Goal: Information Seeking & Learning: Understand process/instructions

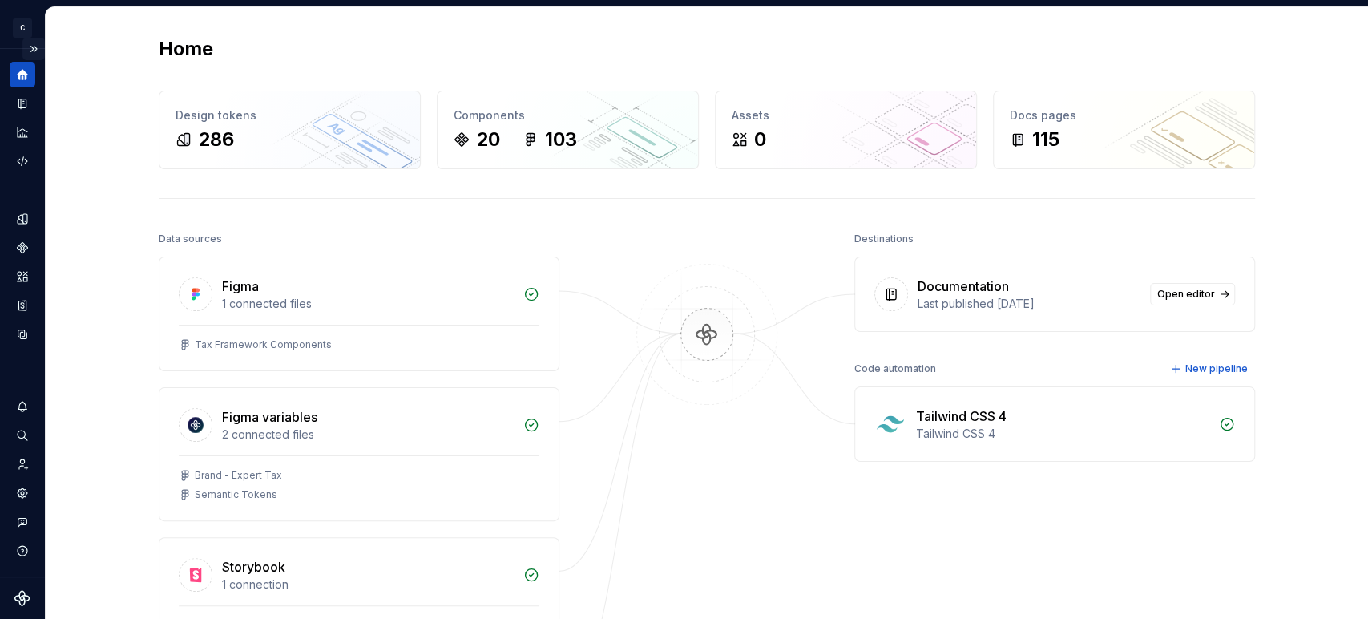
click at [32, 46] on button "Expand sidebar" at bounding box center [33, 49] width 22 height 22
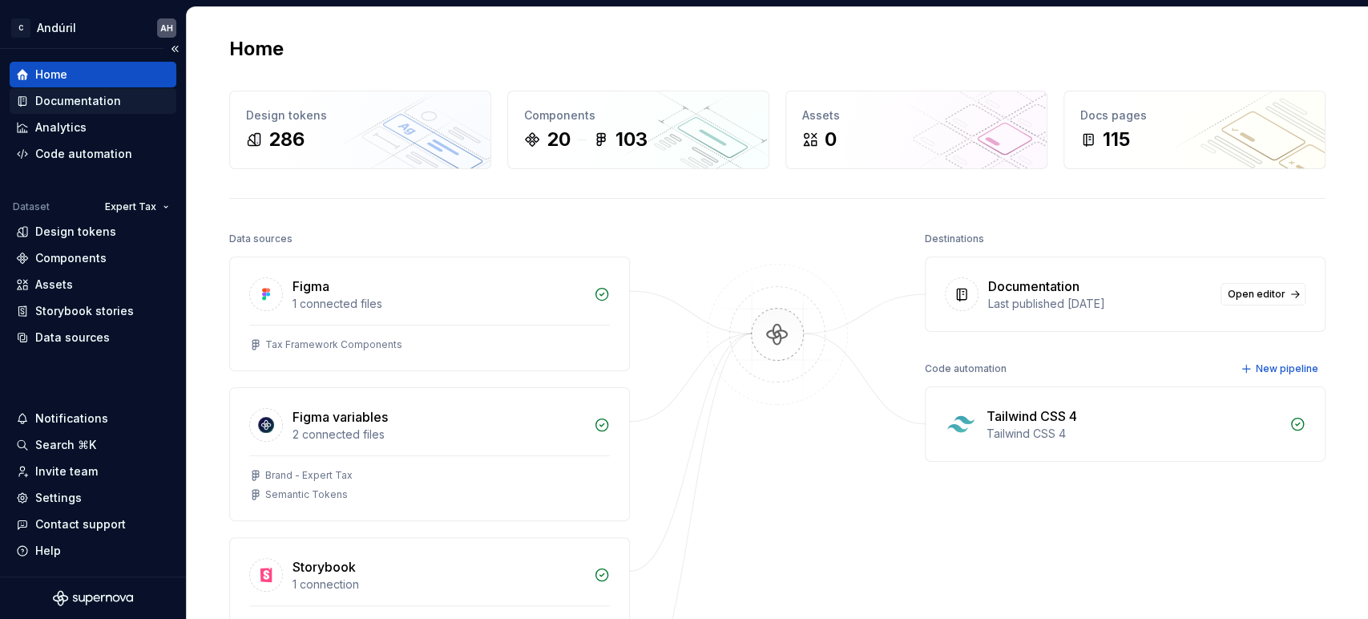
click at [75, 100] on div "Documentation" at bounding box center [78, 101] width 86 height 16
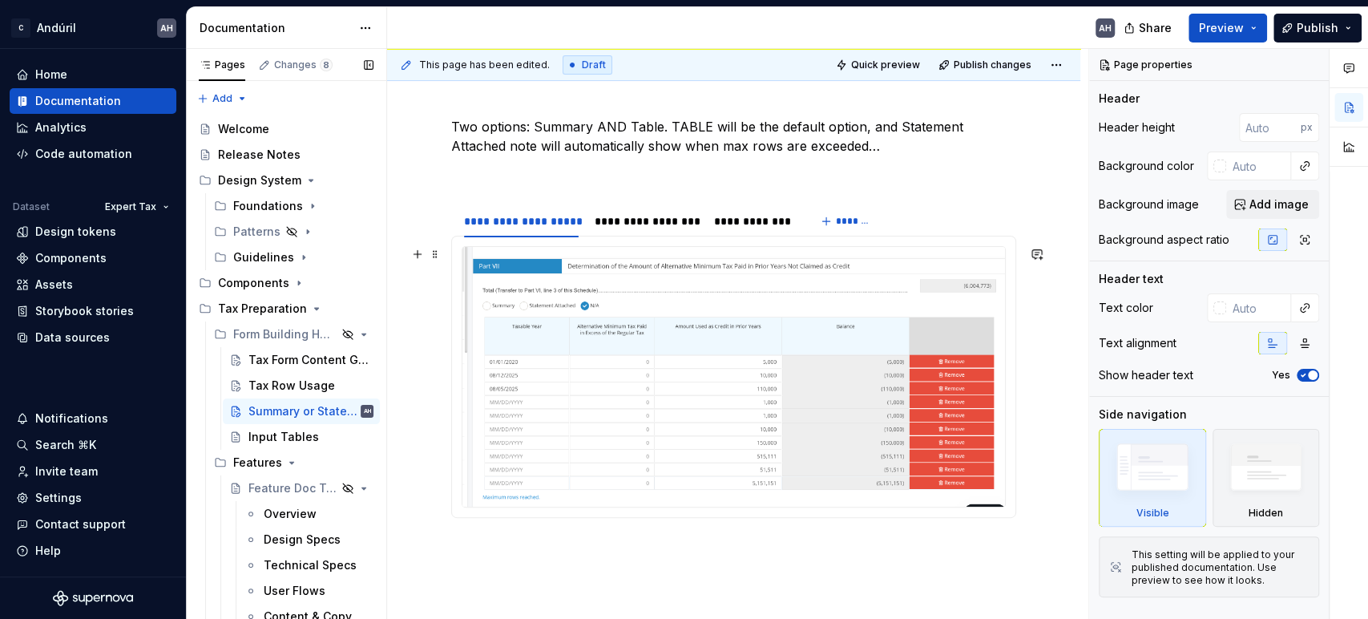
scroll to position [89, 0]
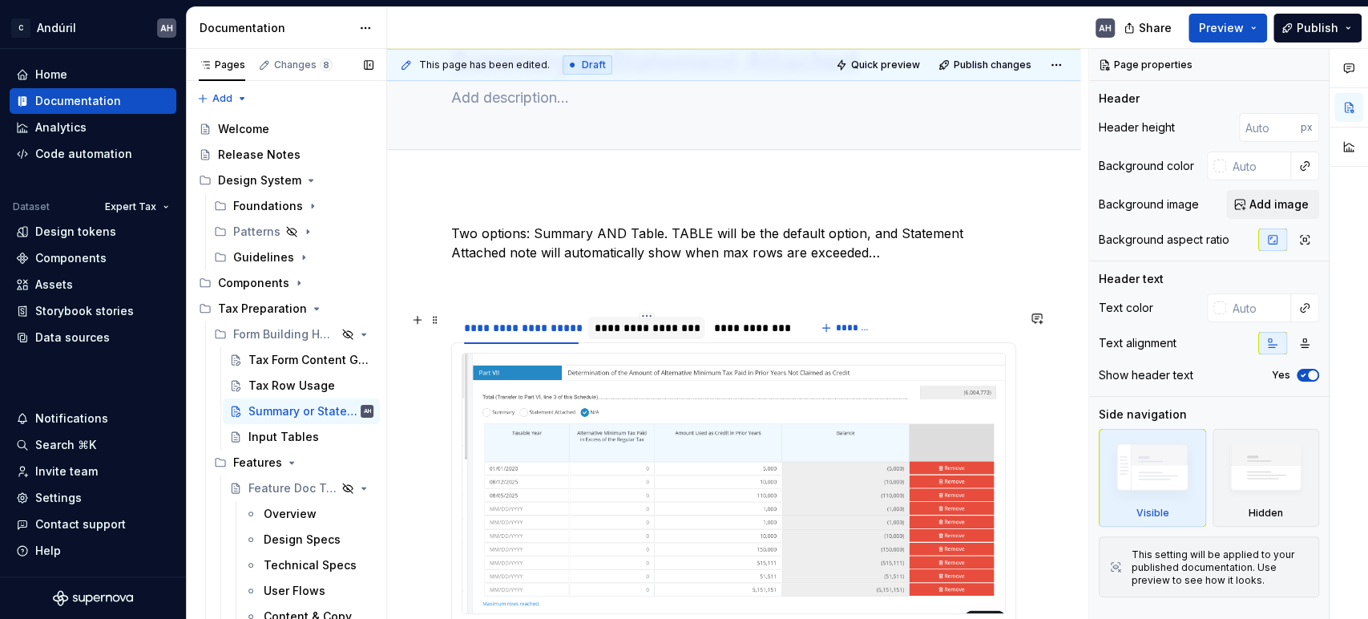
click at [624, 321] on div "**********" at bounding box center [646, 328] width 103 height 16
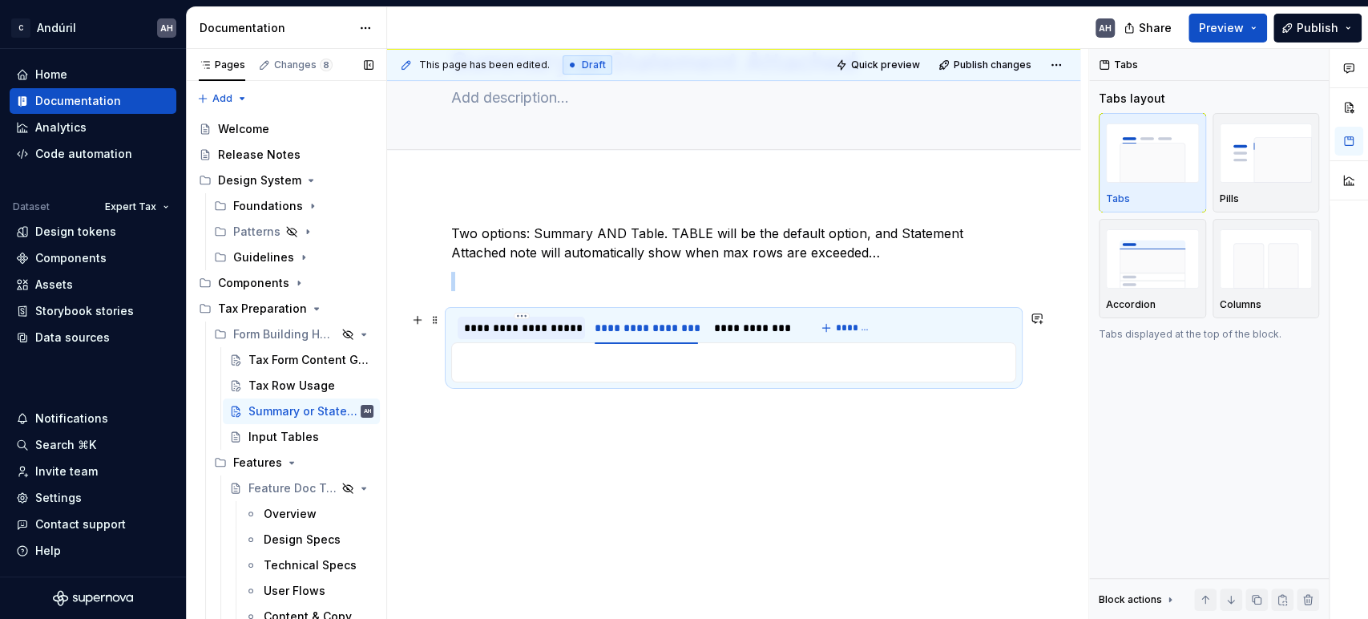
click at [519, 325] on div "**********" at bounding box center [521, 328] width 115 height 16
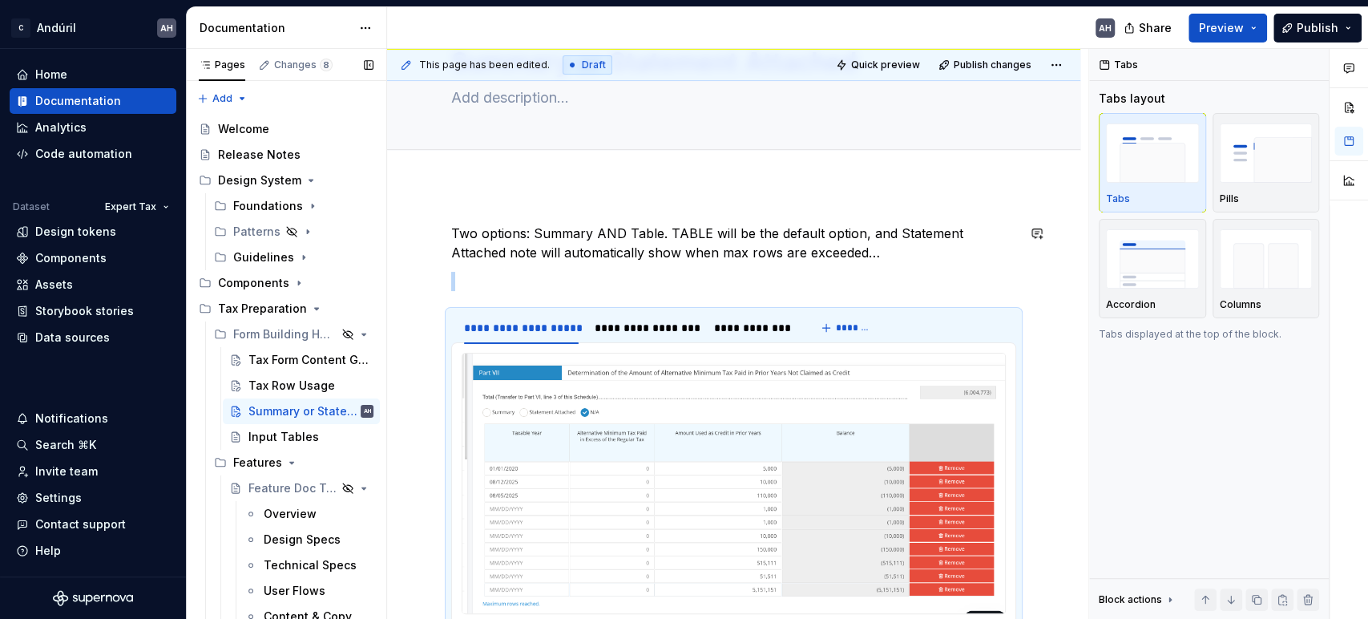
click at [679, 266] on div "**********" at bounding box center [733, 443] width 565 height 439
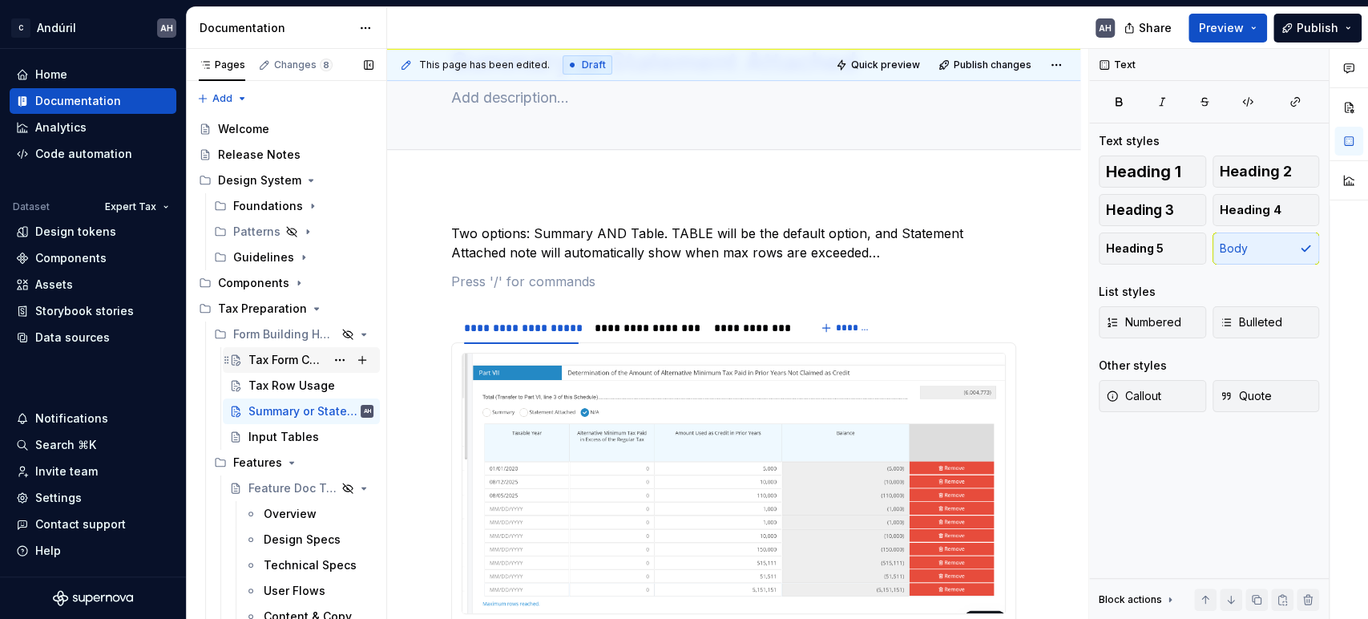
click at [258, 357] on div "Tax Form Content Guidelines" at bounding box center [286, 360] width 77 height 16
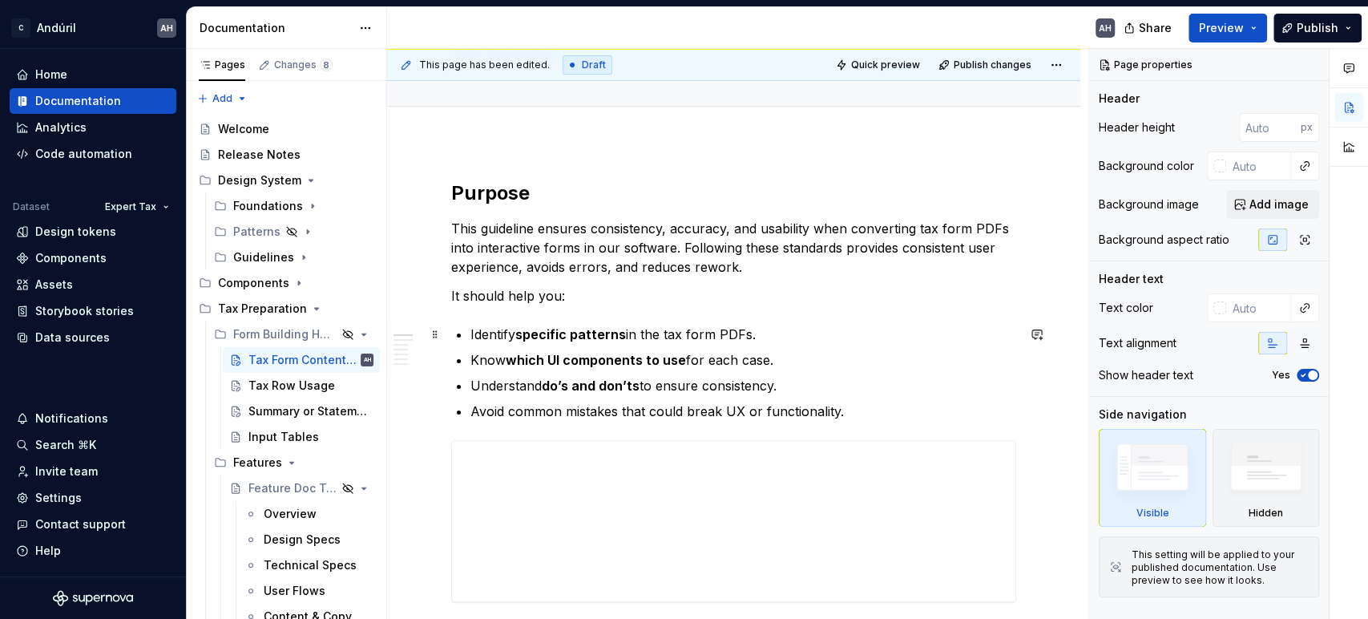
scroll to position [178, 0]
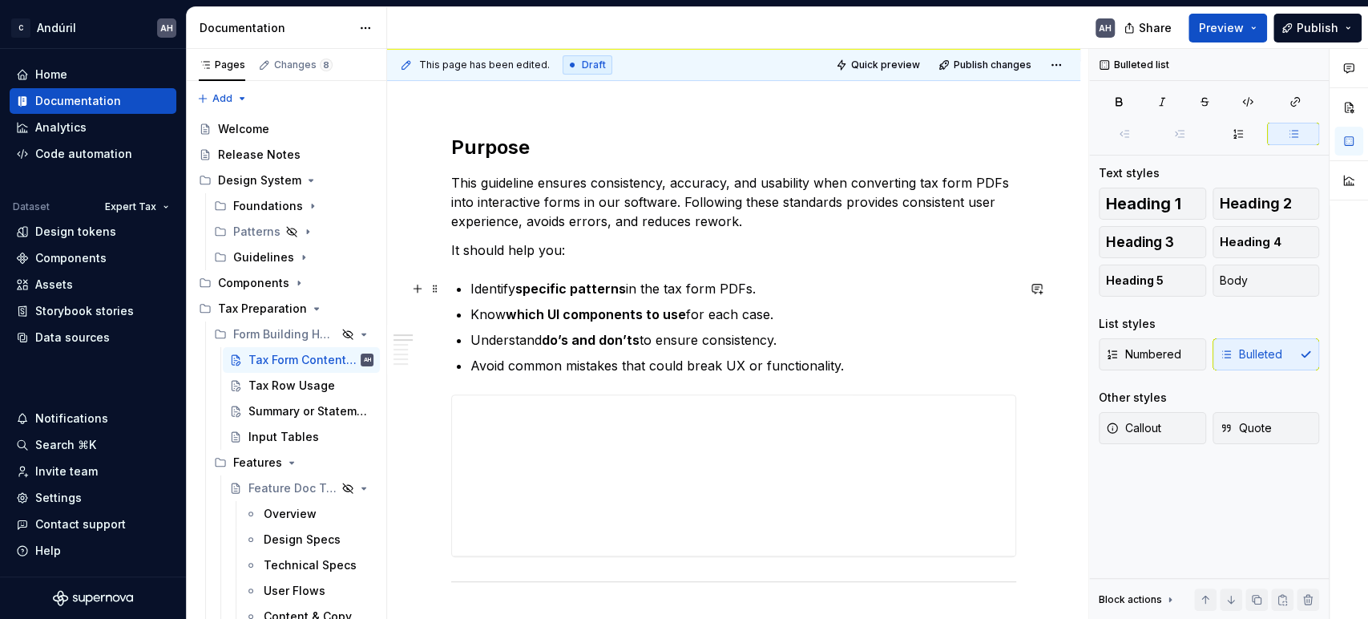
click at [750, 287] on p "Identify specific patterns in the tax form PDFs." at bounding box center [743, 288] width 546 height 19
click at [807, 293] on p "Identify specific patterns in the tax form PDFs." at bounding box center [743, 288] width 546 height 19
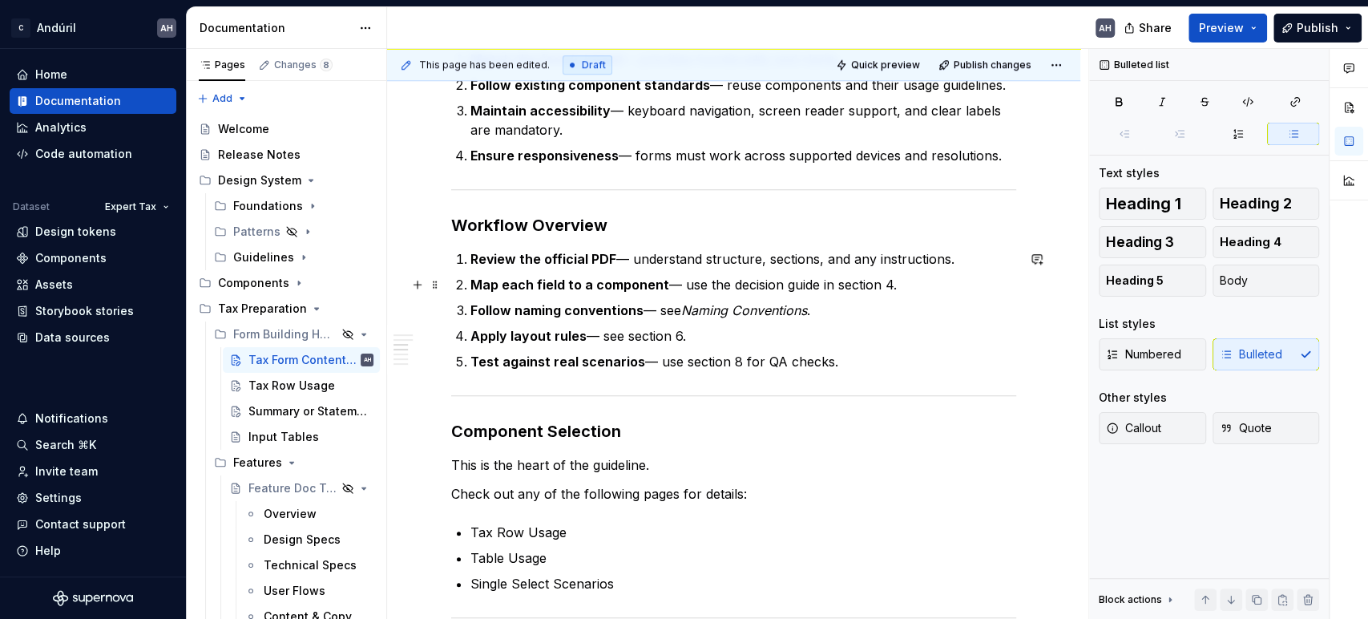
scroll to position [802, 0]
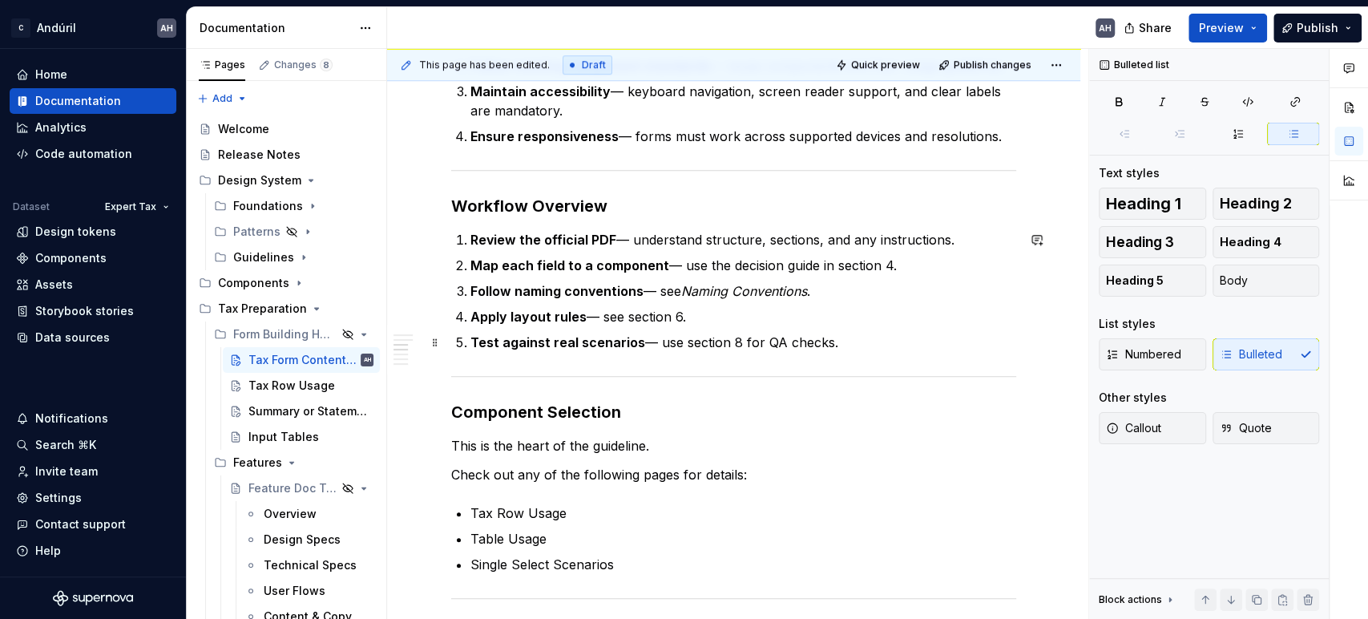
click at [846, 345] on p "Test against real scenarios — use section 8 for QA checks." at bounding box center [743, 342] width 546 height 19
click at [654, 470] on p "Check out any of the following pages for details:" at bounding box center [733, 474] width 565 height 19
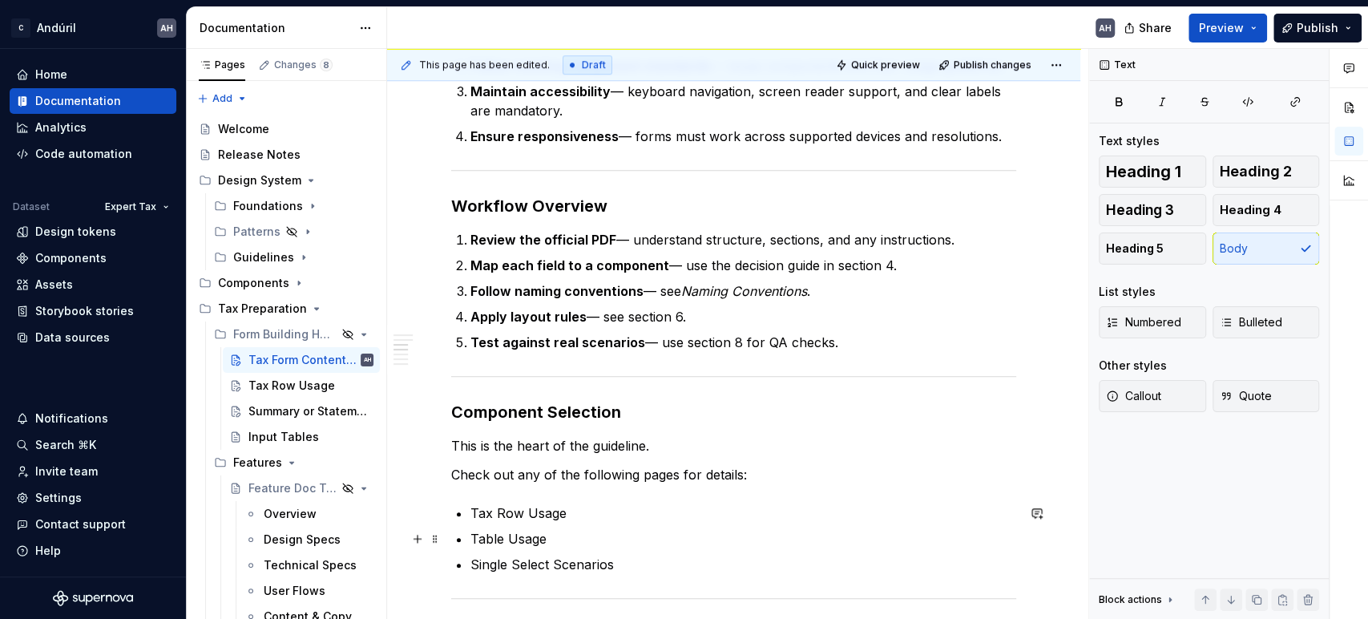
click at [688, 524] on ul "Tax Row Usage Table Usage Single Select Scenarios" at bounding box center [743, 538] width 546 height 71
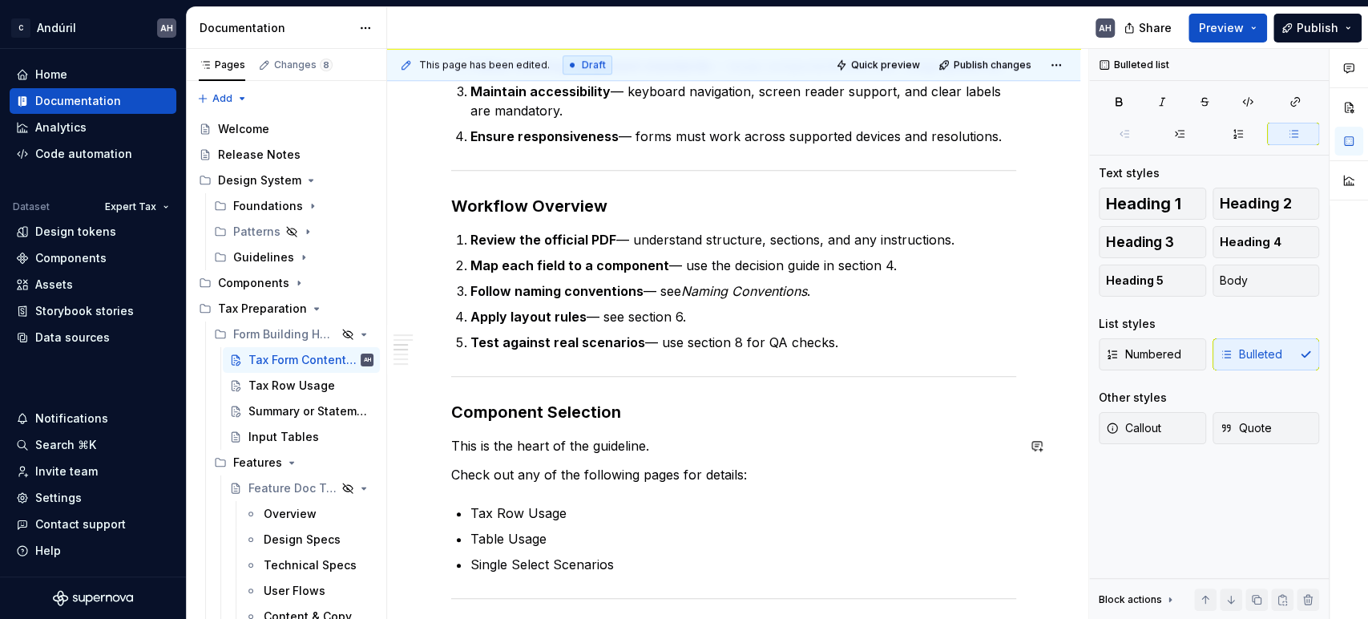
click at [787, 468] on p "Check out any of the following pages for details:" at bounding box center [733, 474] width 565 height 19
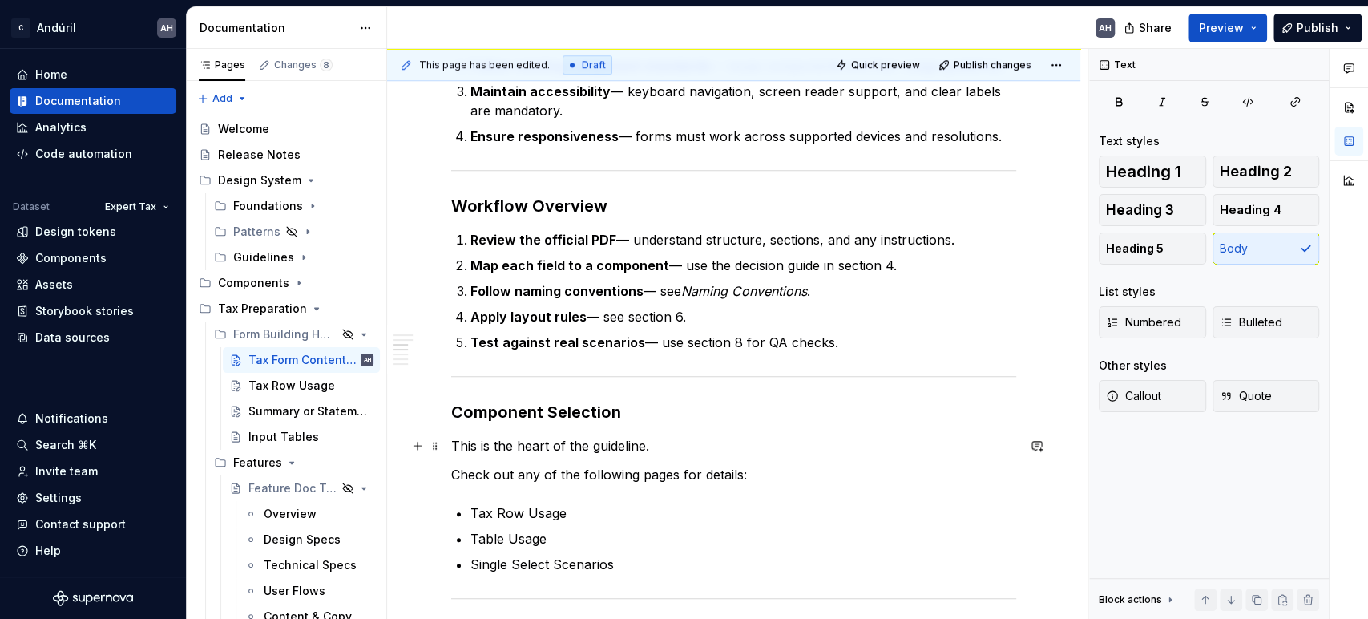
click at [657, 443] on p "This is the heart of the guideline." at bounding box center [733, 445] width 565 height 19
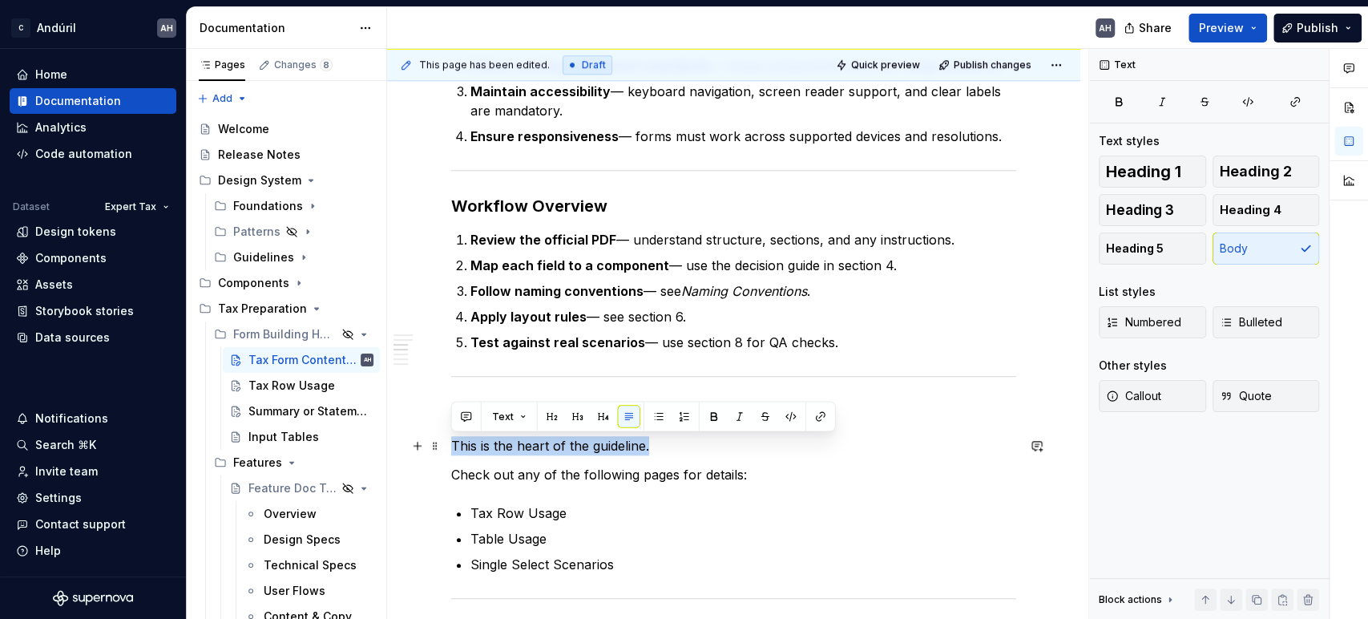
drag, startPoint x: 680, startPoint y: 449, endPoint x: 402, endPoint y: 452, distance: 278.1
click at [402, 452] on div "**********" at bounding box center [733, 403] width 693 height 1860
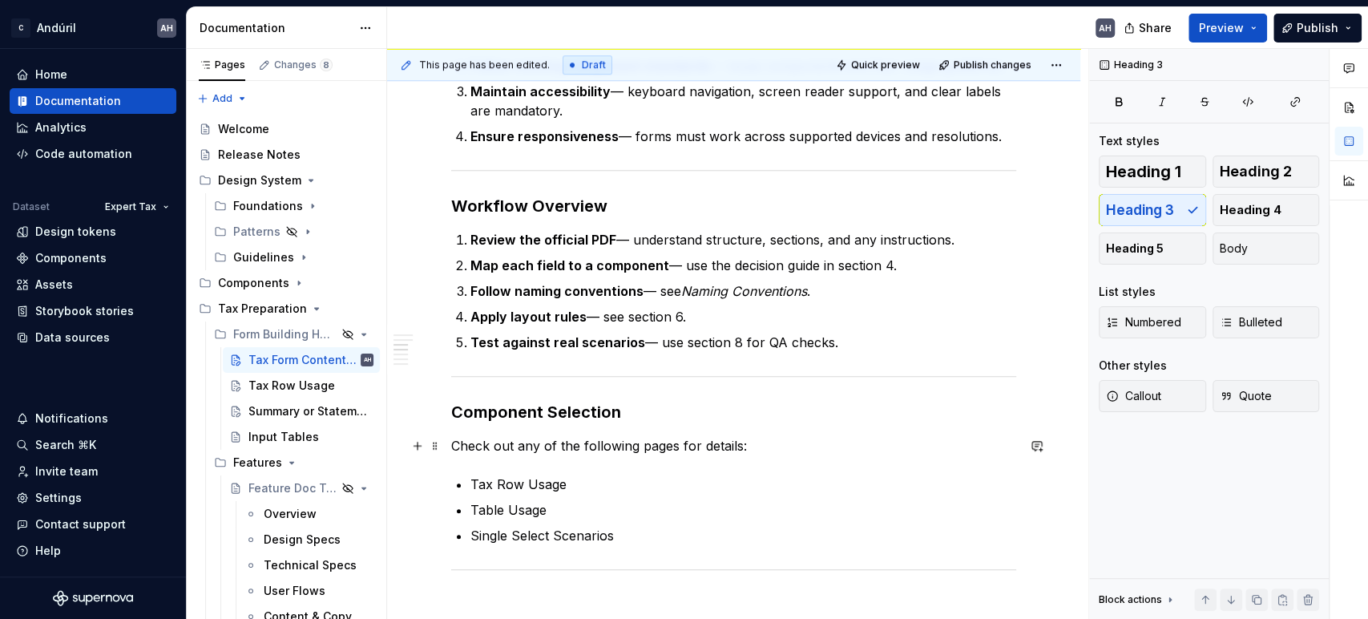
click at [778, 452] on p "Check out any of the following pages for details:" at bounding box center [733, 445] width 565 height 19
click at [577, 485] on p "Tax Row Usage" at bounding box center [743, 483] width 546 height 19
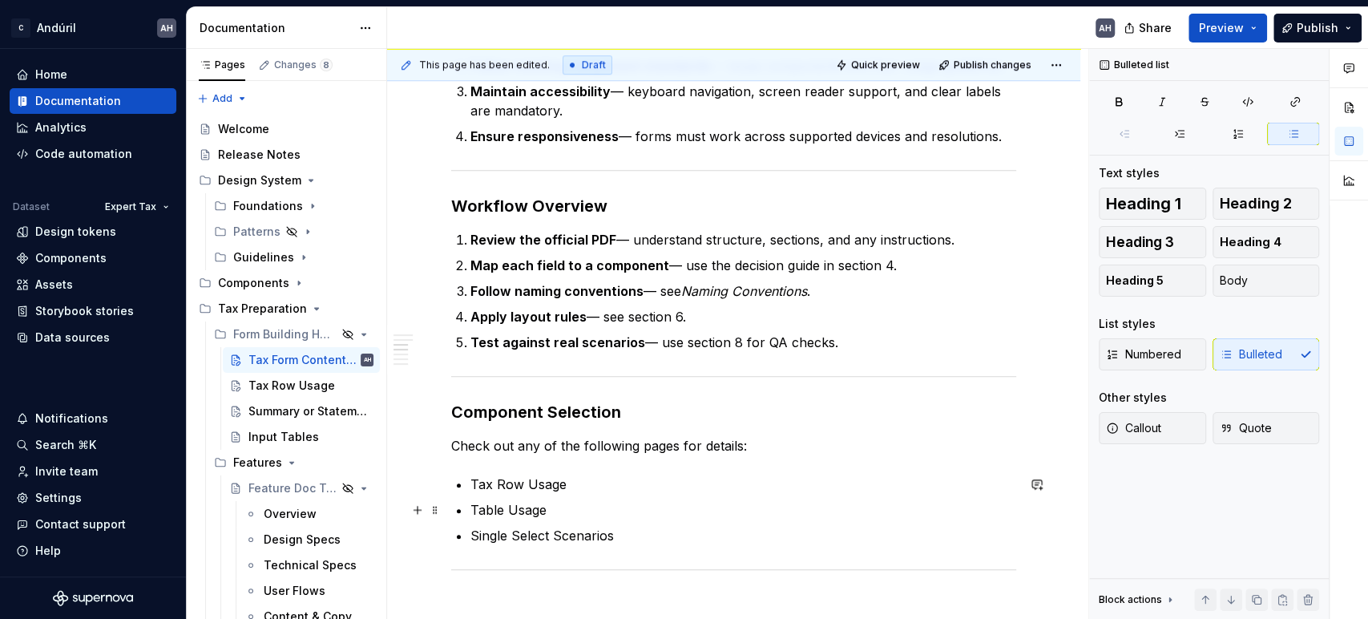
drag, startPoint x: 659, startPoint y: 510, endPoint x: 728, endPoint y: 522, distance: 70.0
click at [660, 510] on p "Table Usage" at bounding box center [743, 509] width 546 height 19
click at [729, 522] on ul "Tax Row Usage Table Usage Single Select Scenarios" at bounding box center [743, 509] width 546 height 71
click at [720, 537] on p "Single Select Scenarios" at bounding box center [743, 535] width 546 height 19
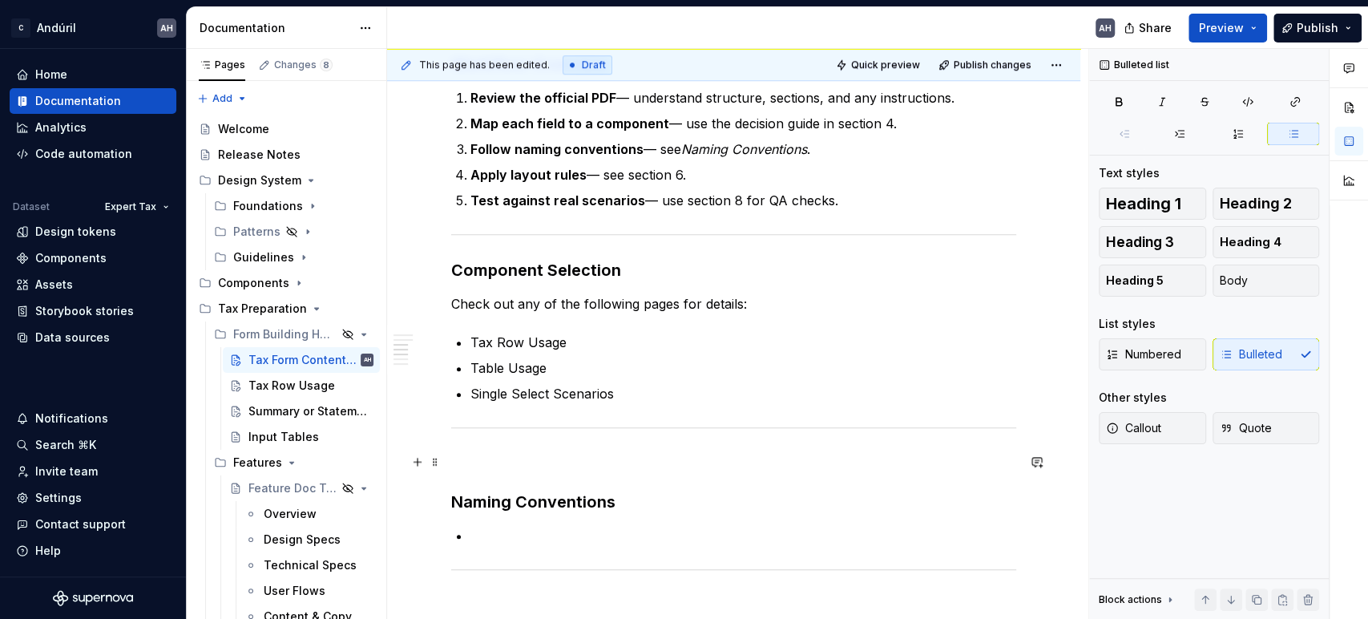
scroll to position [979, 0]
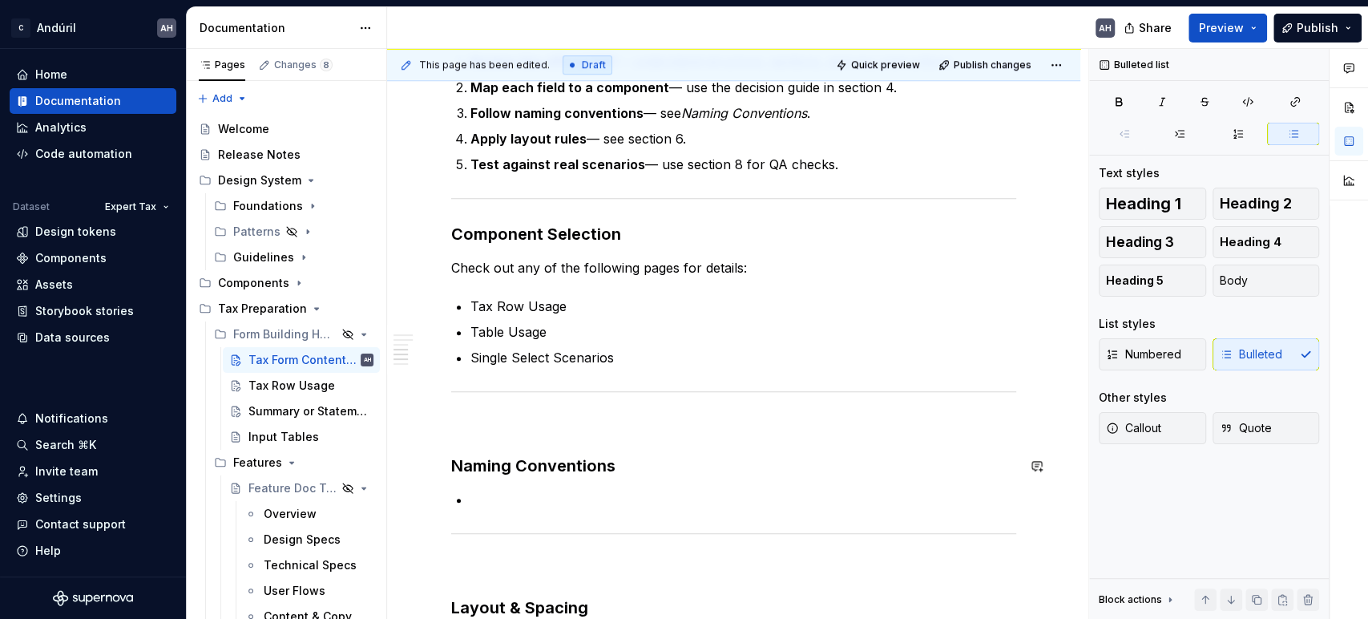
click at [620, 444] on div "**********" at bounding box center [733, 127] width 565 height 1588
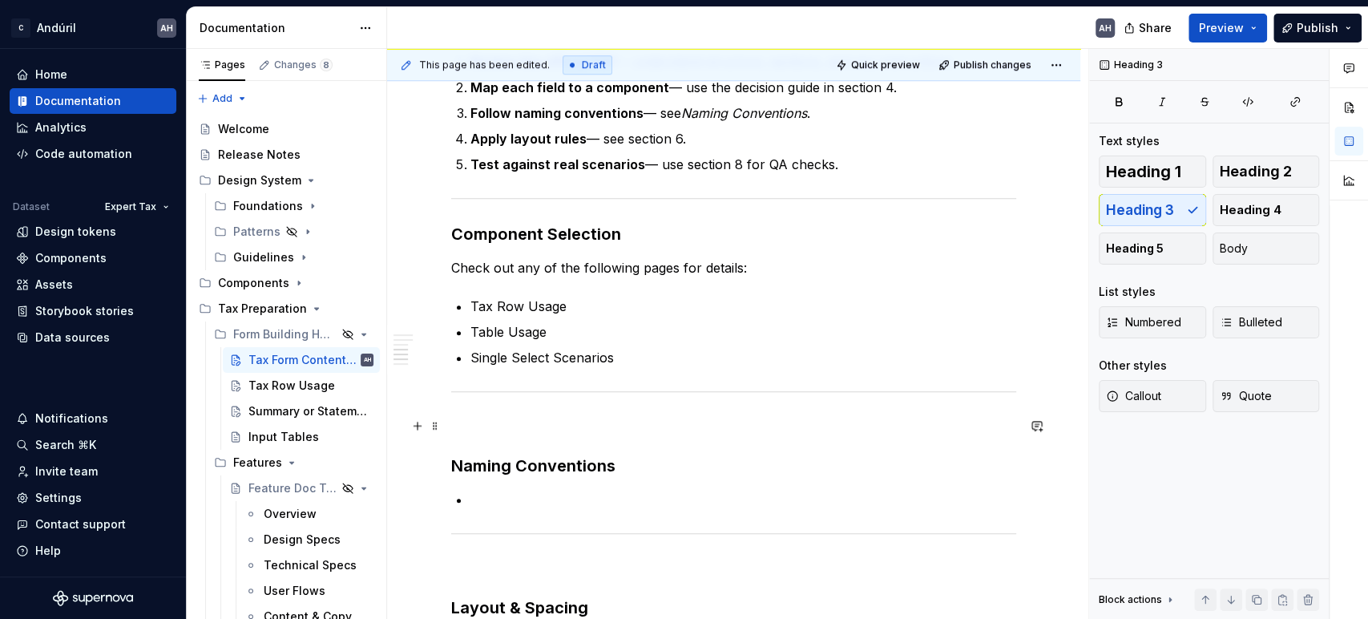
click at [588, 425] on p at bounding box center [733, 425] width 565 height 19
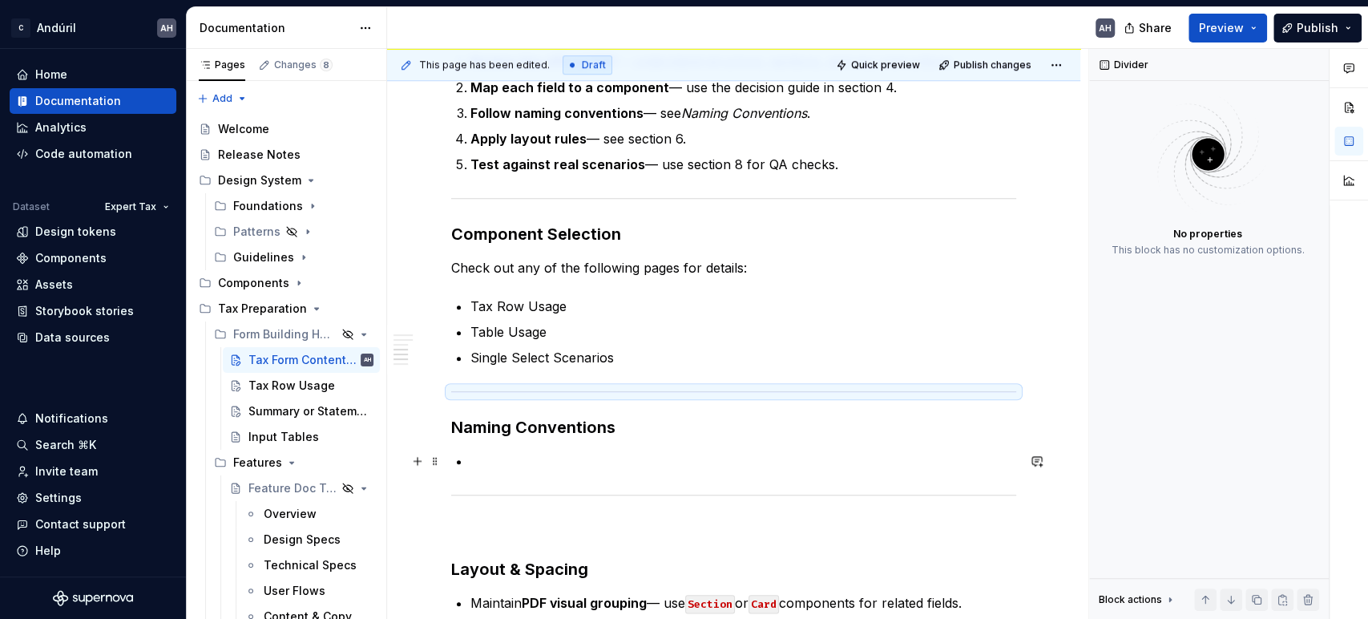
click at [582, 455] on p at bounding box center [743, 460] width 546 height 19
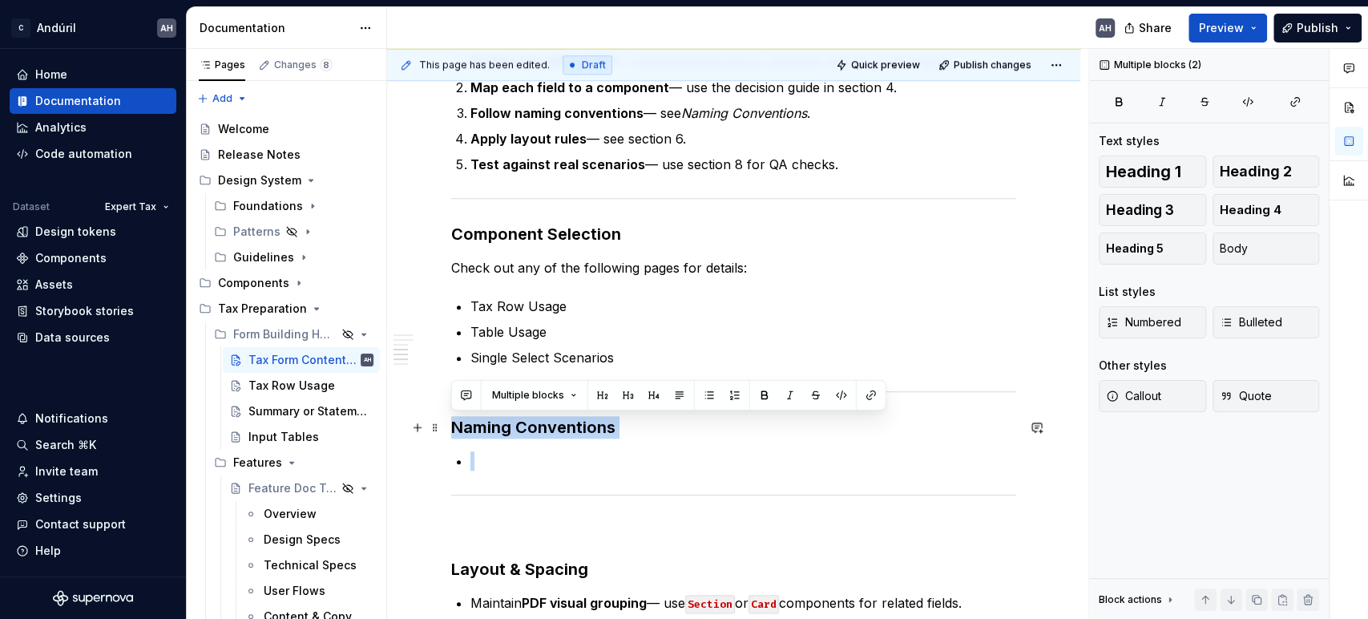
drag, startPoint x: 603, startPoint y: 452, endPoint x: 450, endPoint y: 431, distance: 154.5
click at [450, 431] on div "**********" at bounding box center [733, 191] width 693 height 1793
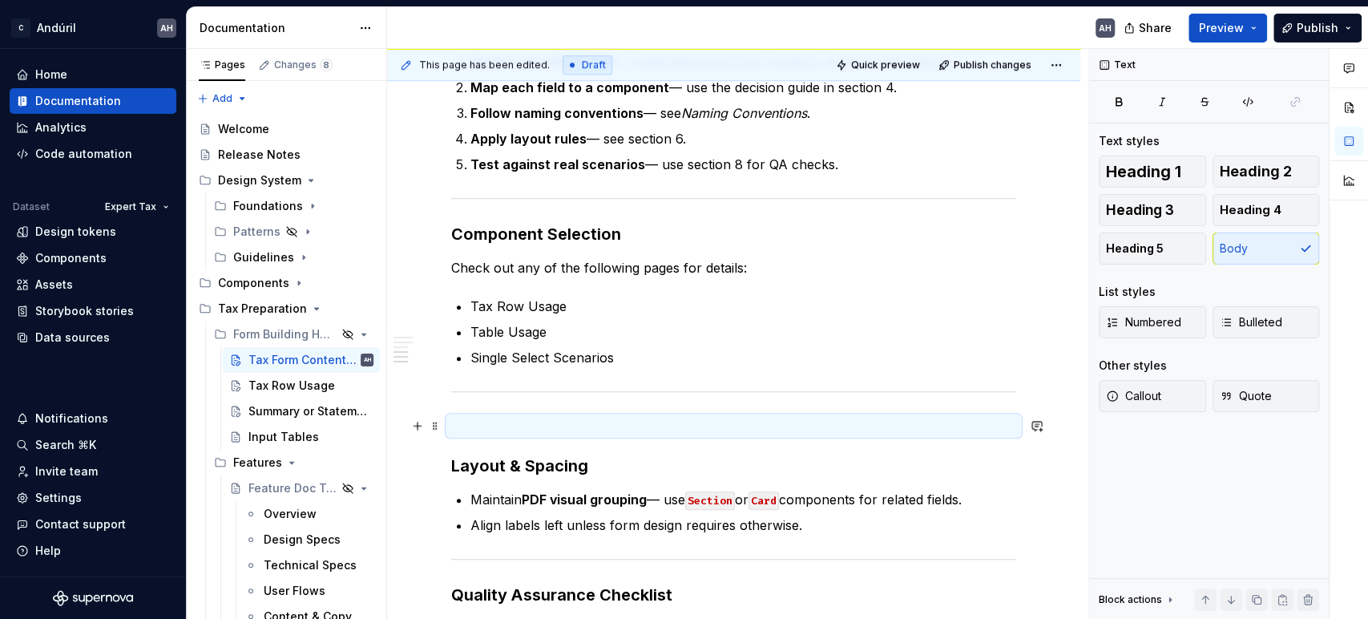
click at [496, 429] on p at bounding box center [733, 425] width 565 height 19
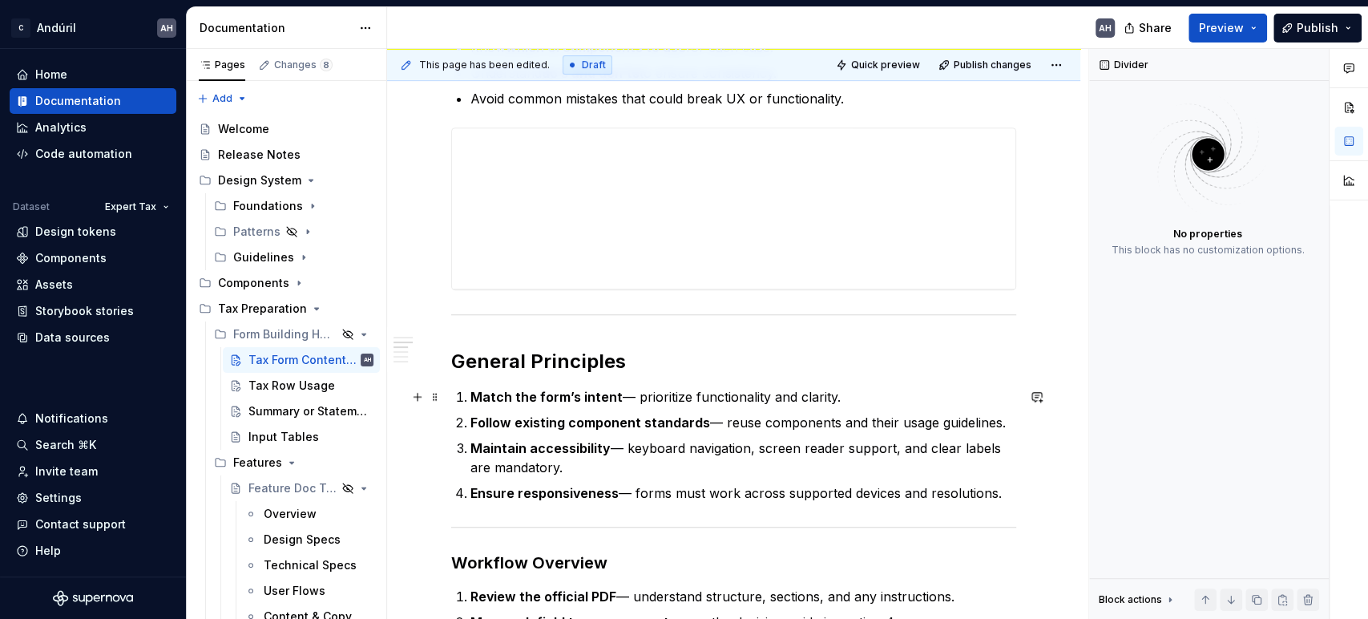
scroll to position [0, 0]
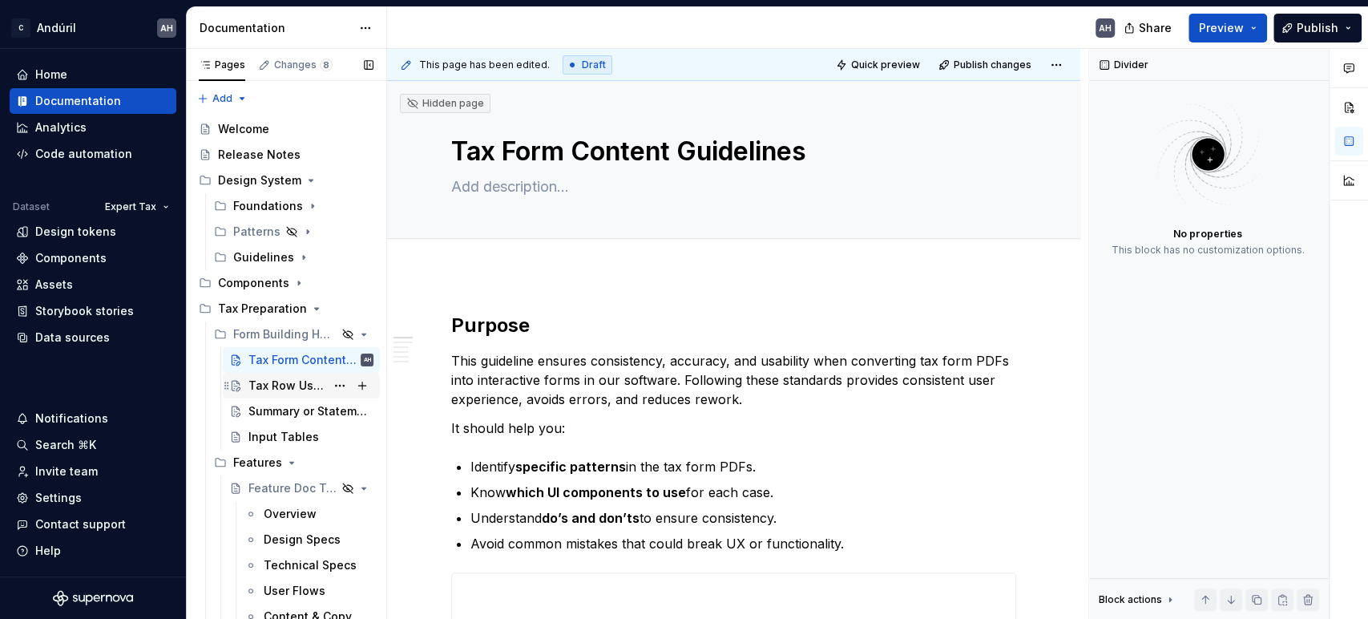
click at [264, 390] on div "Tax Row Usage" at bounding box center [286, 386] width 77 height 16
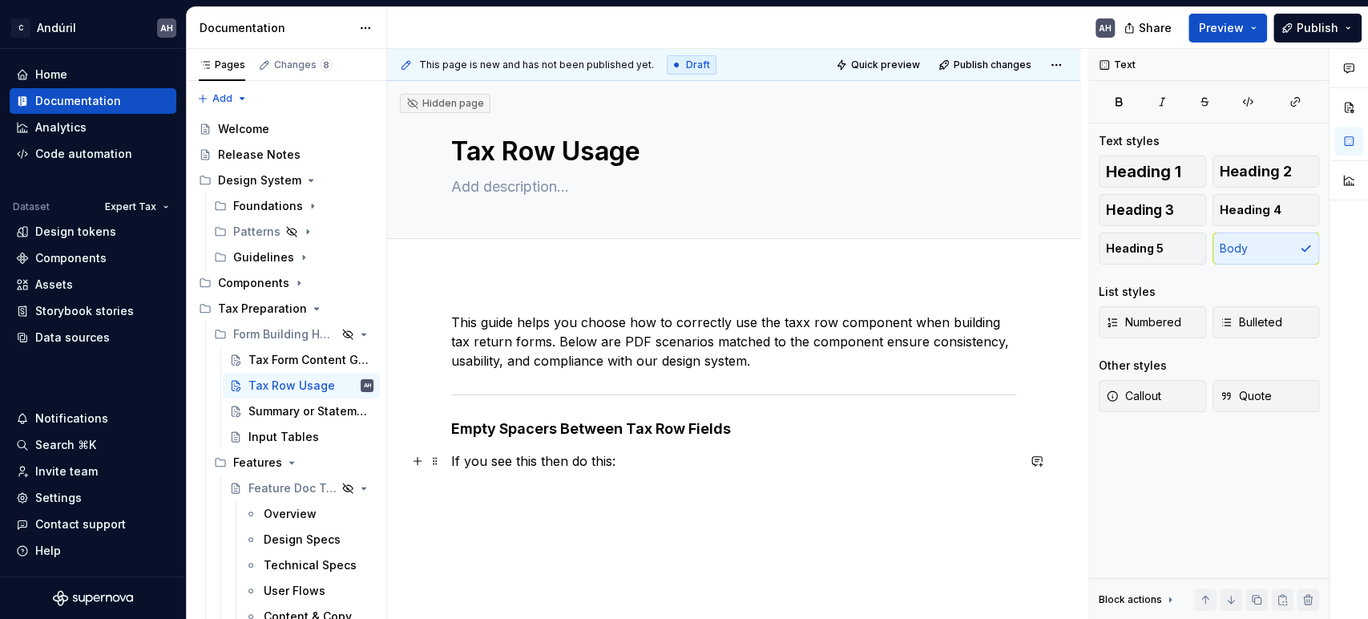
click at [674, 467] on p "If you see this then do this:" at bounding box center [733, 460] width 565 height 19
click at [265, 329] on div "Form Building Handbook" at bounding box center [262, 334] width 59 height 16
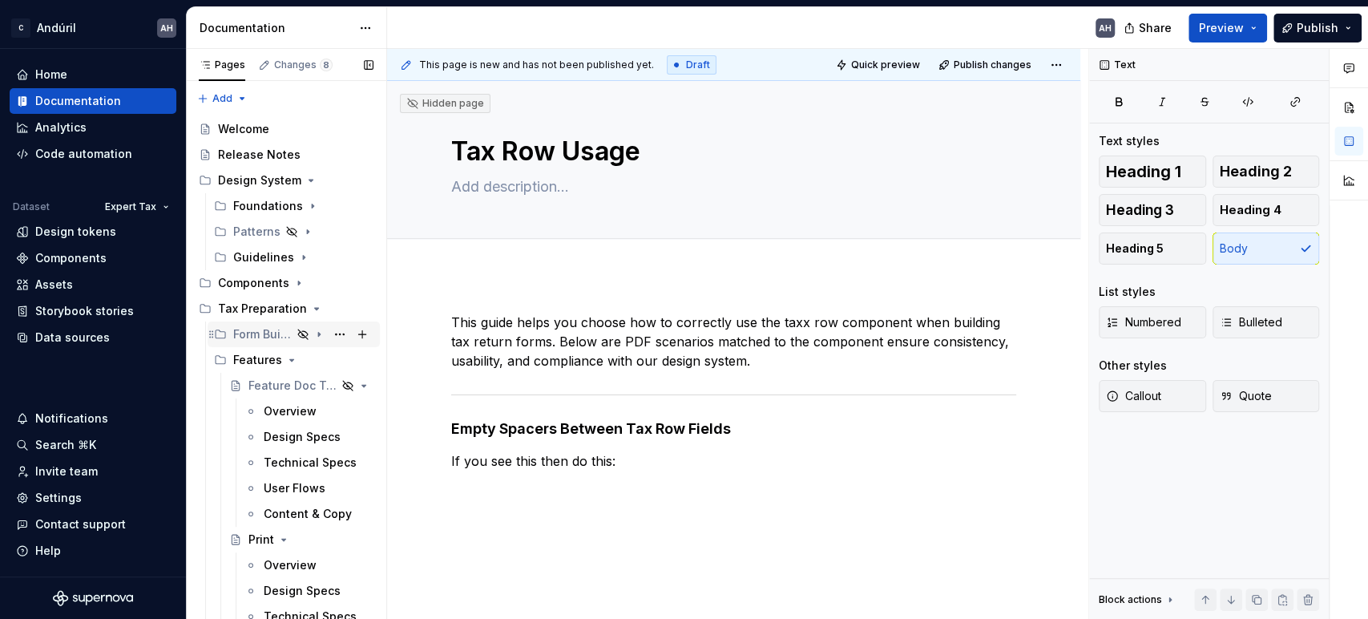
click at [265, 332] on div "Form Building Handbook" at bounding box center [262, 334] width 59 height 16
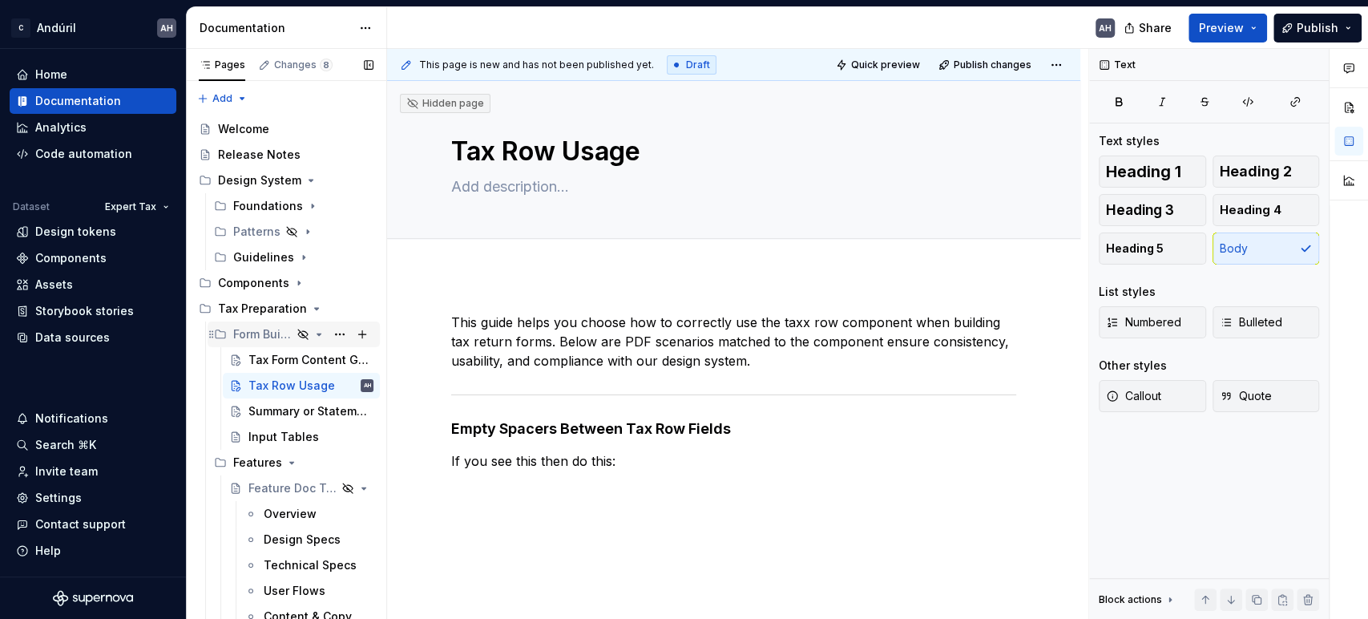
click at [265, 332] on div "Form Building Handbook" at bounding box center [262, 334] width 59 height 16
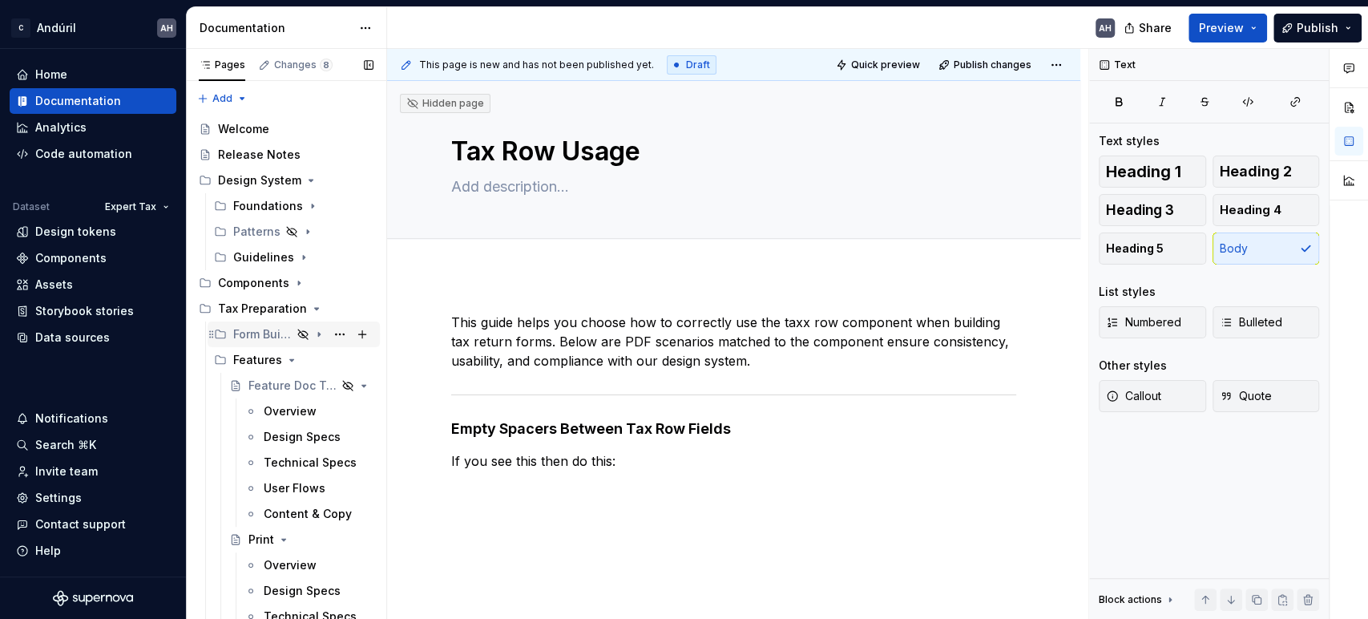
click at [265, 333] on div "Form Building Handbook" at bounding box center [262, 334] width 59 height 16
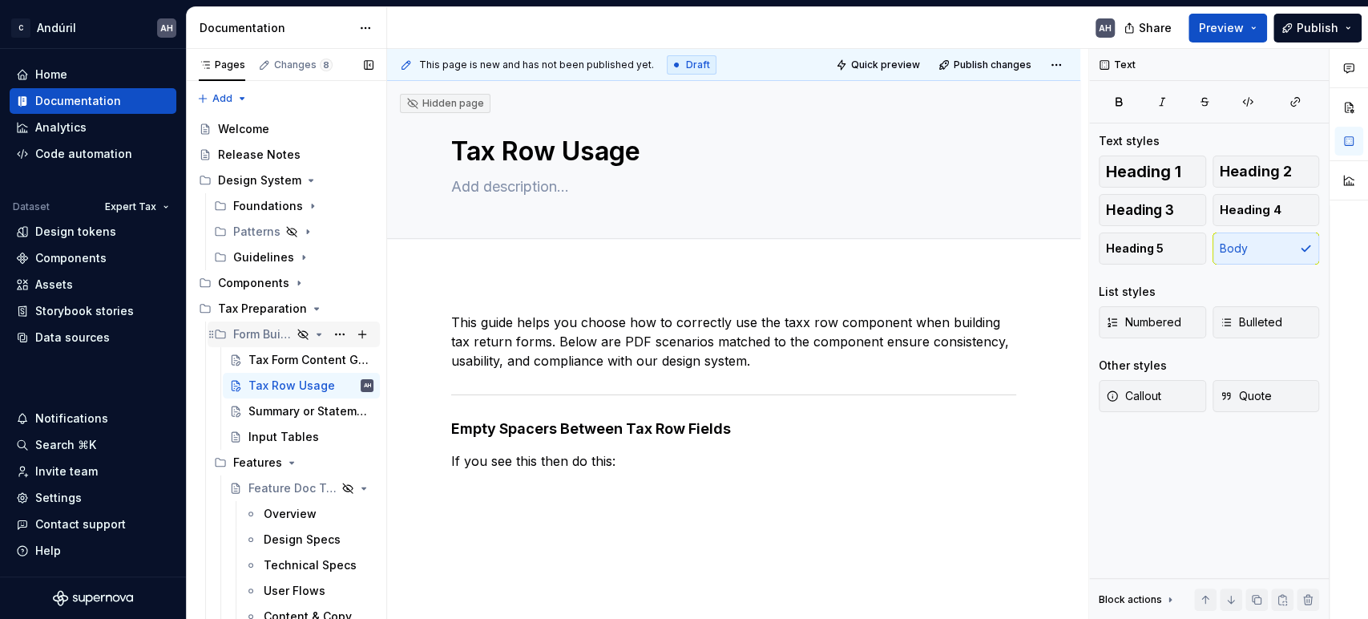
click at [264, 326] on div "Form Building Handbook" at bounding box center [262, 334] width 59 height 16
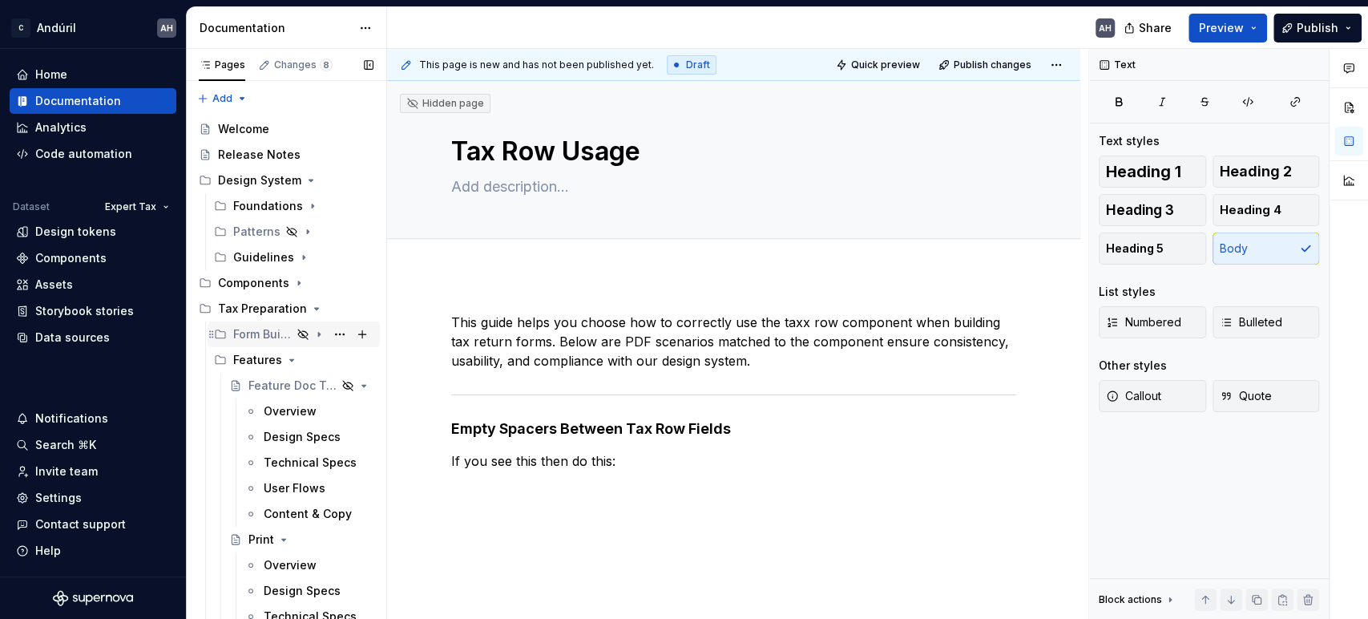
click at [256, 331] on div "Form Building Handbook" at bounding box center [262, 334] width 59 height 16
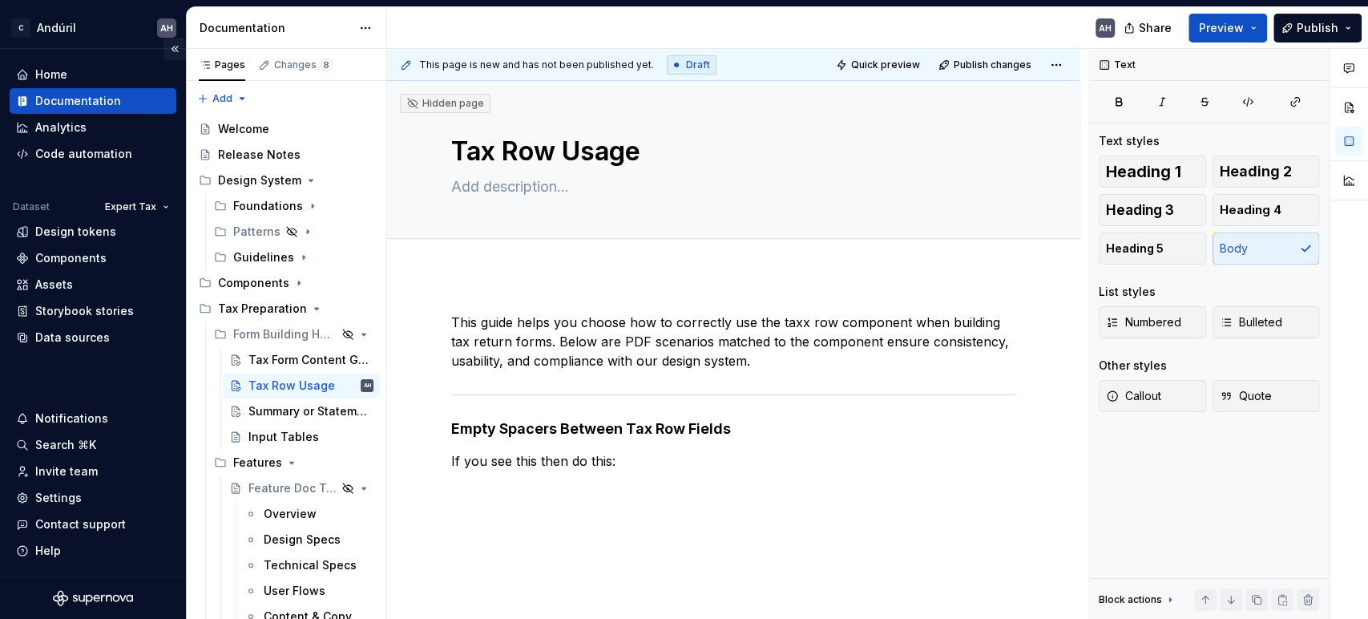
click at [176, 51] on button "Collapse sidebar" at bounding box center [175, 49] width 22 height 22
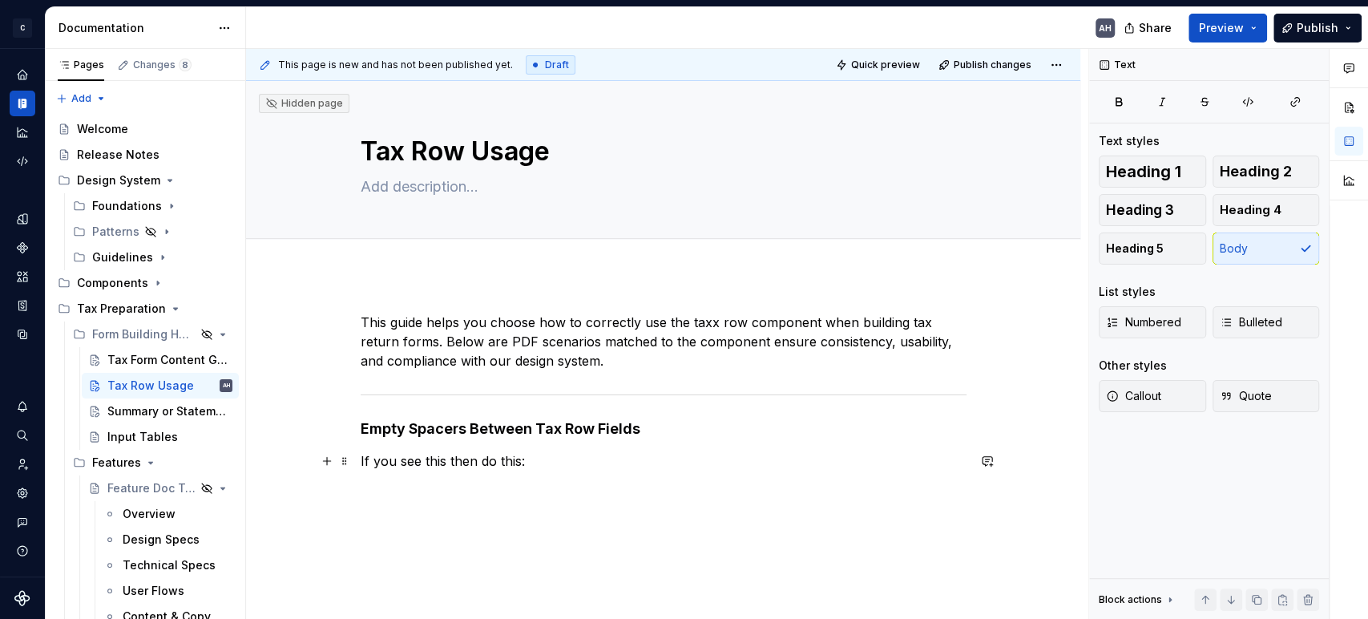
click at [628, 467] on p "If you see this then do this:" at bounding box center [664, 460] width 606 height 19
click at [127, 361] on div "Tax Form Content Guidelines" at bounding box center [145, 360] width 77 height 16
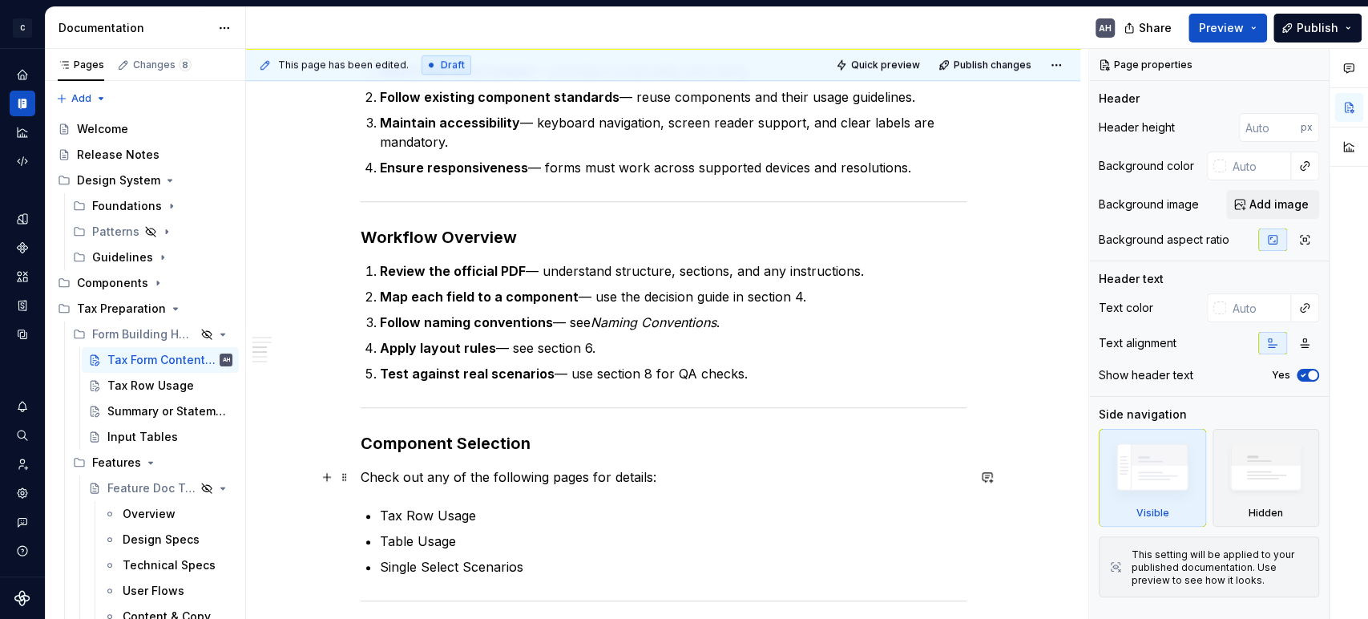
scroll to position [769, 0]
click at [562, 242] on h3 "Workflow Overview" at bounding box center [664, 238] width 606 height 22
type textarea "*"
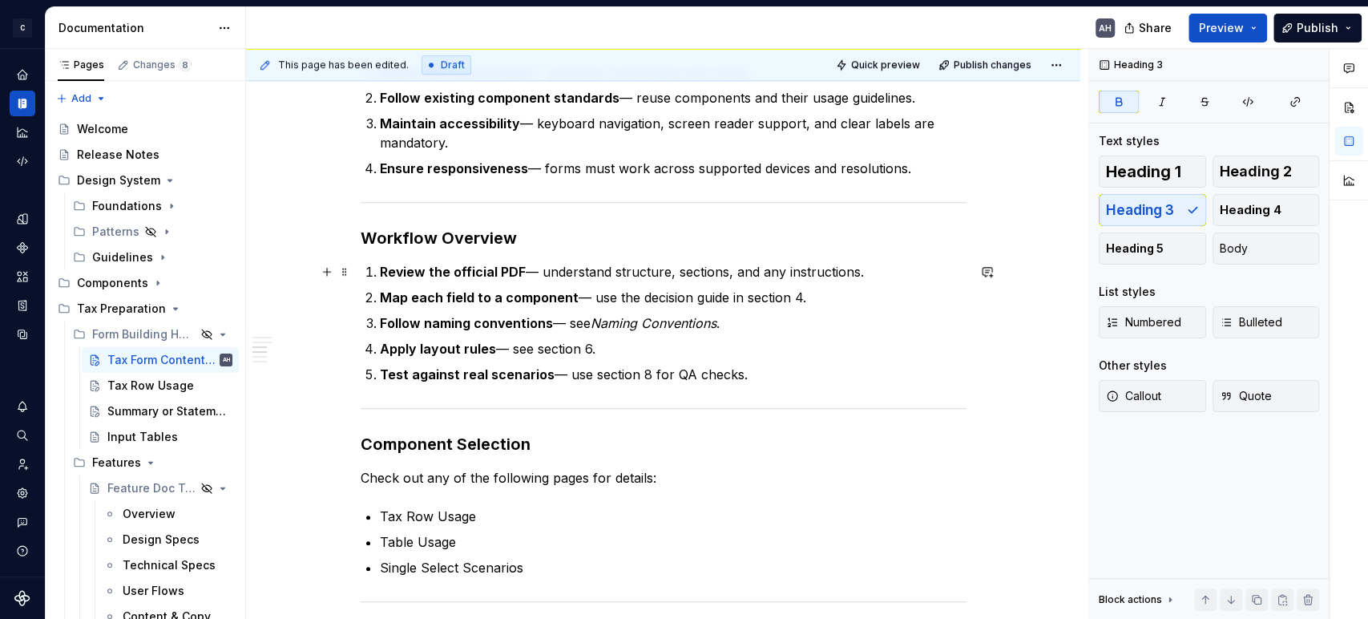
click at [548, 274] on p "Review the official PDF — understand structure, sections, and any instructions." at bounding box center [673, 271] width 587 height 19
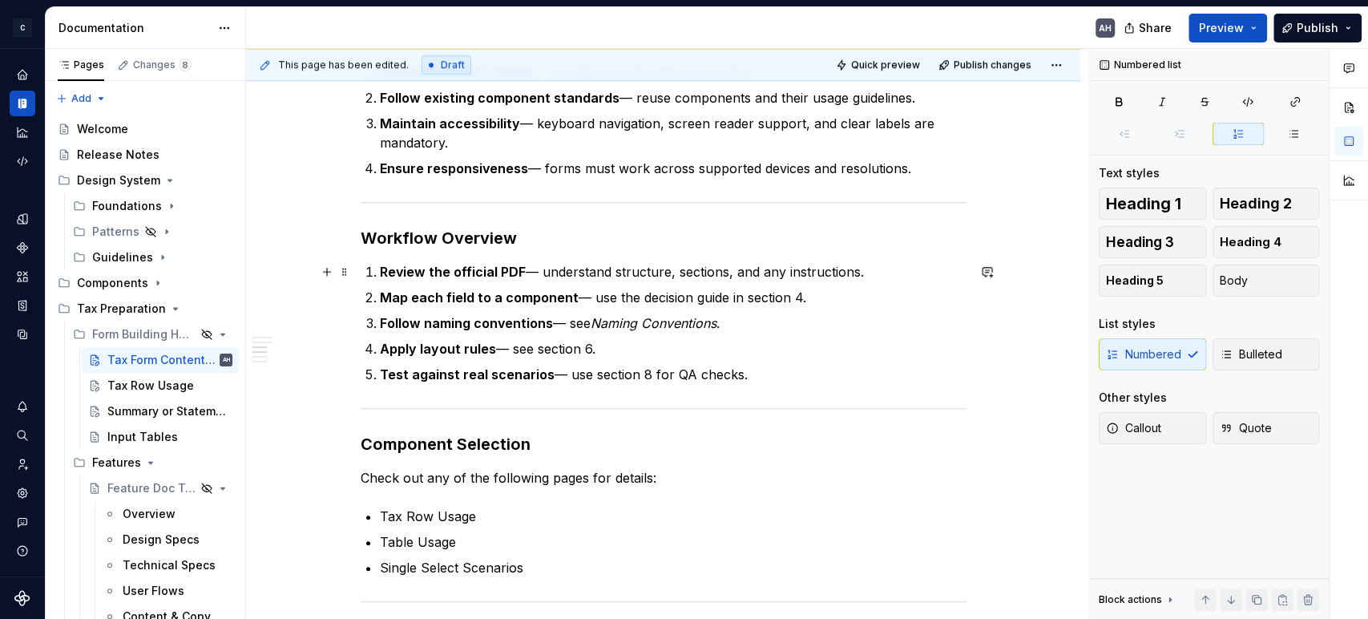
click at [697, 279] on p "Review the official PDF — understand structure, sections, and any instructions." at bounding box center [673, 271] width 587 height 19
click at [813, 289] on p "Map each field to a component — use the decision guide in section 4." at bounding box center [673, 297] width 587 height 19
click at [598, 308] on ol "Review the official PDF — understand structure, sections, and any instructions.…" at bounding box center [673, 323] width 587 height 122
click at [809, 301] on p "Map each field to a component — use the decision guide in section 4." at bounding box center [673, 297] width 587 height 19
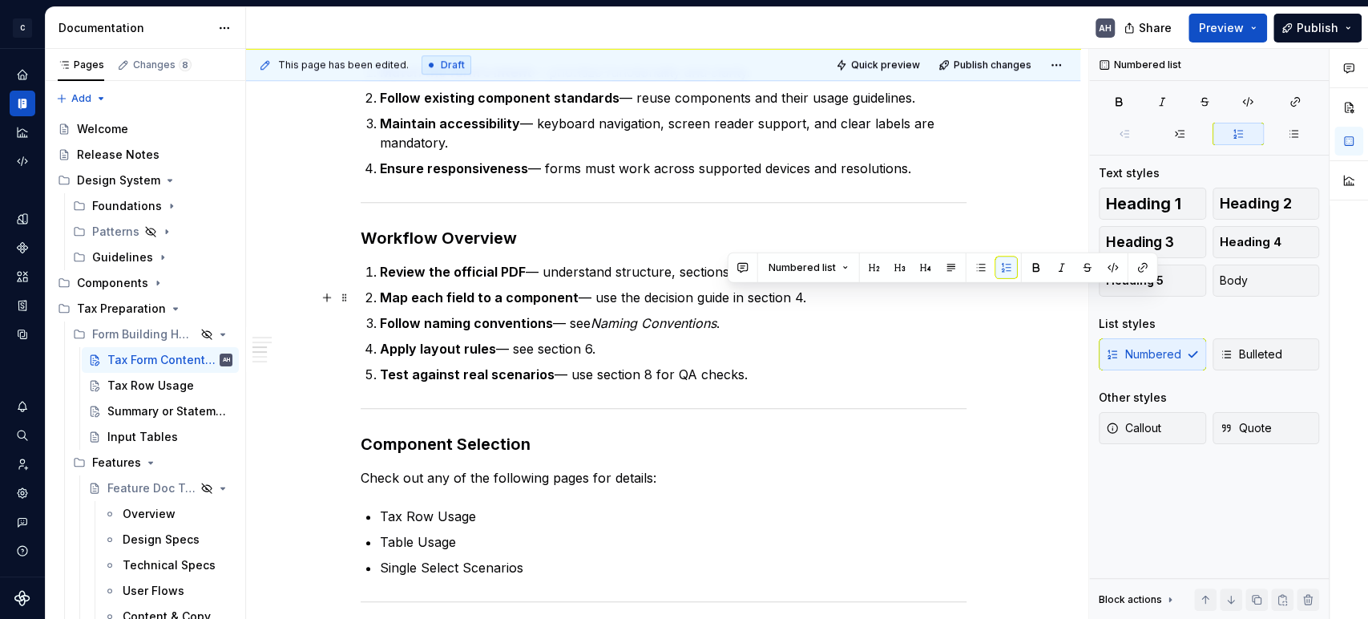
drag, startPoint x: 822, startPoint y: 298, endPoint x: 729, endPoint y: 297, distance: 93.0
click at [729, 297] on p "Map each field to a component — use the decision guide in section 4." at bounding box center [673, 297] width 587 height 19
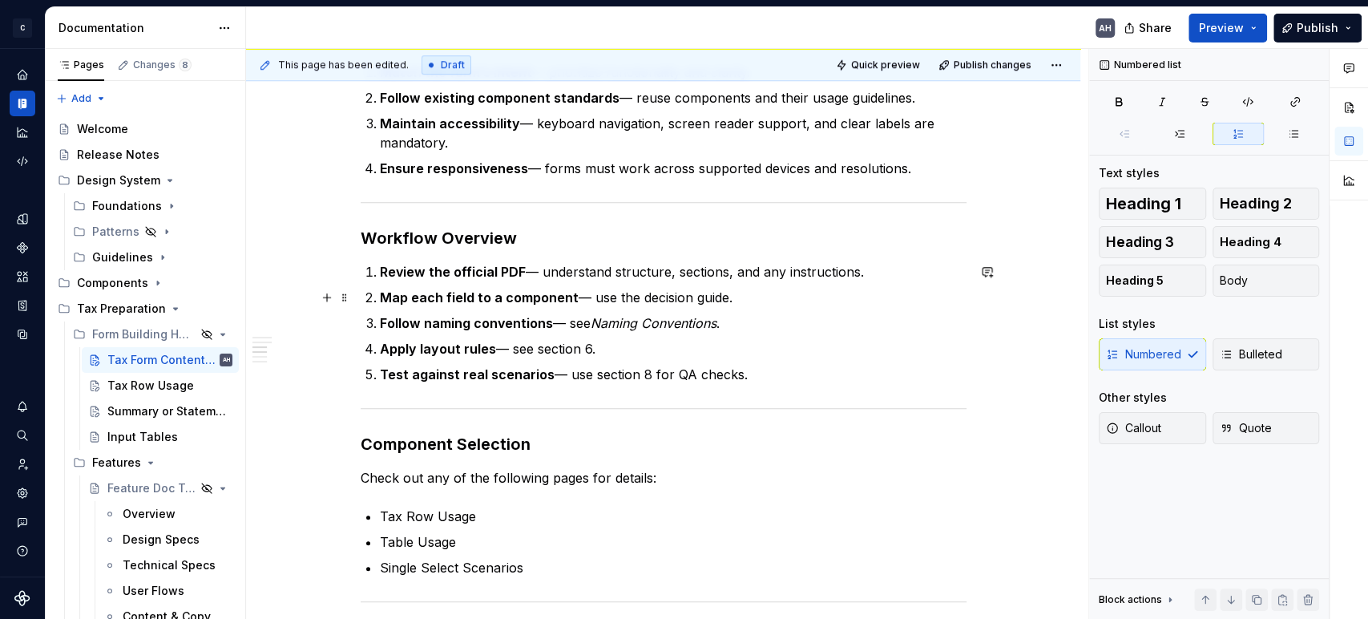
click at [754, 301] on p "Map each field to a component — use the decision guide." at bounding box center [673, 297] width 587 height 19
click at [737, 320] on p "Follow naming conventions — see Naming Conventions ." at bounding box center [673, 322] width 587 height 19
click at [527, 325] on strong "Follow naming conventions" at bounding box center [466, 323] width 173 height 16
click at [743, 333] on ol "Review the official PDF — understand structure, sections, and any instructions.…" at bounding box center [673, 323] width 587 height 122
click at [748, 307] on ol "Review the official PDF — understand structure, sections, and any instructions.…" at bounding box center [673, 323] width 587 height 122
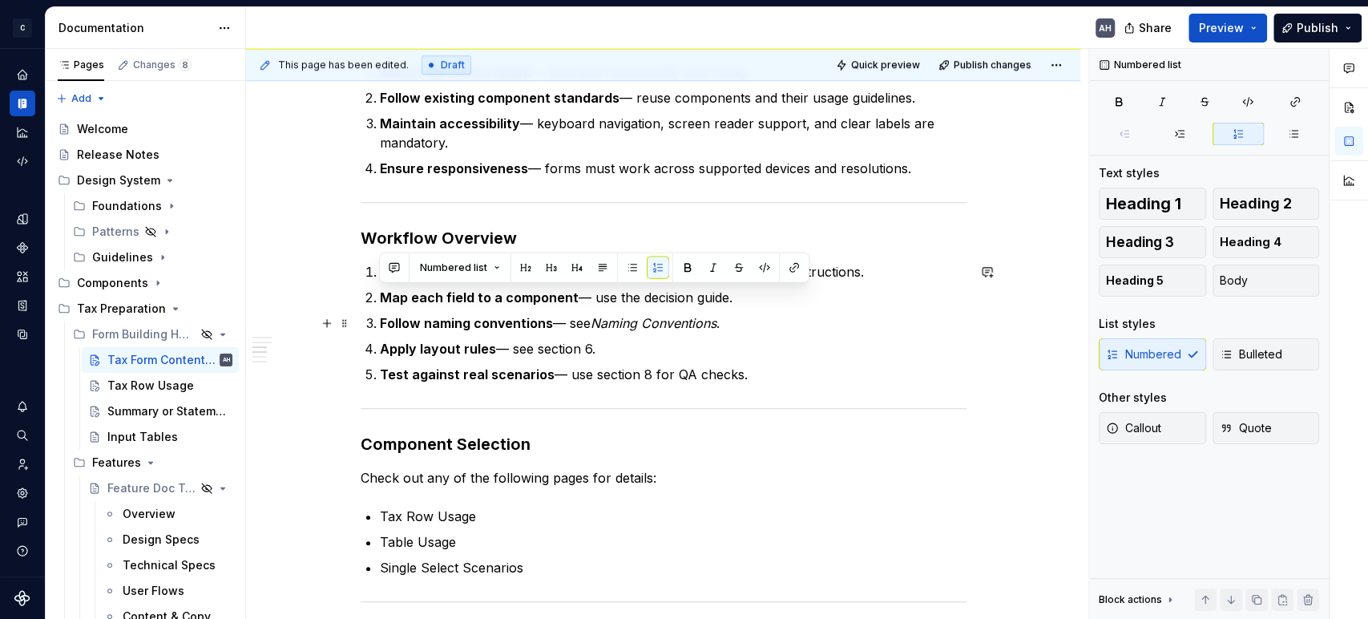
drag, startPoint x: 772, startPoint y: 299, endPoint x: 359, endPoint y: 306, distance: 412.8
click at [361, 306] on div "**********" at bounding box center [664, 246] width 606 height 1407
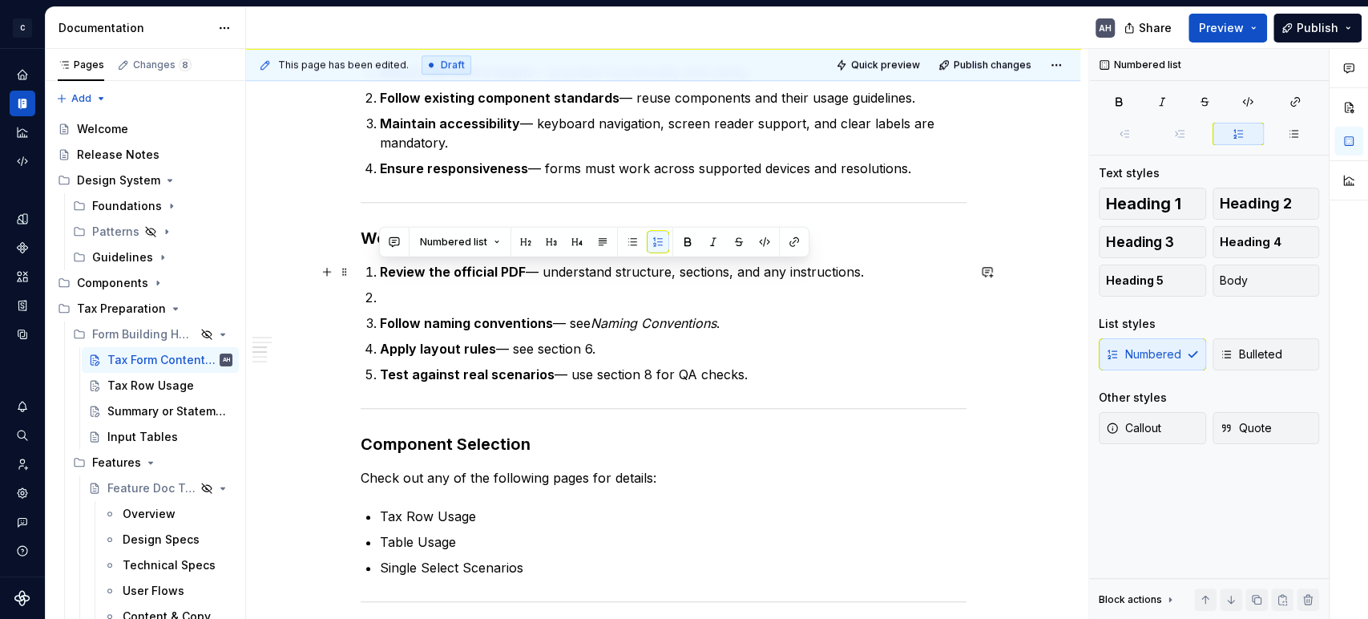
drag, startPoint x: 758, startPoint y: 371, endPoint x: 370, endPoint y: 265, distance: 402.1
click at [380, 265] on ol "Review the official PDF — understand structure, sections, and any instructions.…" at bounding box center [673, 323] width 587 height 122
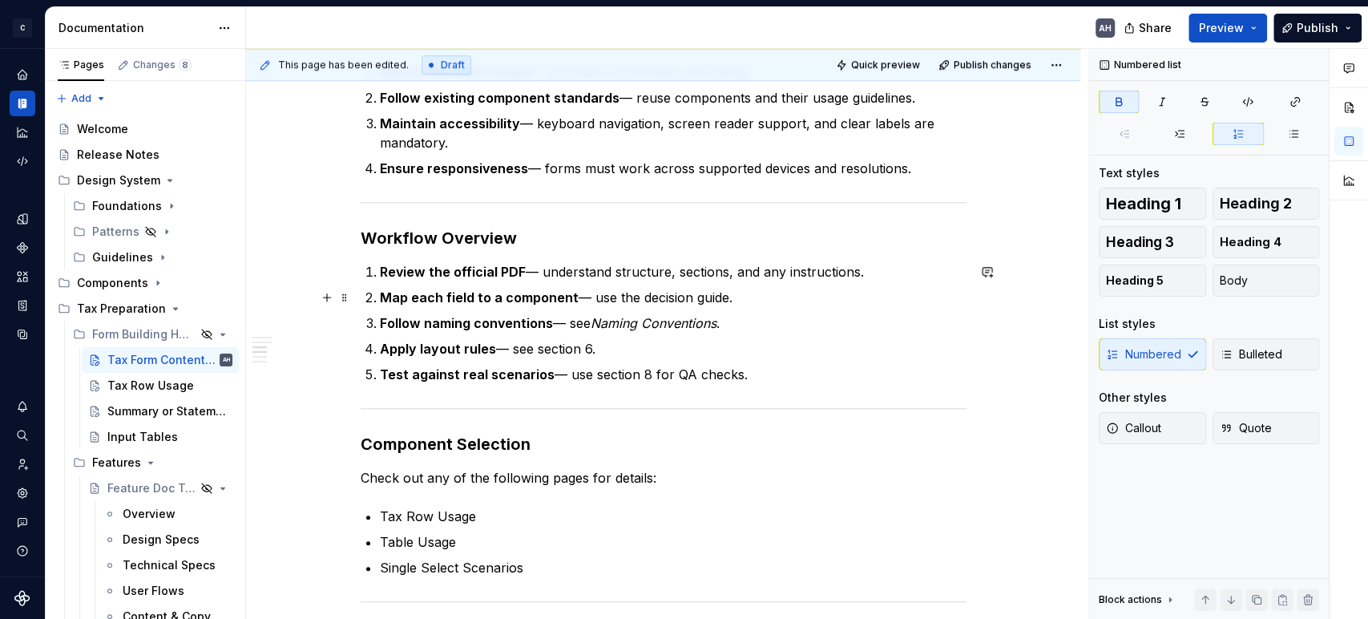
click at [489, 302] on strong "Map each field to a component" at bounding box center [479, 297] width 199 height 16
click at [718, 353] on p "Apply layout rules — see section 6." at bounding box center [673, 348] width 587 height 19
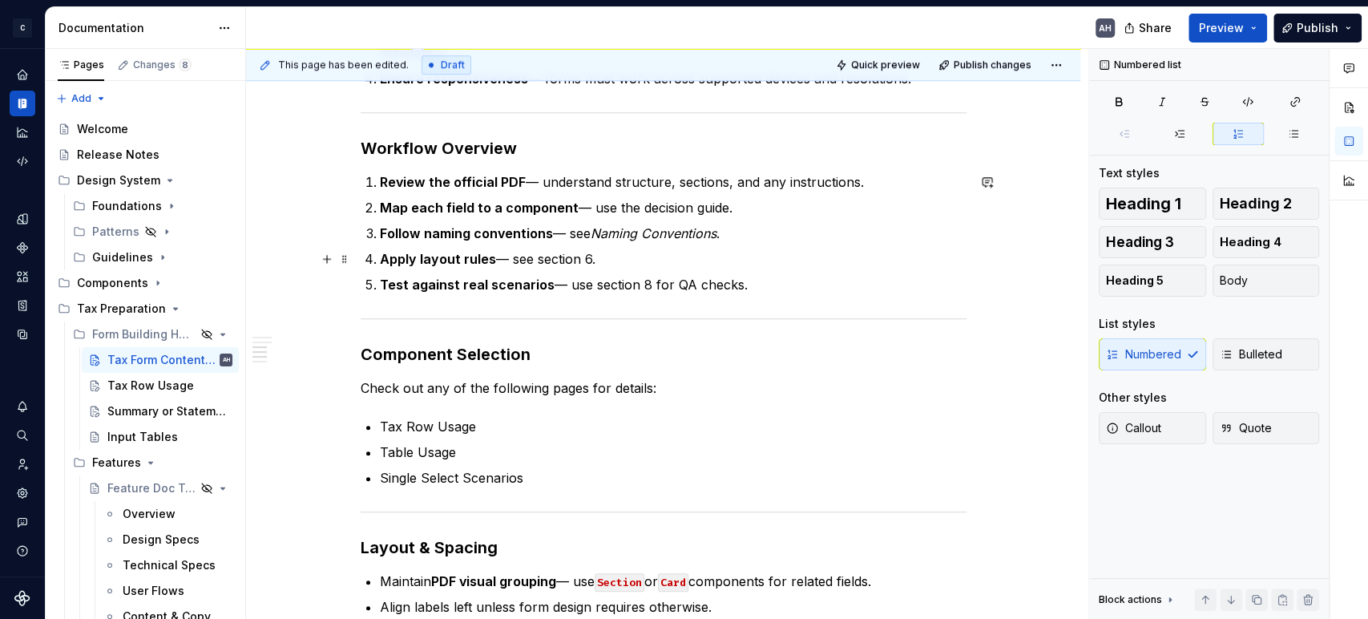
click at [573, 256] on p "Apply layout rules — see section 6." at bounding box center [673, 258] width 587 height 19
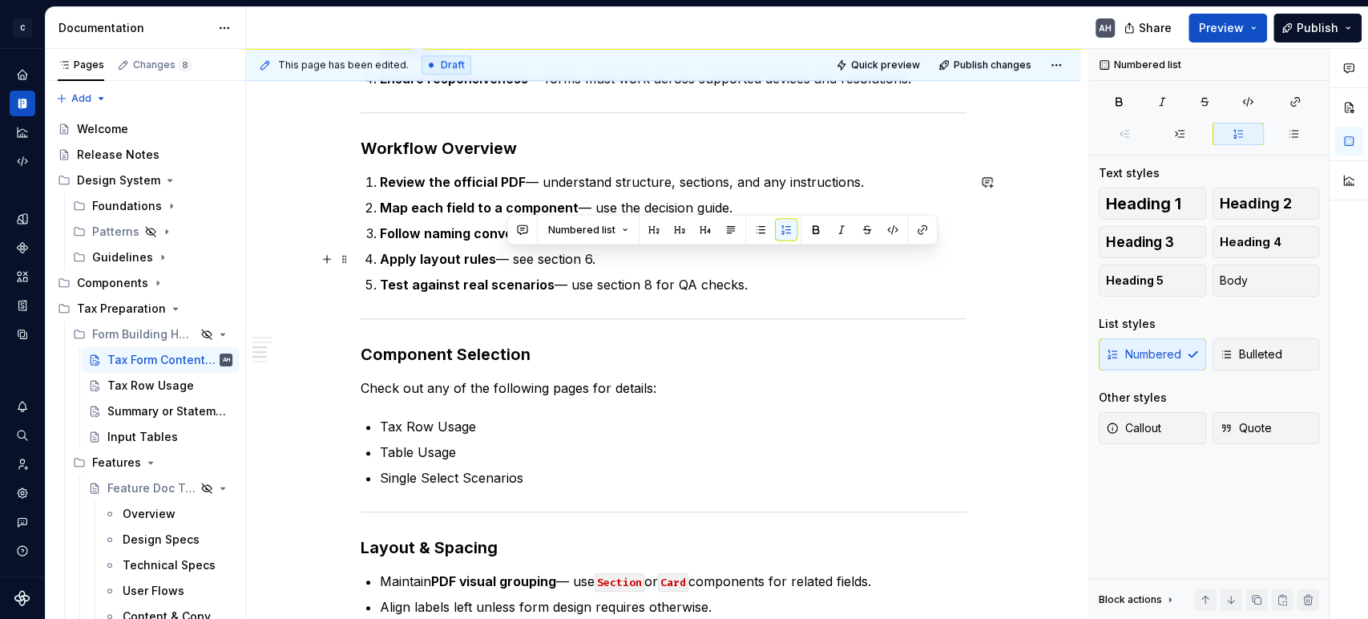
drag, startPoint x: 614, startPoint y: 254, endPoint x: 508, endPoint y: 258, distance: 105.9
click at [508, 258] on p "Apply layout rules — see section 6." at bounding box center [673, 258] width 587 height 19
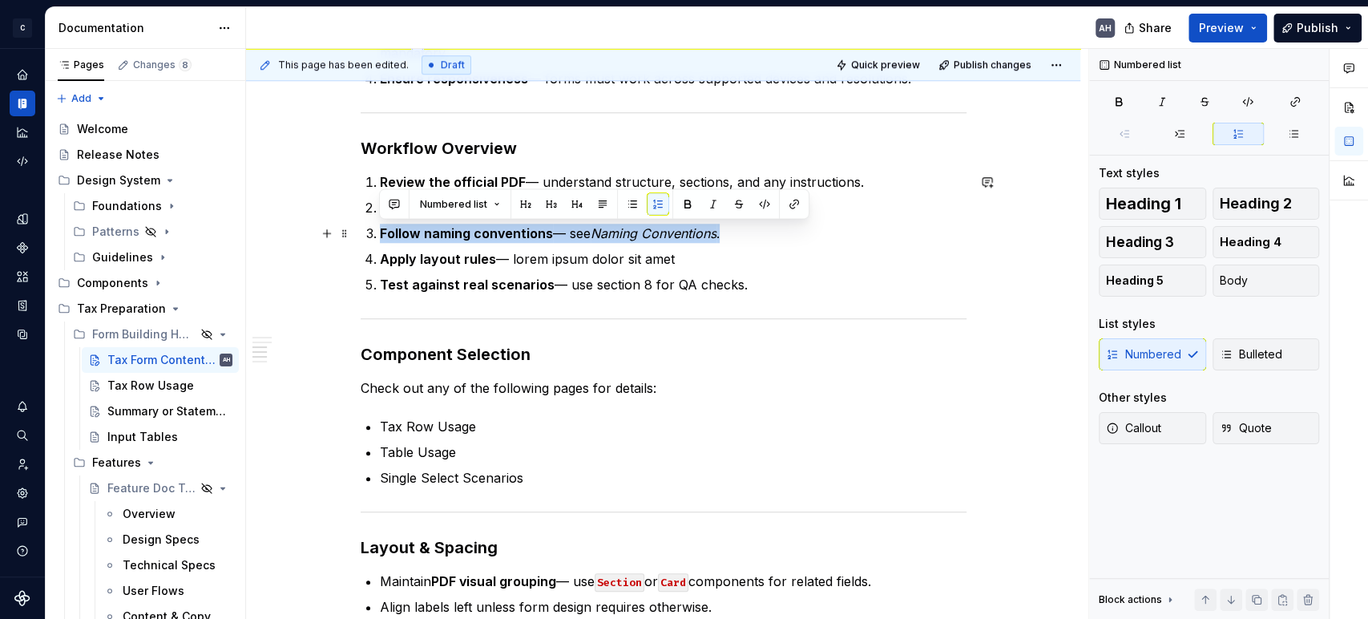
drag, startPoint x: 732, startPoint y: 233, endPoint x: 365, endPoint y: 238, distance: 366.3
click at [380, 238] on li "Follow naming conventions — see Naming Conventions ." at bounding box center [673, 233] width 587 height 19
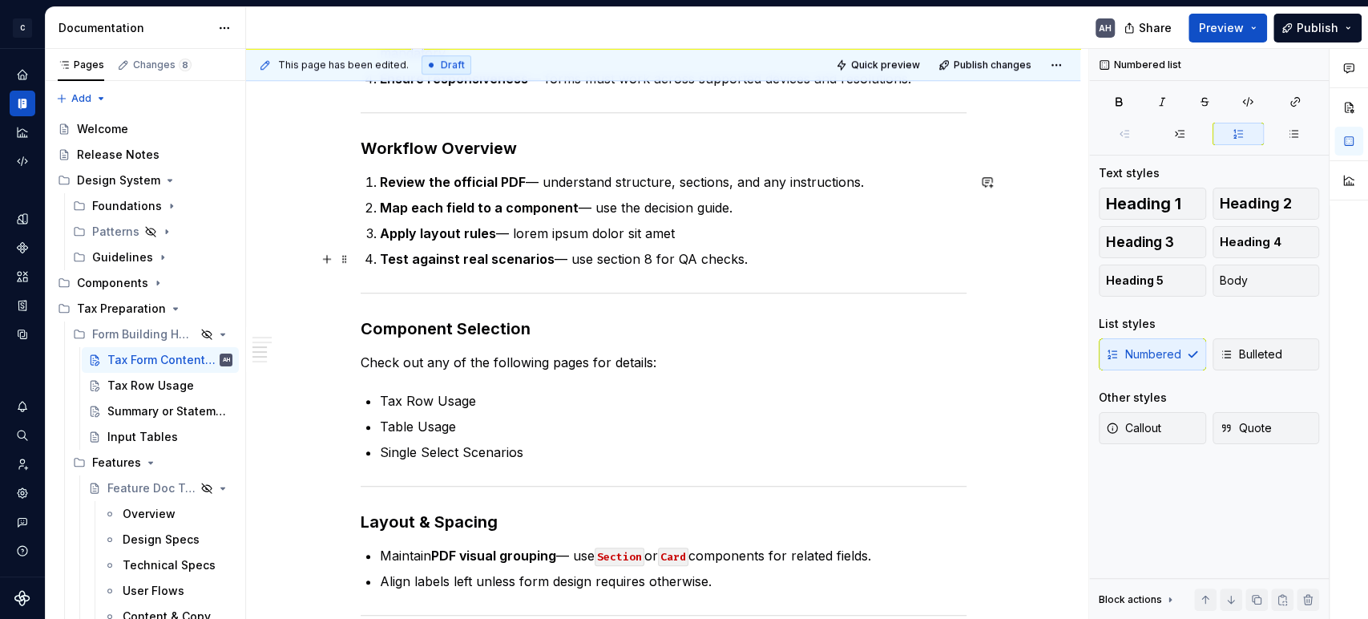
click at [618, 265] on p "Test against real scenarios — use section 8 for QA checks." at bounding box center [673, 258] width 587 height 19
click at [776, 252] on p "Test against real scenarios — use section 8 for QA checks." at bounding box center [673, 258] width 587 height 19
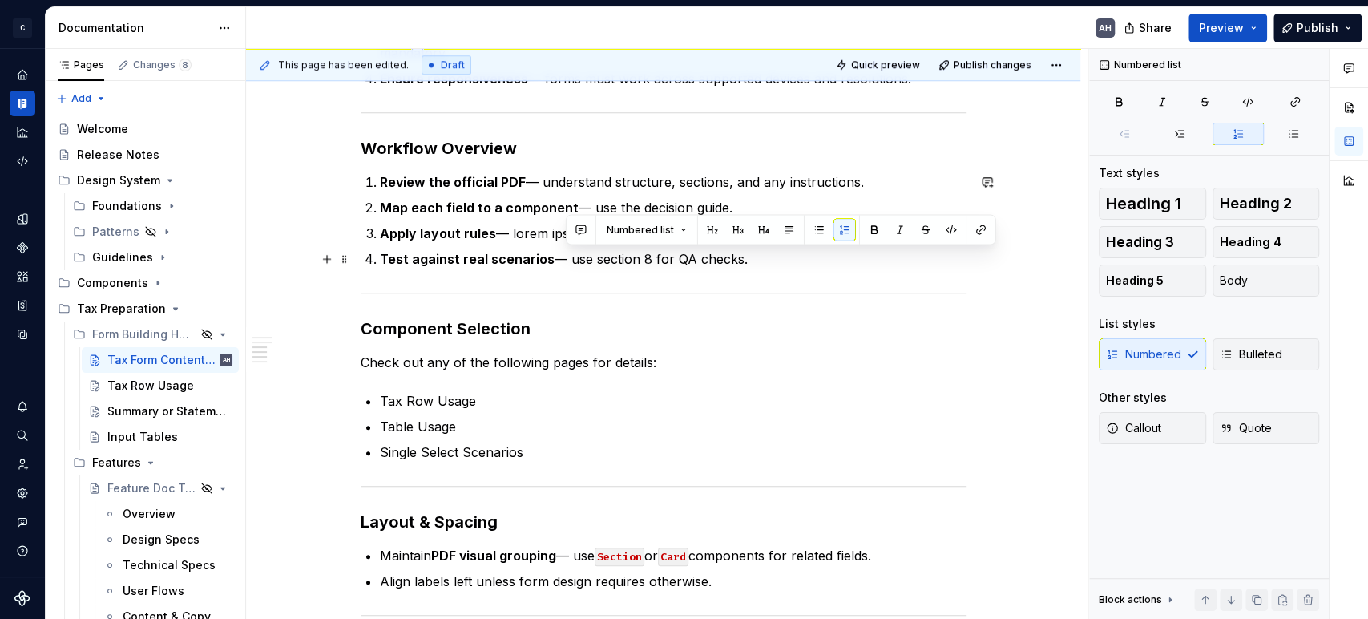
drag, startPoint x: 760, startPoint y: 264, endPoint x: 568, endPoint y: 267, distance: 191.6
click at [568, 267] on p "Test against real scenarios — use section 8 for QA checks." at bounding box center [673, 258] width 587 height 19
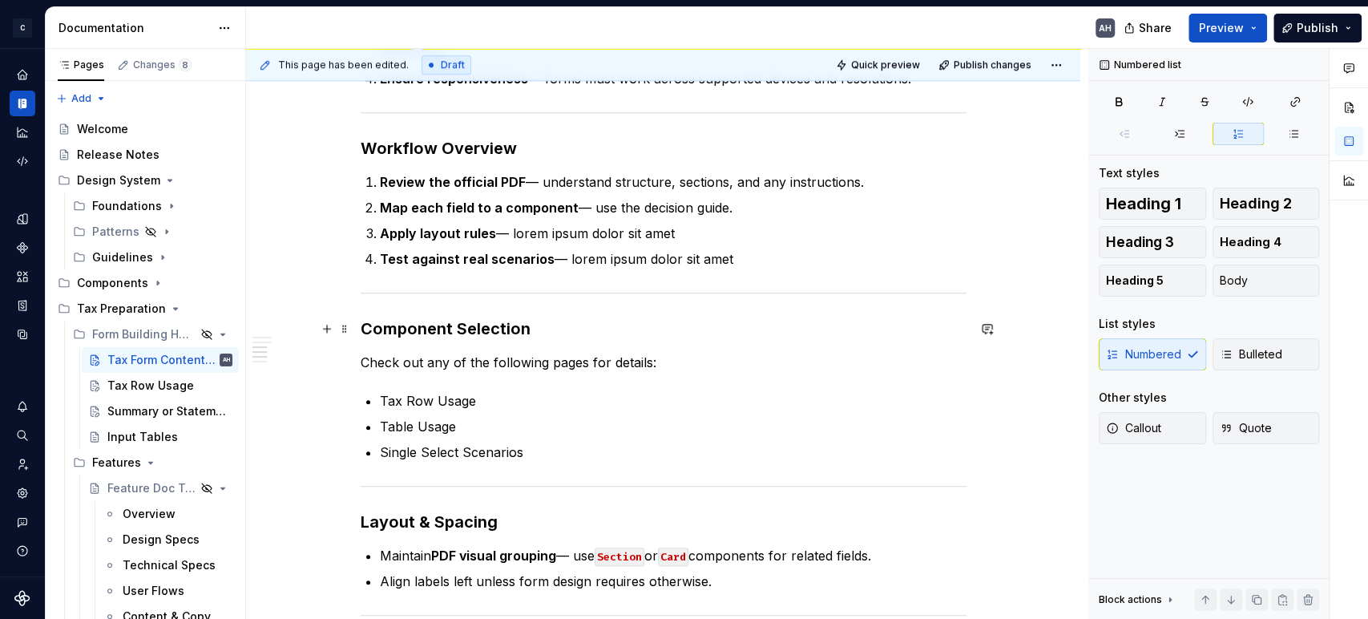
click at [668, 383] on div "**********" at bounding box center [664, 144] width 606 height 1382
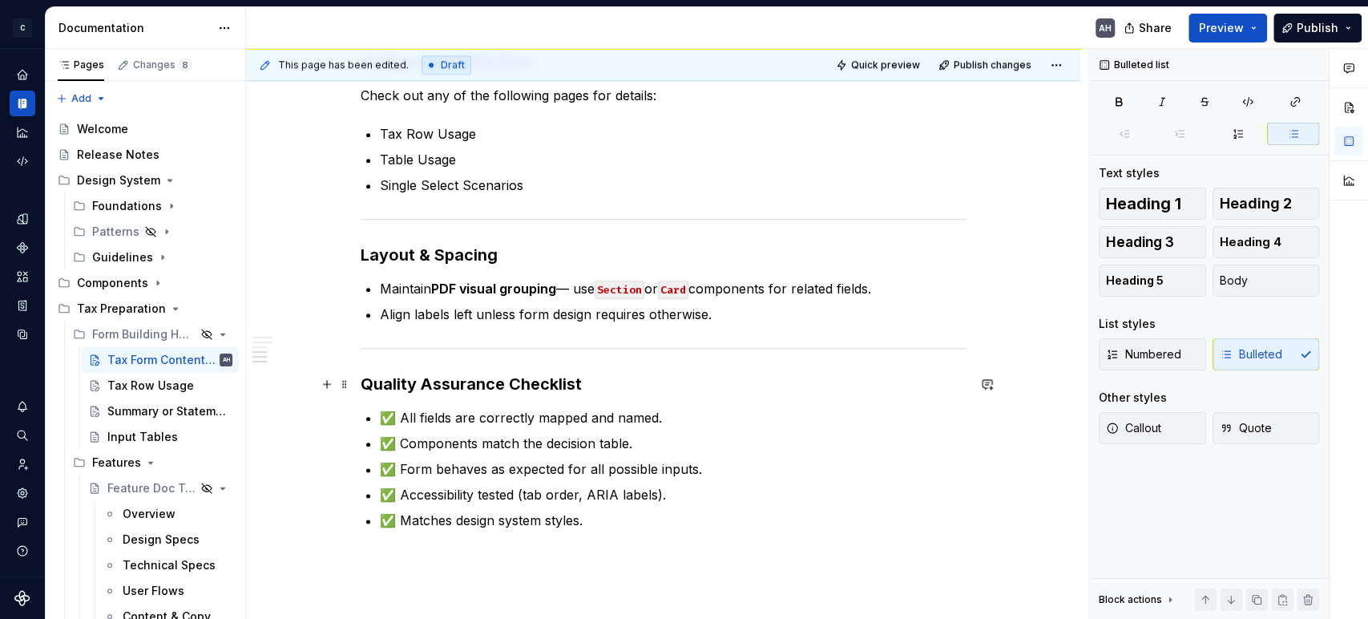
scroll to position [1215, 0]
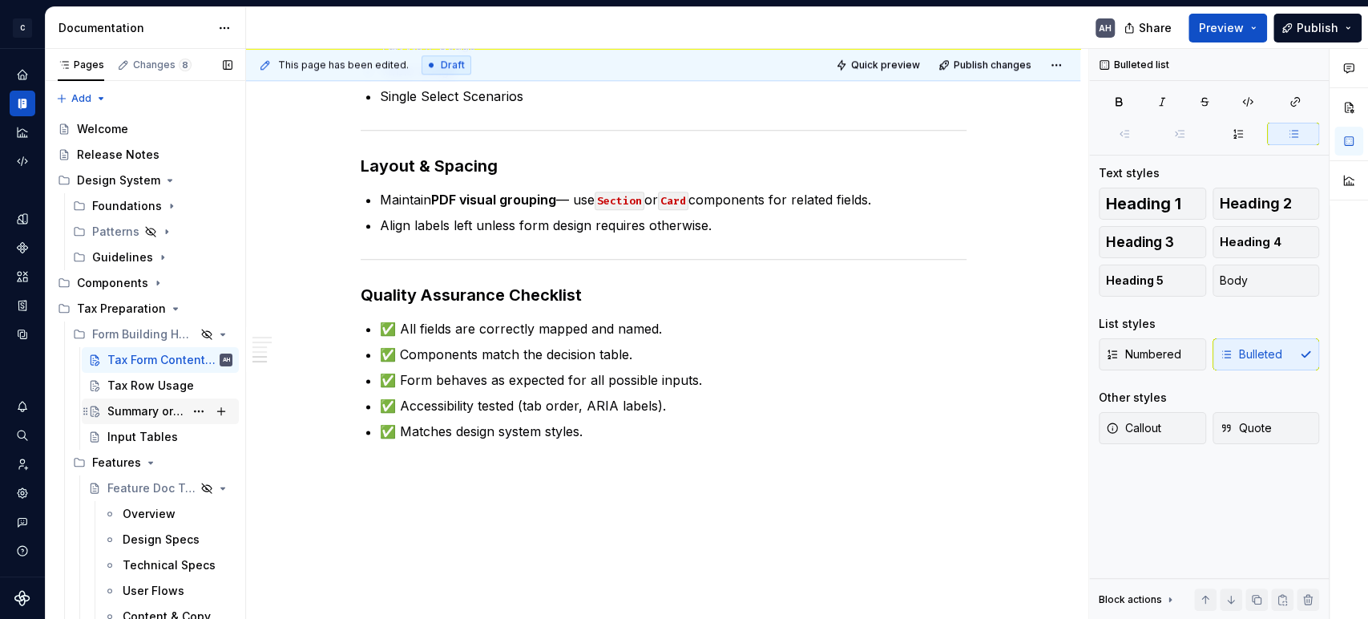
click at [127, 410] on div "Summary or Statement Attached" at bounding box center [145, 411] width 77 height 16
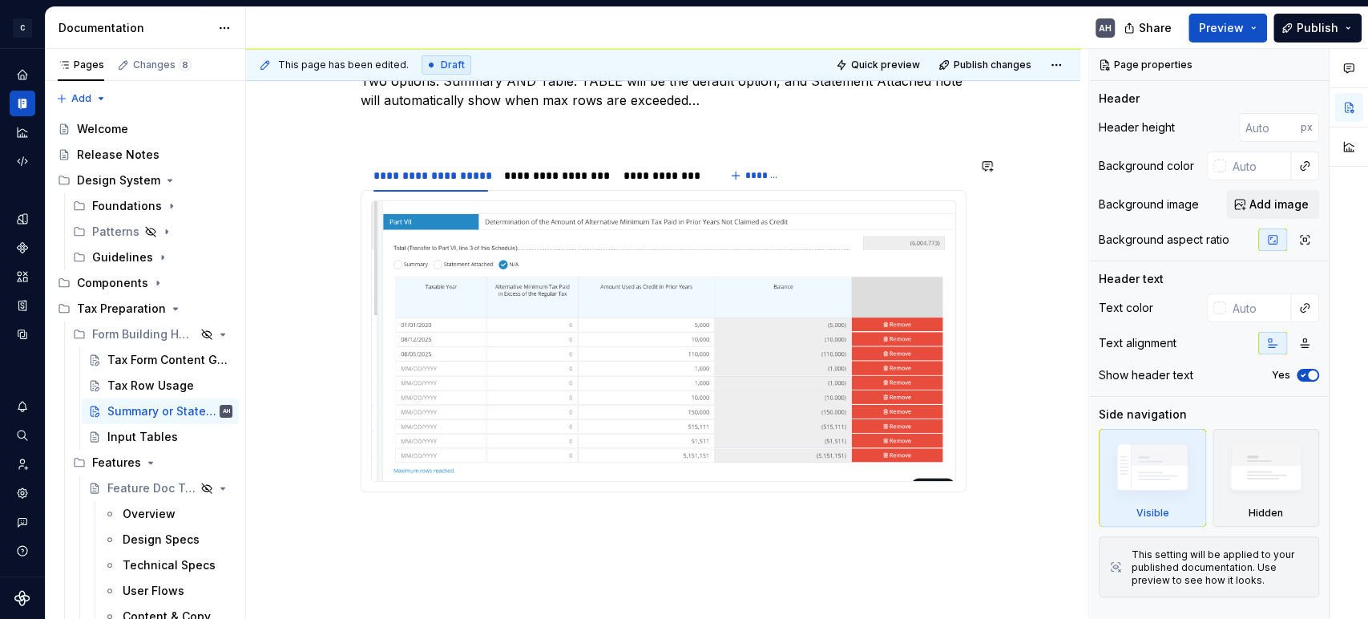
scroll to position [267, 0]
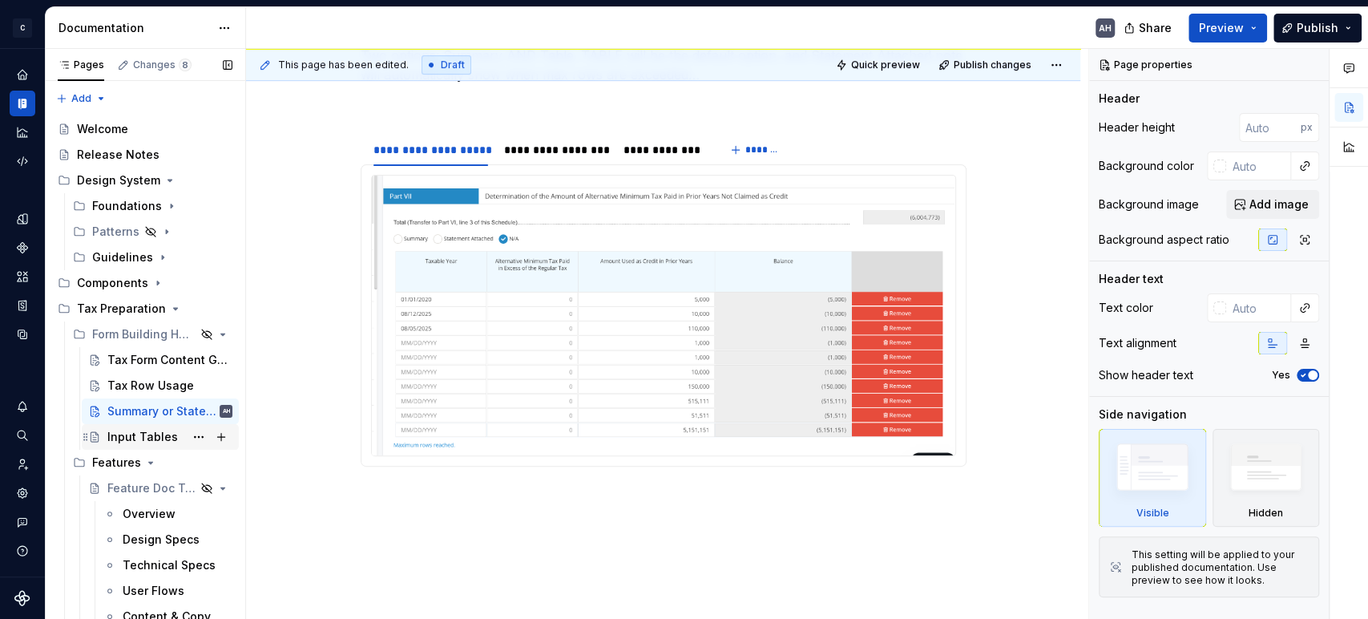
click at [127, 434] on div "Input Tables" at bounding box center [142, 437] width 71 height 16
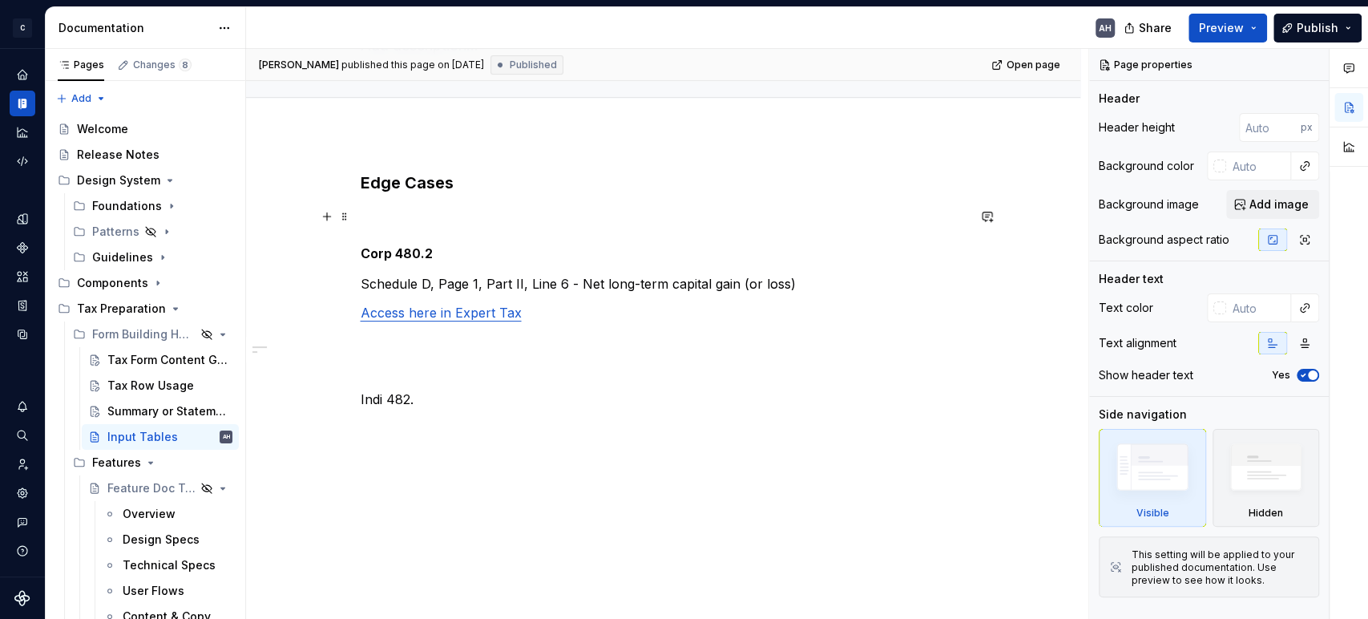
scroll to position [163, 0]
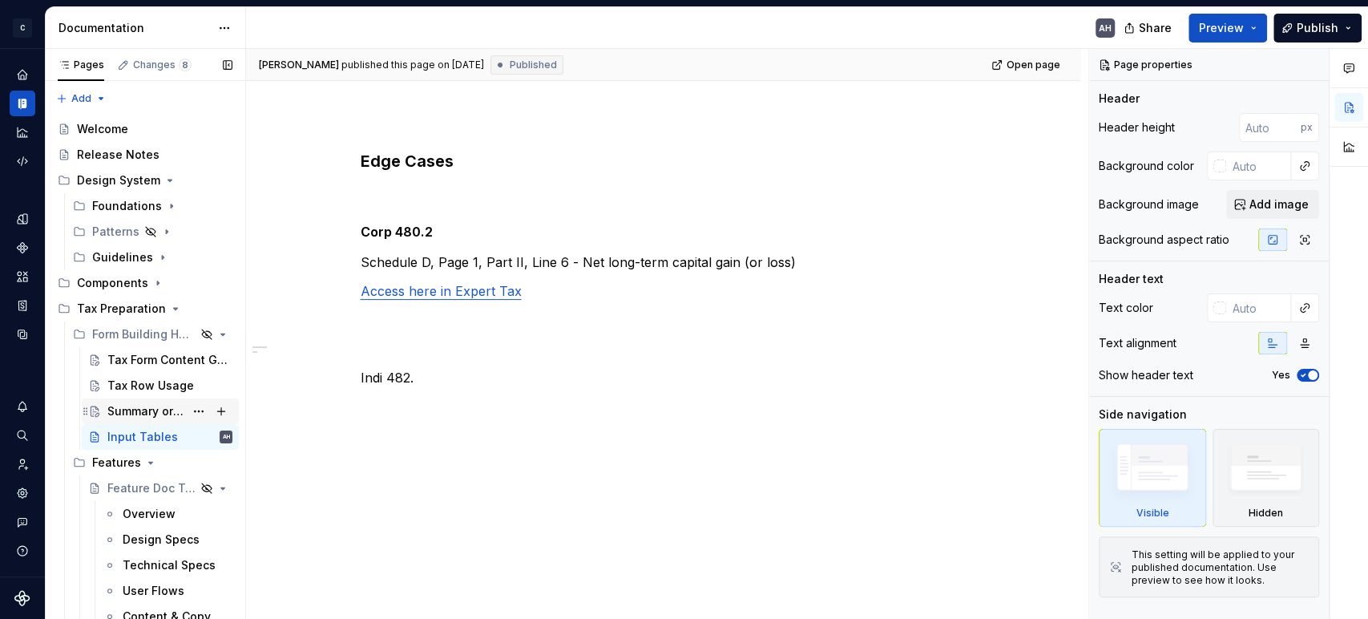
click at [124, 407] on div "Summary or Statement Attached" at bounding box center [145, 411] width 77 height 16
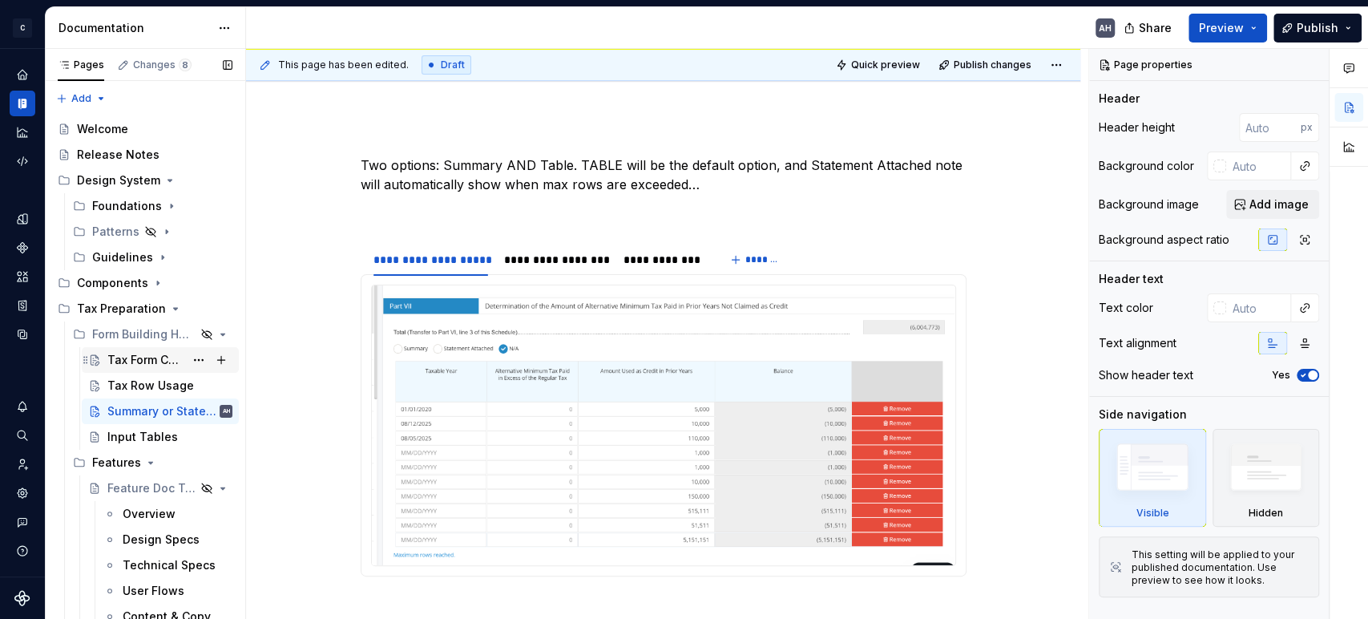
scroll to position [178, 0]
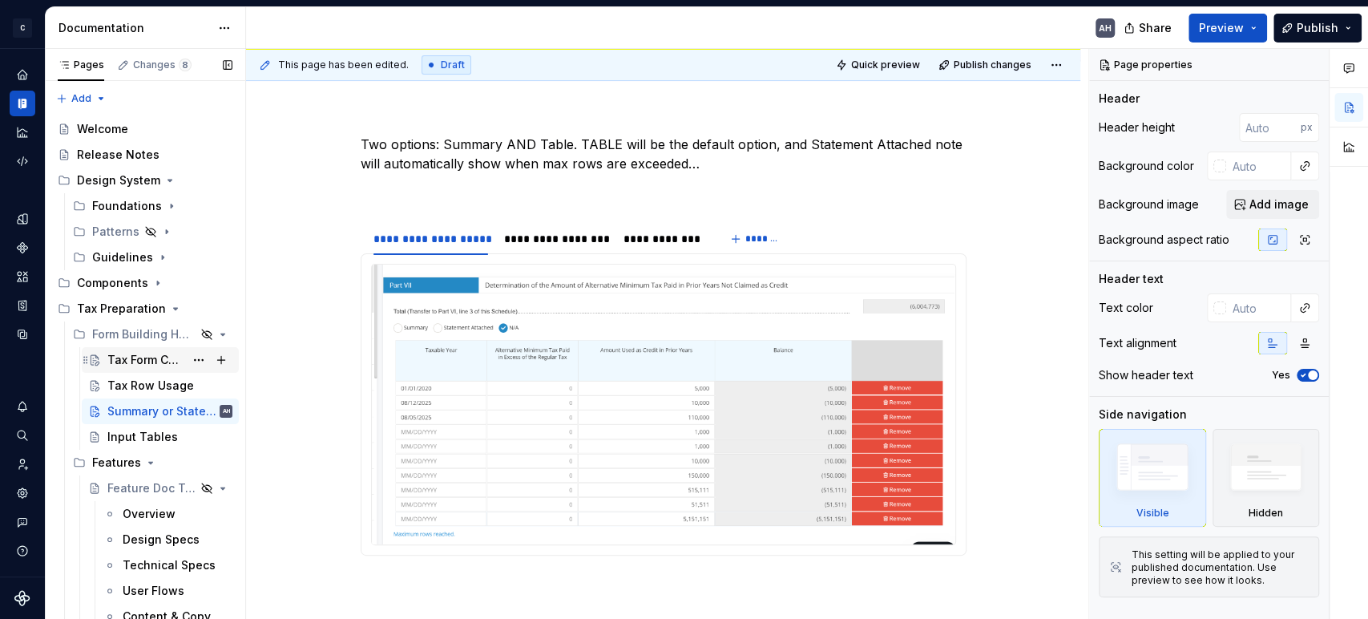
click at [114, 366] on div "Tax Form Content Guidelines" at bounding box center [145, 360] width 77 height 16
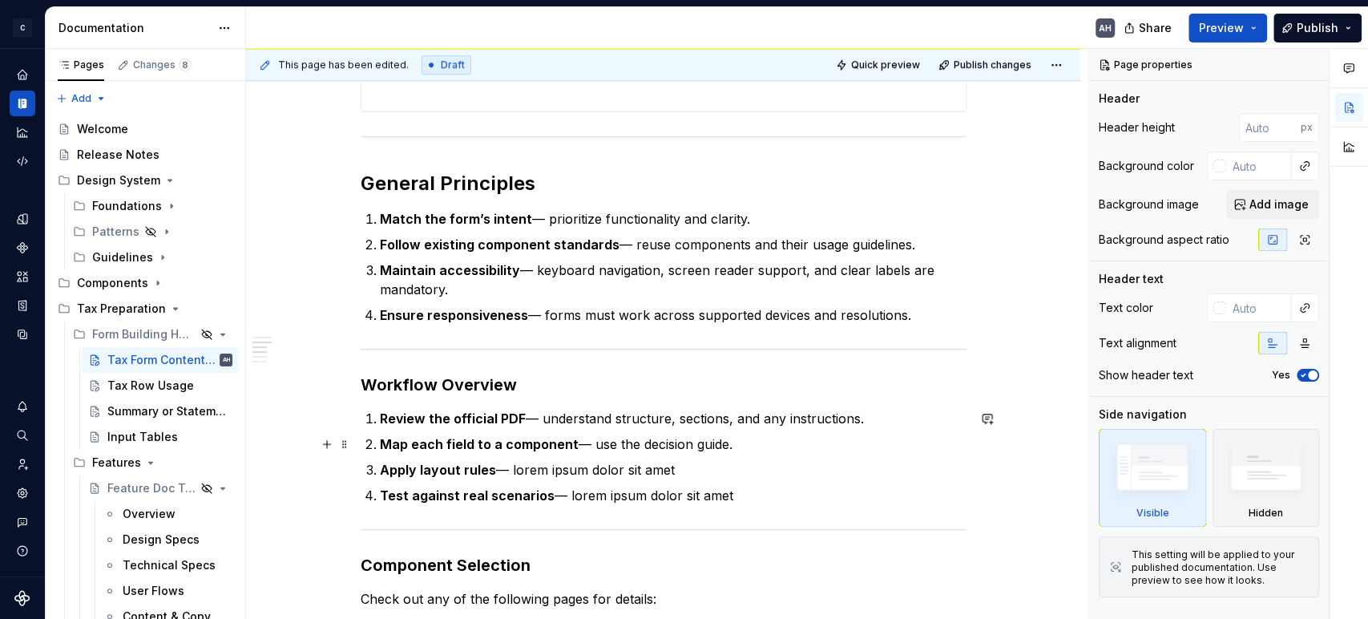
scroll to position [712, 0]
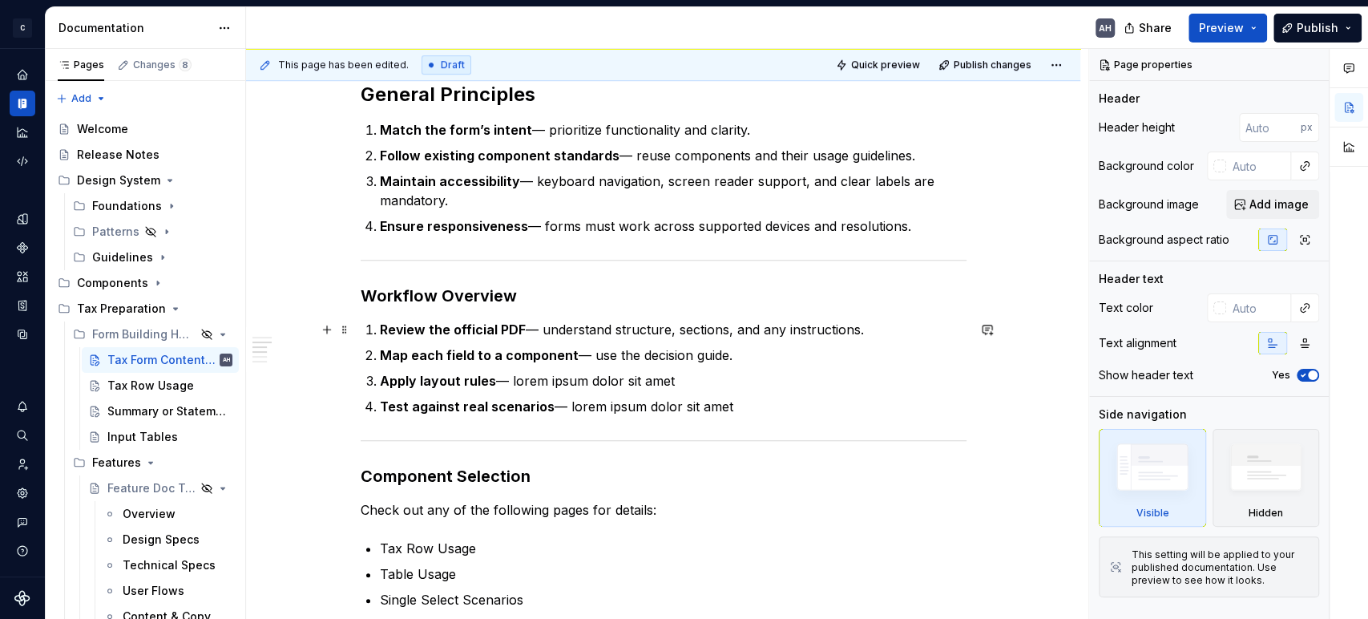
type textarea "*"
click at [527, 329] on p "Review the official PDF — understand structure, sections, and any instructions." at bounding box center [673, 329] width 587 height 19
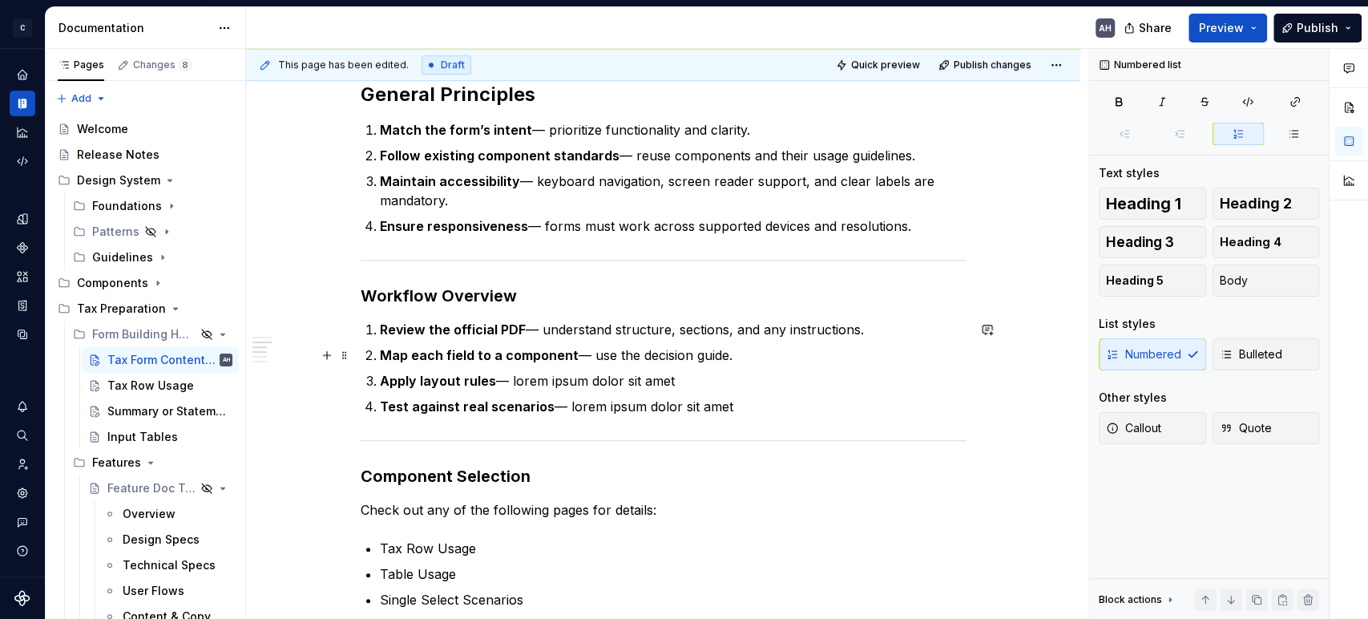
click at [464, 359] on strong "Map each field to a component" at bounding box center [479, 355] width 199 height 16
click at [616, 353] on p "Map each field to a component — use the decision guide." at bounding box center [673, 354] width 587 height 19
click at [754, 357] on p "Map each field to a component — use the decision guide." at bounding box center [673, 354] width 587 height 19
click at [456, 379] on strong "Apply layout rules" at bounding box center [438, 381] width 116 height 16
click at [483, 379] on strong "Apply layout rules" at bounding box center [438, 381] width 116 height 16
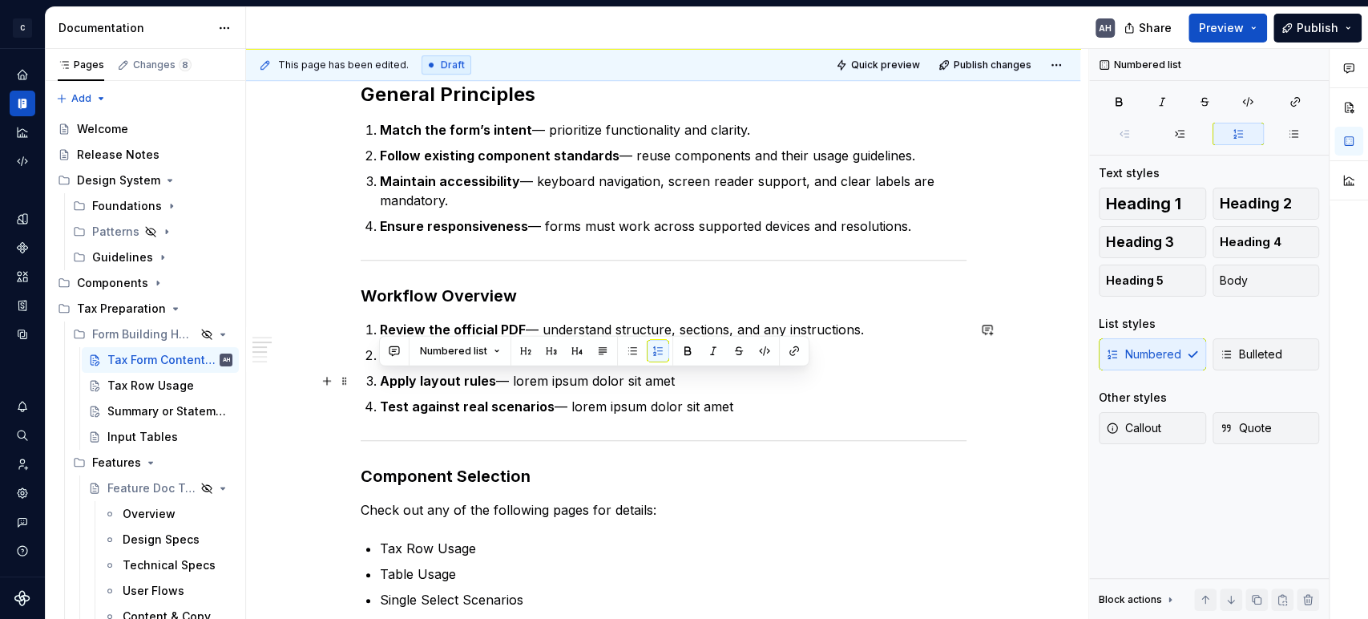
drag, startPoint x: 698, startPoint y: 379, endPoint x: 368, endPoint y: 388, distance: 330.3
click at [380, 388] on li "Apply layout rules — lorem ipsum dolor sit amet" at bounding box center [673, 380] width 587 height 19
click at [628, 322] on p "Review the official PDF — understand structure, sections, and any instructions." at bounding box center [673, 329] width 587 height 19
click at [530, 297] on h3 "Workflow Overview" at bounding box center [664, 296] width 606 height 22
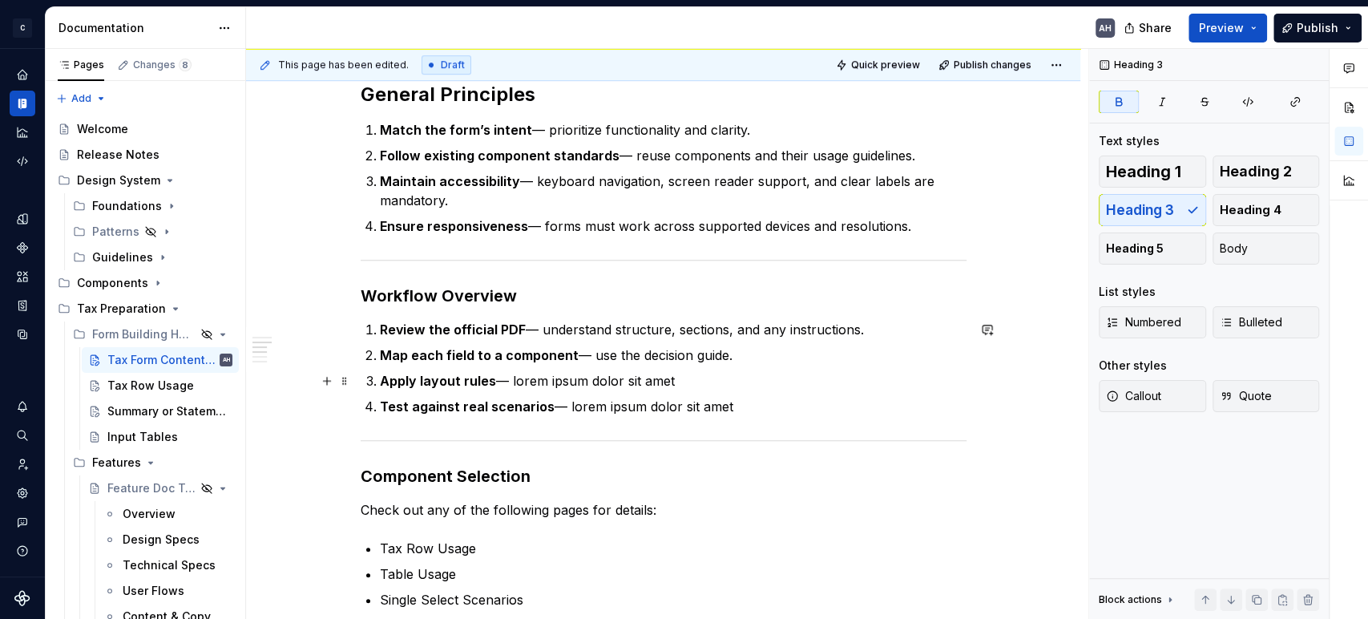
click at [721, 371] on p "Apply layout rules — lorem ipsum dolor sit amet" at bounding box center [673, 380] width 587 height 19
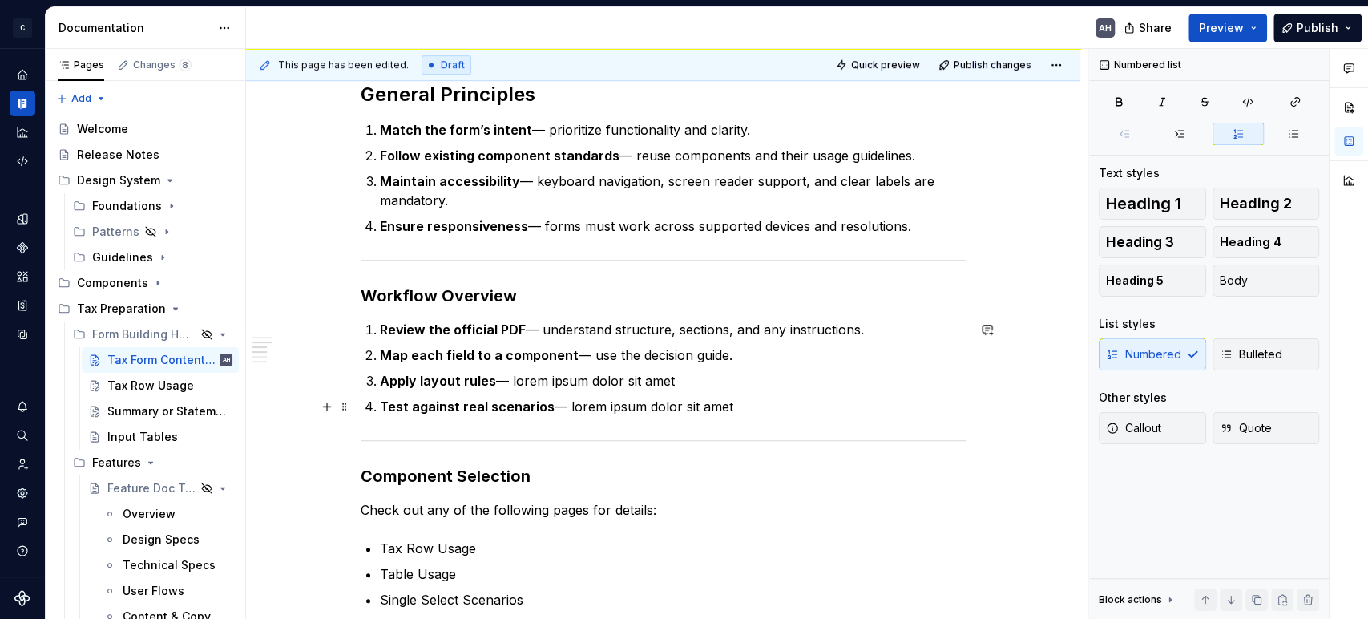
click at [741, 402] on p "Test against real scenarios — lorem ipsum dolor sit amet" at bounding box center [673, 406] width 587 height 19
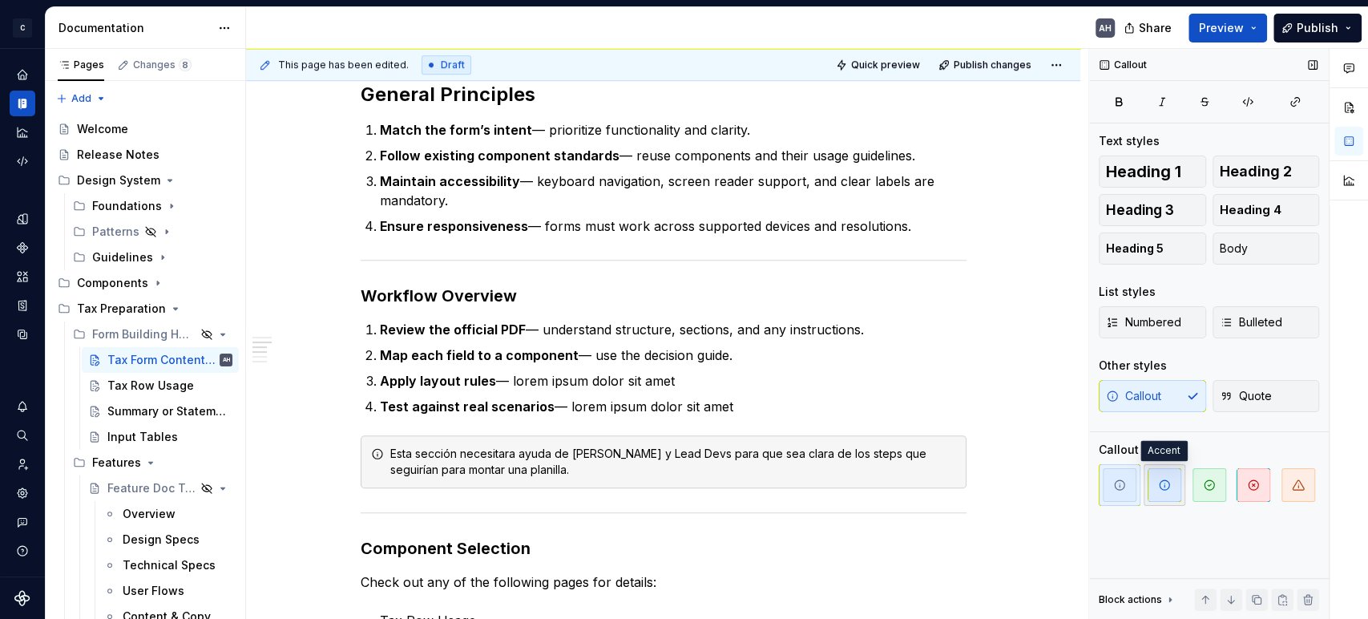
click at [1167, 491] on span "button" at bounding box center [1165, 485] width 34 height 34
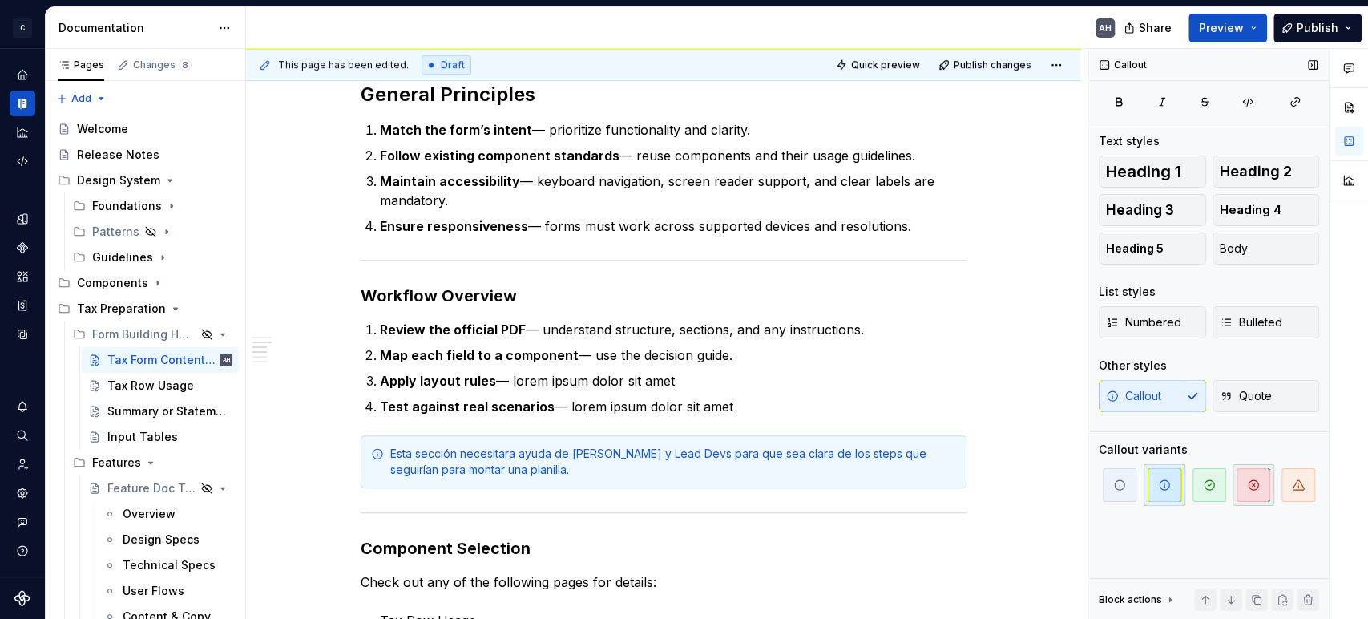
click at [1241, 482] on span "button" at bounding box center [1254, 485] width 34 height 34
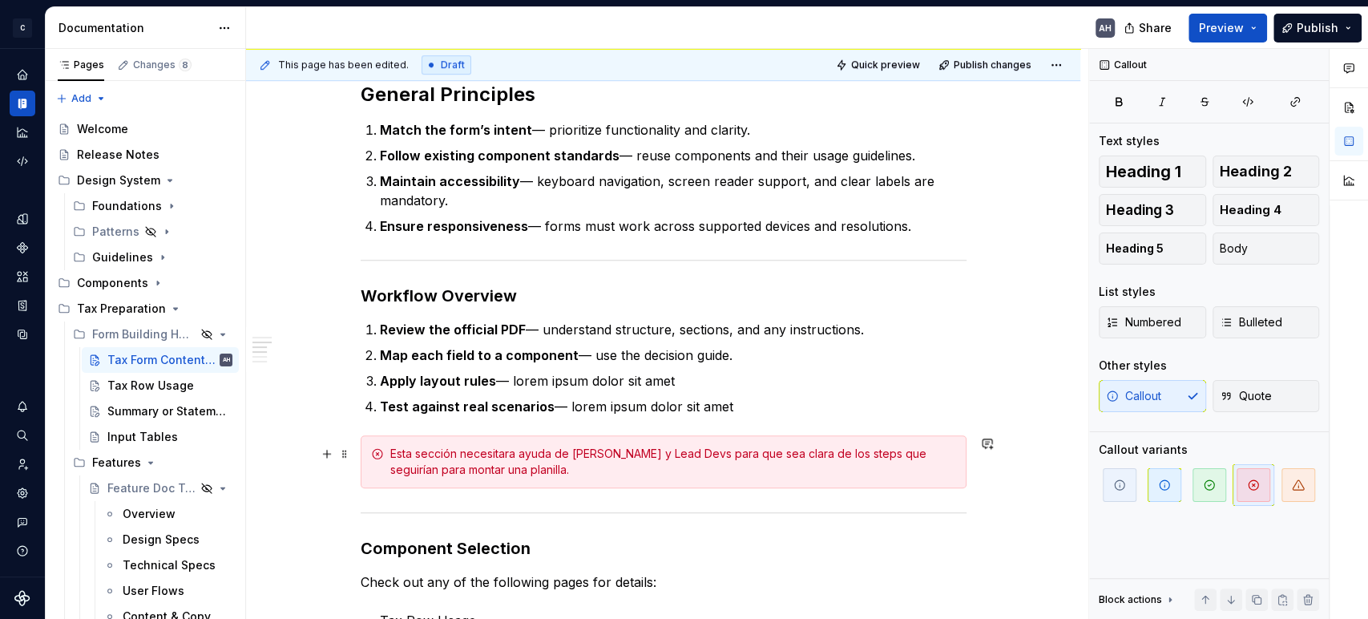
click at [568, 466] on div "Esta sección necesitara ayuda de [PERSON_NAME] y Lead Devs para que sea clara d…" at bounding box center [673, 462] width 566 height 32
click at [513, 453] on div "Esta sección necesitara ayuda de [PERSON_NAME] y Lead Devs para que sea clara d…" at bounding box center [673, 462] width 566 height 32
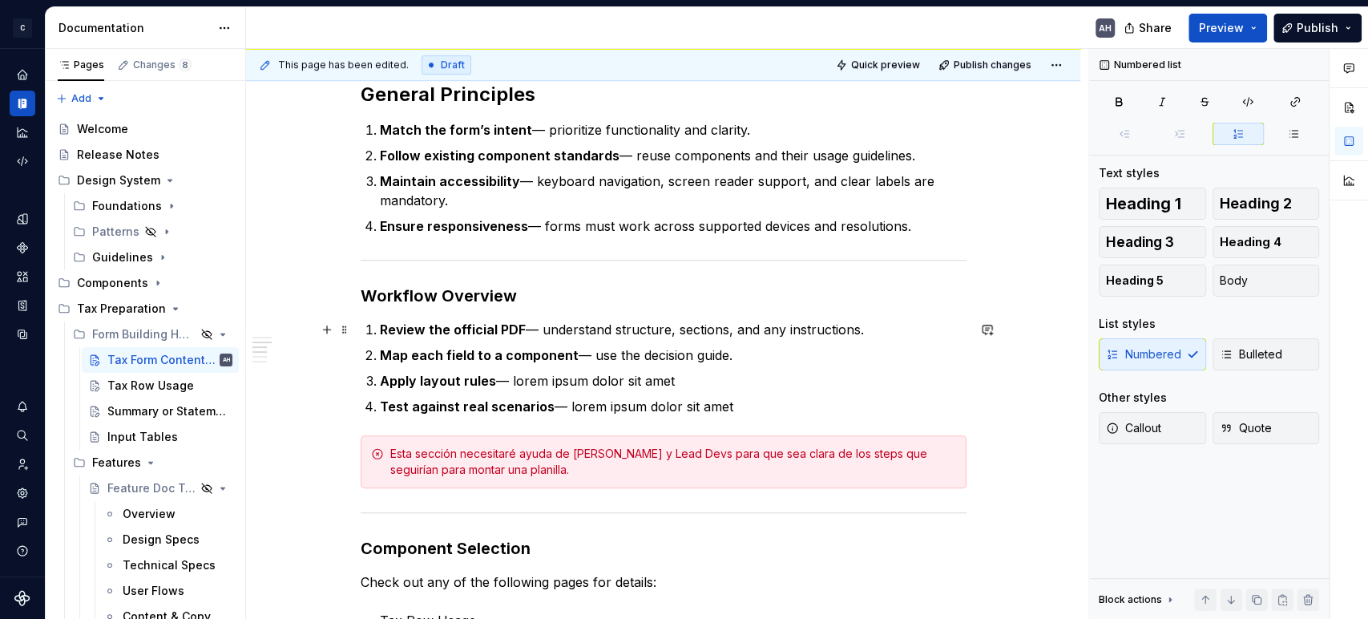
click at [555, 325] on p "Review the official PDF — understand structure, sections, and any instructions." at bounding box center [673, 329] width 587 height 19
click at [729, 377] on p "Apply layout rules — lorem ipsum dolor sit amet" at bounding box center [673, 380] width 587 height 19
click at [598, 292] on h3 "Workflow Overview" at bounding box center [664, 296] width 606 height 22
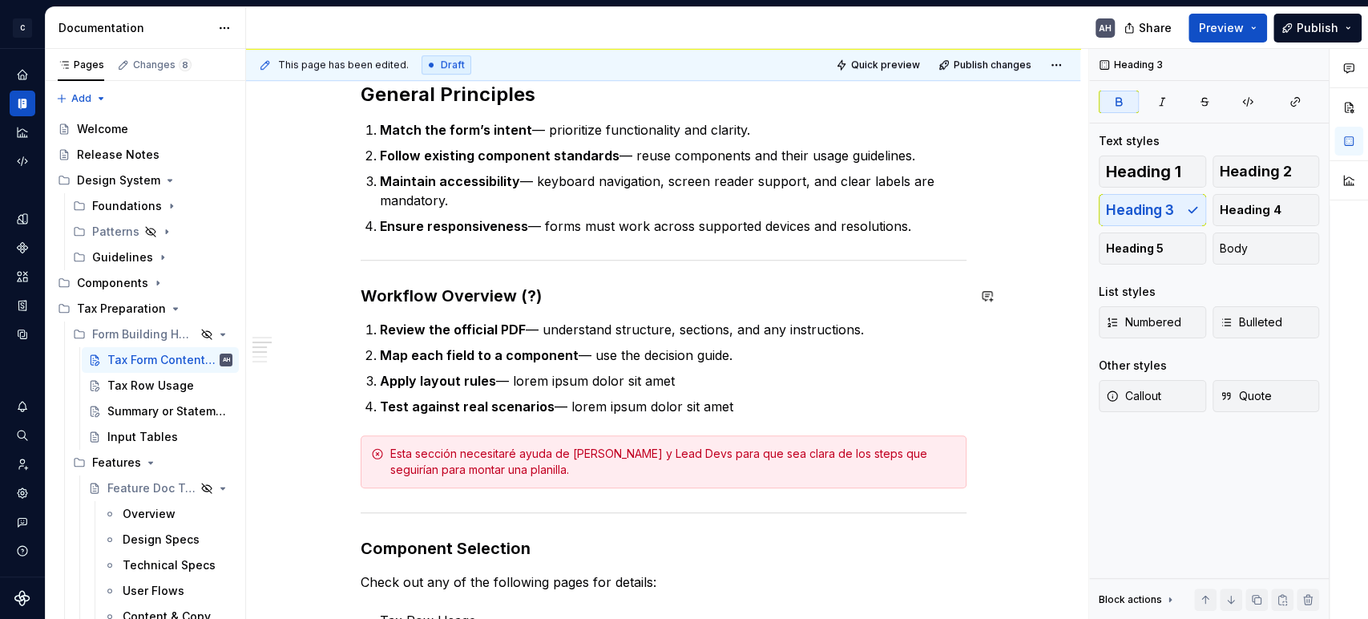
click at [597, 288] on h3 "Workflow Overview (?)" at bounding box center [664, 296] width 606 height 22
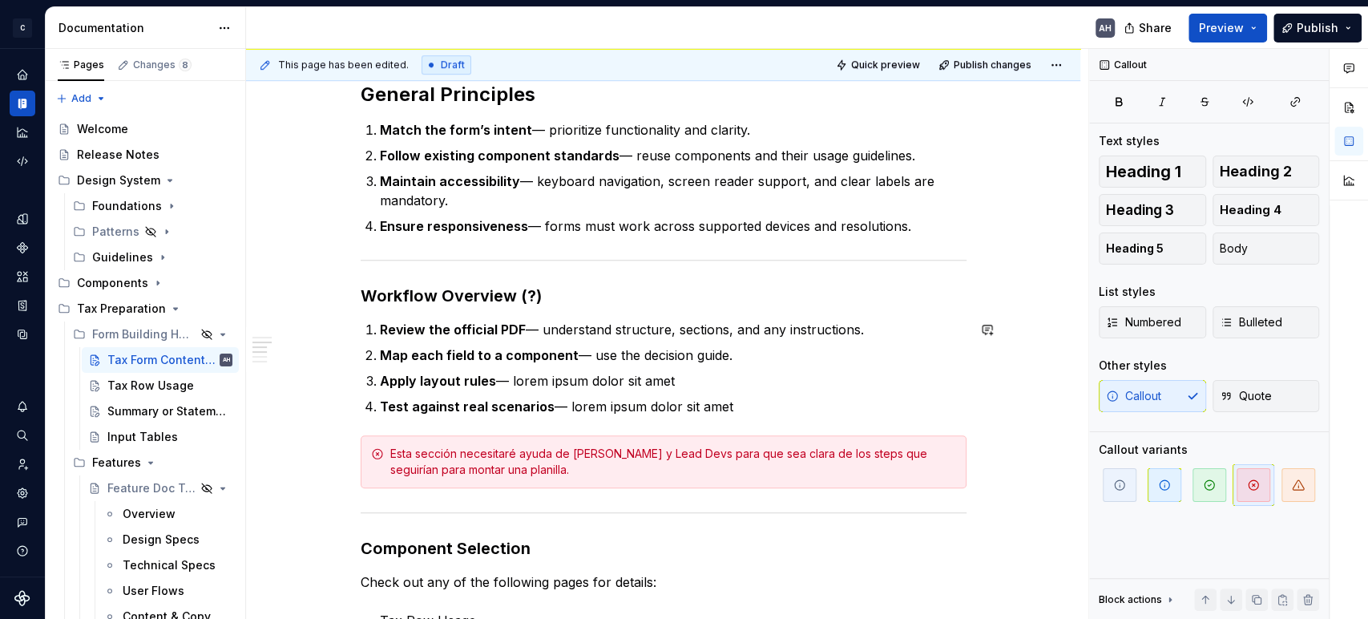
click at [758, 421] on div "**********" at bounding box center [664, 328] width 606 height 1454
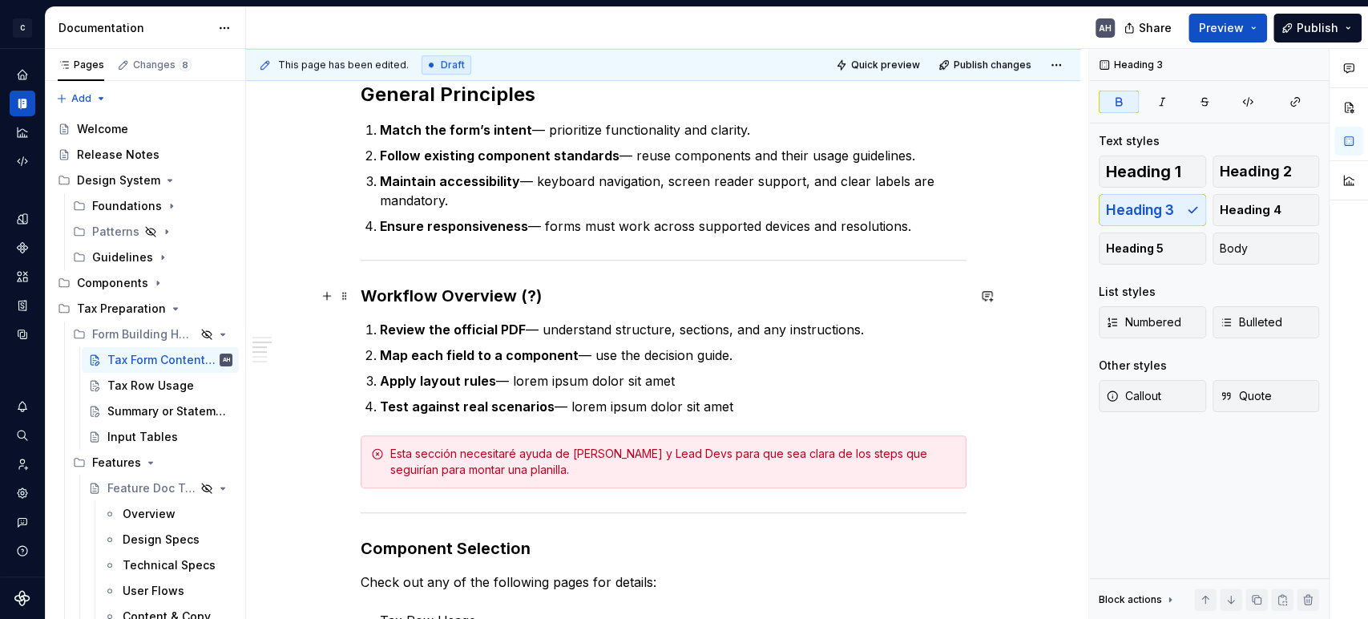
click at [538, 292] on h3 "Workflow Overview (?)" at bounding box center [664, 296] width 606 height 22
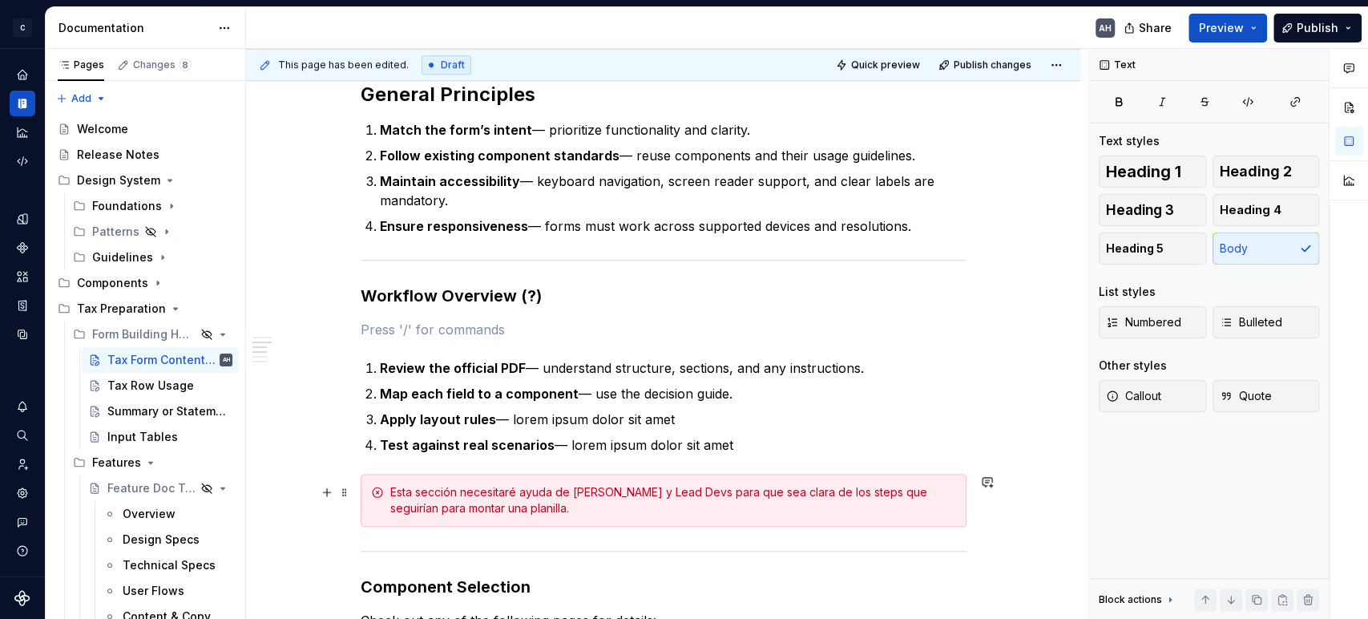
click at [533, 506] on div "Esta sección necesitaré ayuda de [PERSON_NAME] y Lead Devs para que sea clara d…" at bounding box center [673, 500] width 566 height 32
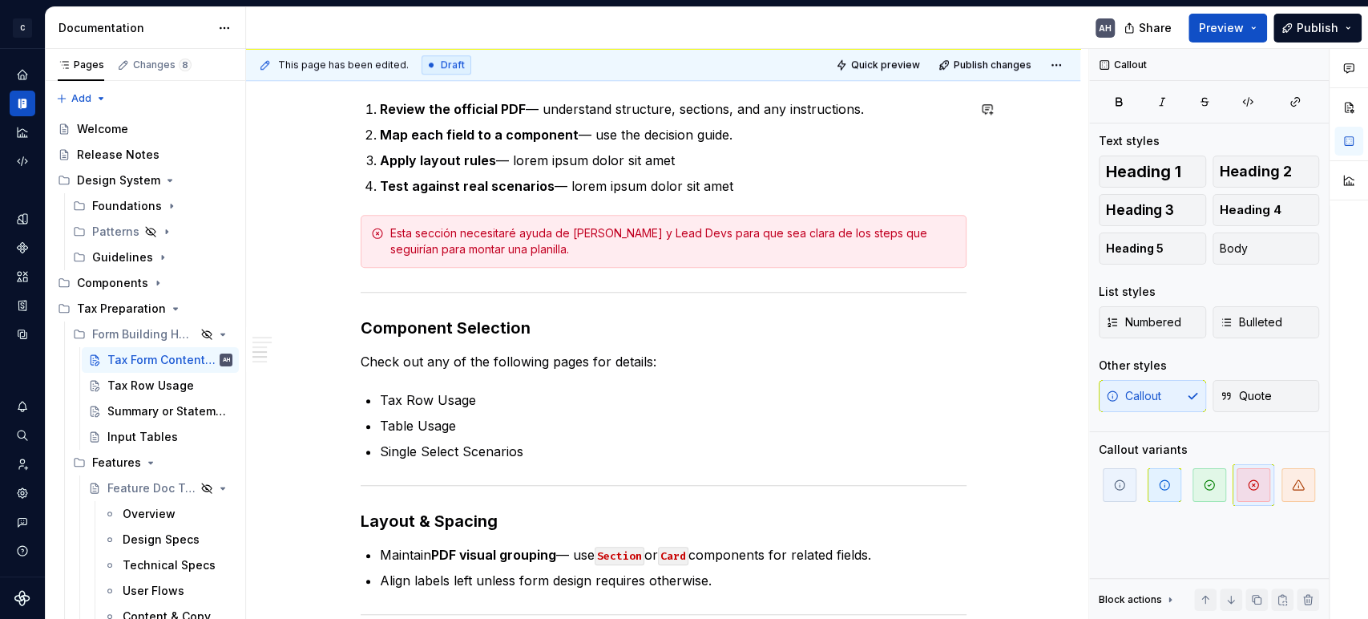
scroll to position [979, 0]
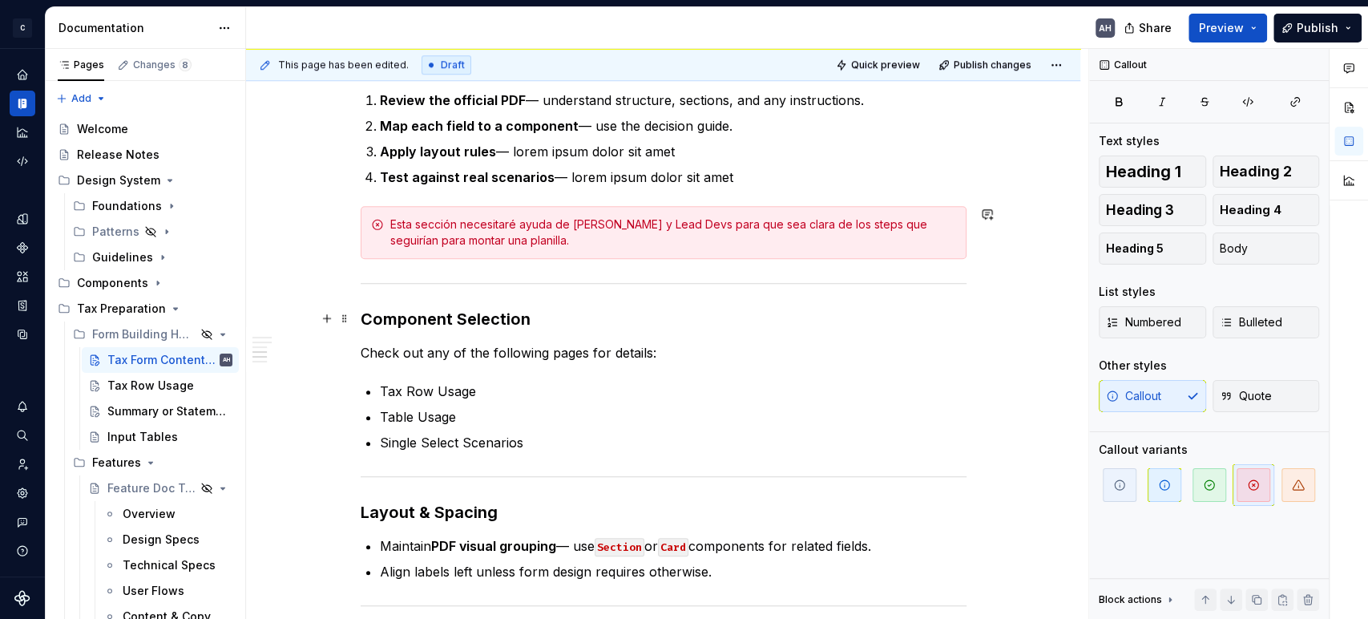
click at [614, 377] on div "**********" at bounding box center [664, 79] width 606 height 1492
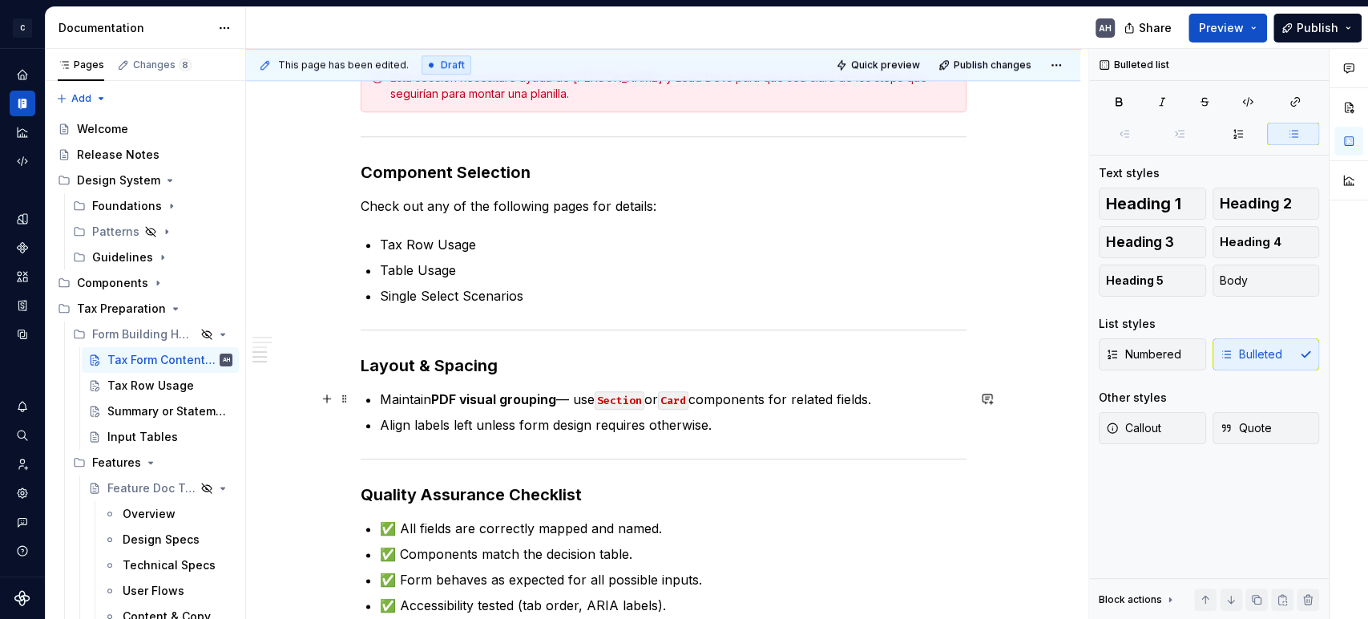
scroll to position [1157, 0]
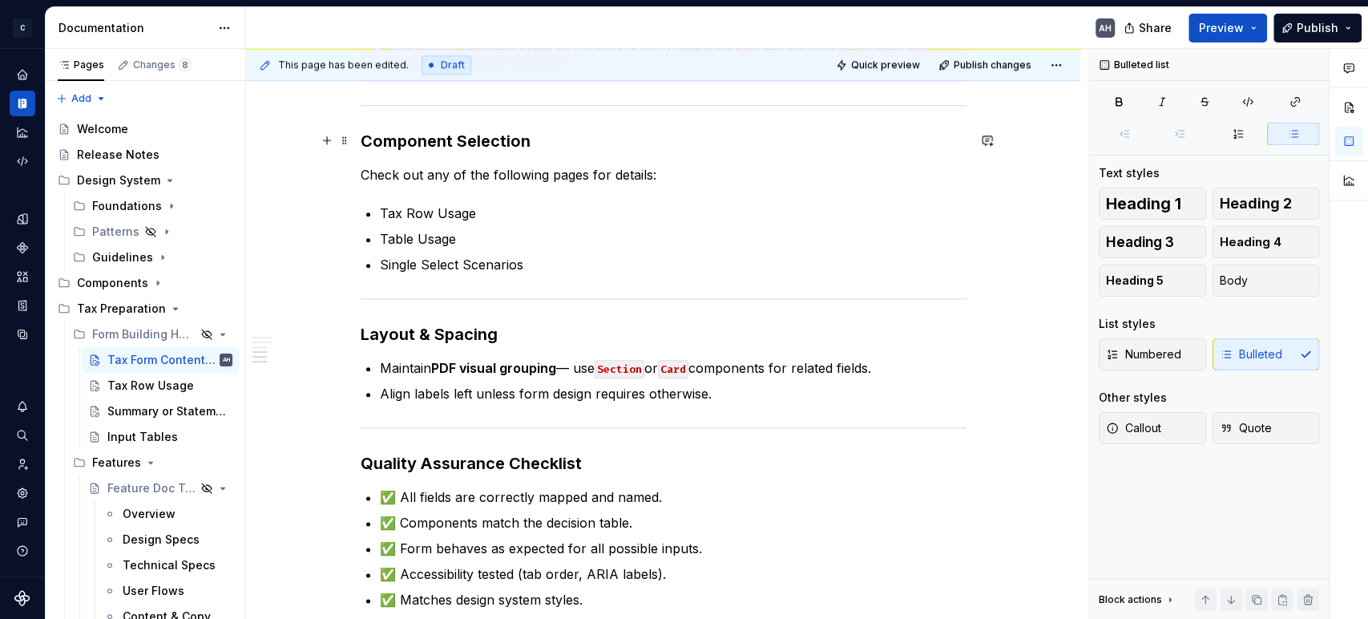
click at [528, 140] on h3 "Component Selection" at bounding box center [664, 141] width 606 height 22
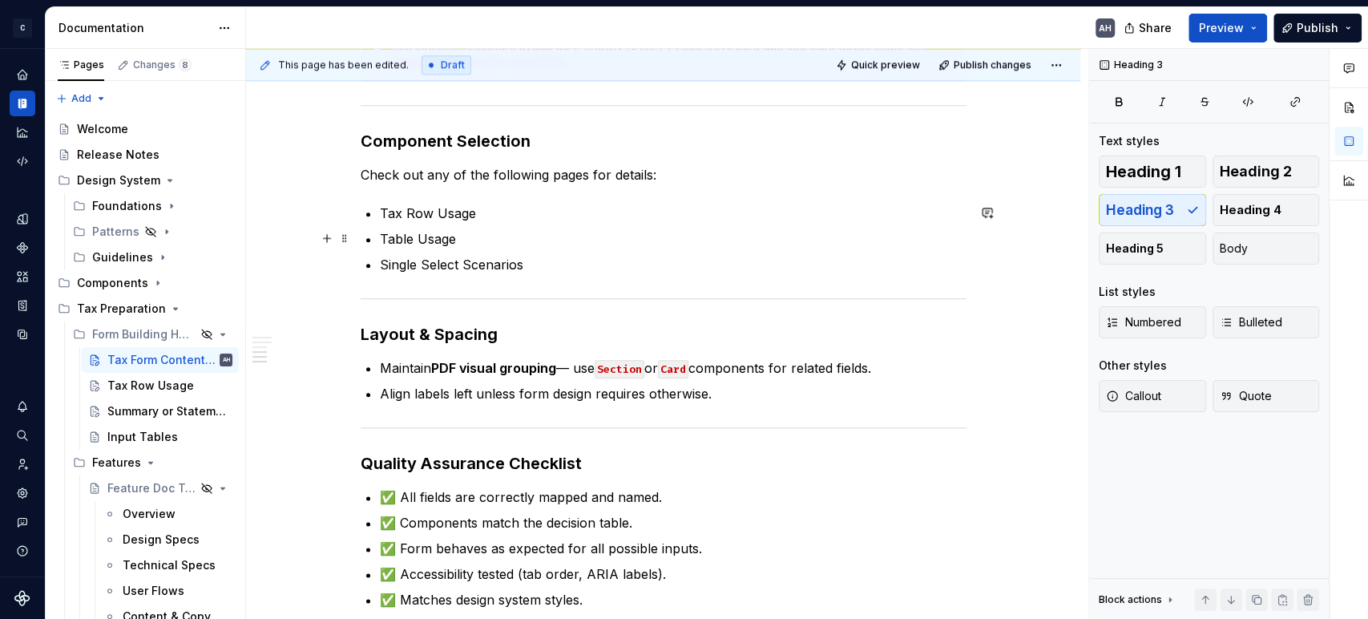
click at [588, 229] on p "Table Usage" at bounding box center [673, 238] width 587 height 19
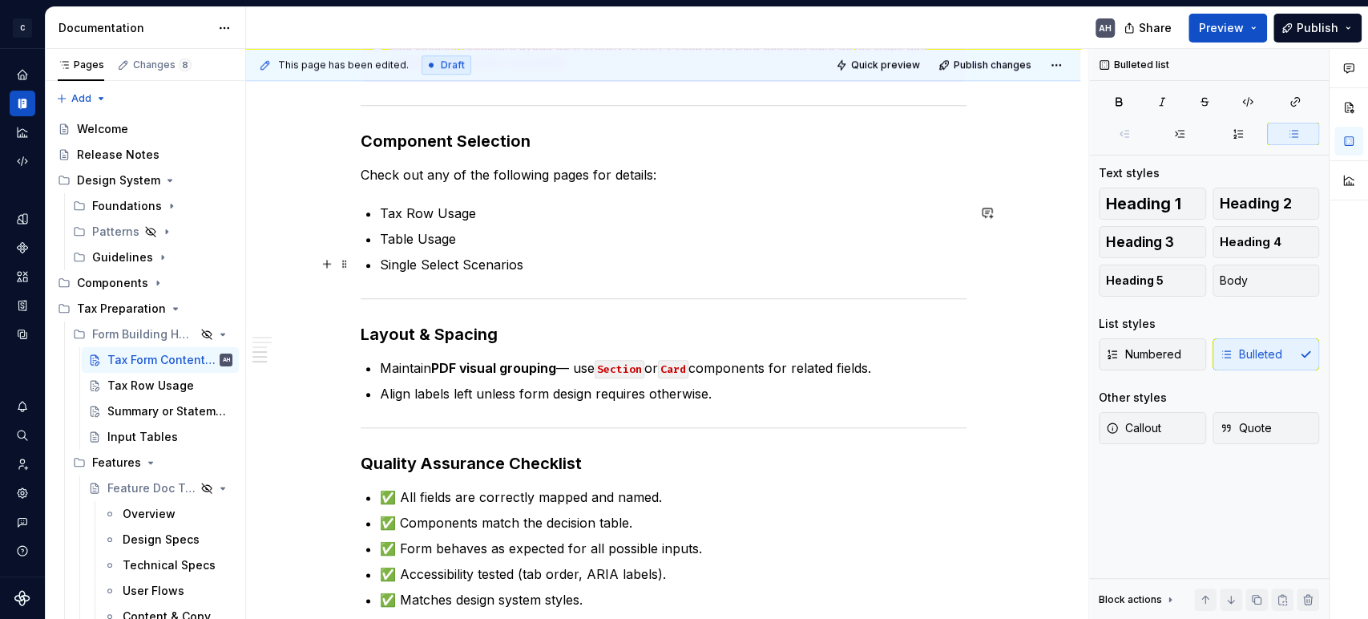
click at [584, 260] on p "Single Select Scenarios" at bounding box center [673, 264] width 587 height 19
click at [715, 395] on p "Align labels left unless form design requires otherwise." at bounding box center [673, 393] width 587 height 19
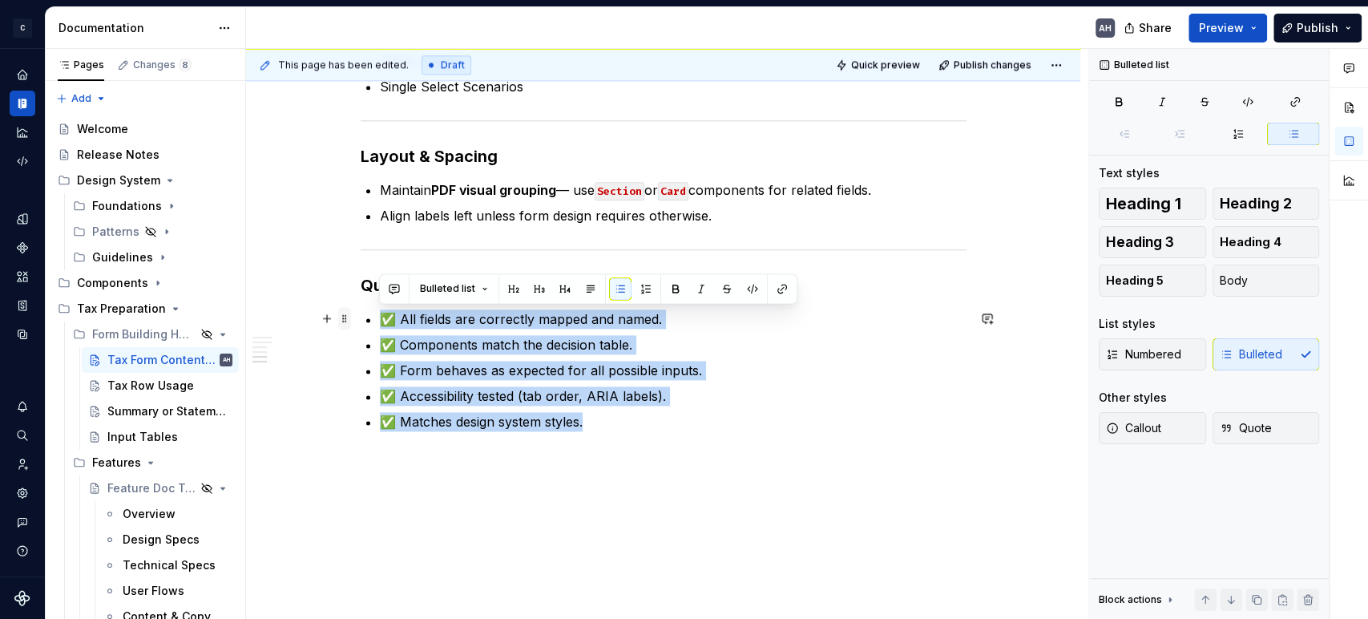
drag, startPoint x: 674, startPoint y: 427, endPoint x: 343, endPoint y: 315, distance: 349.5
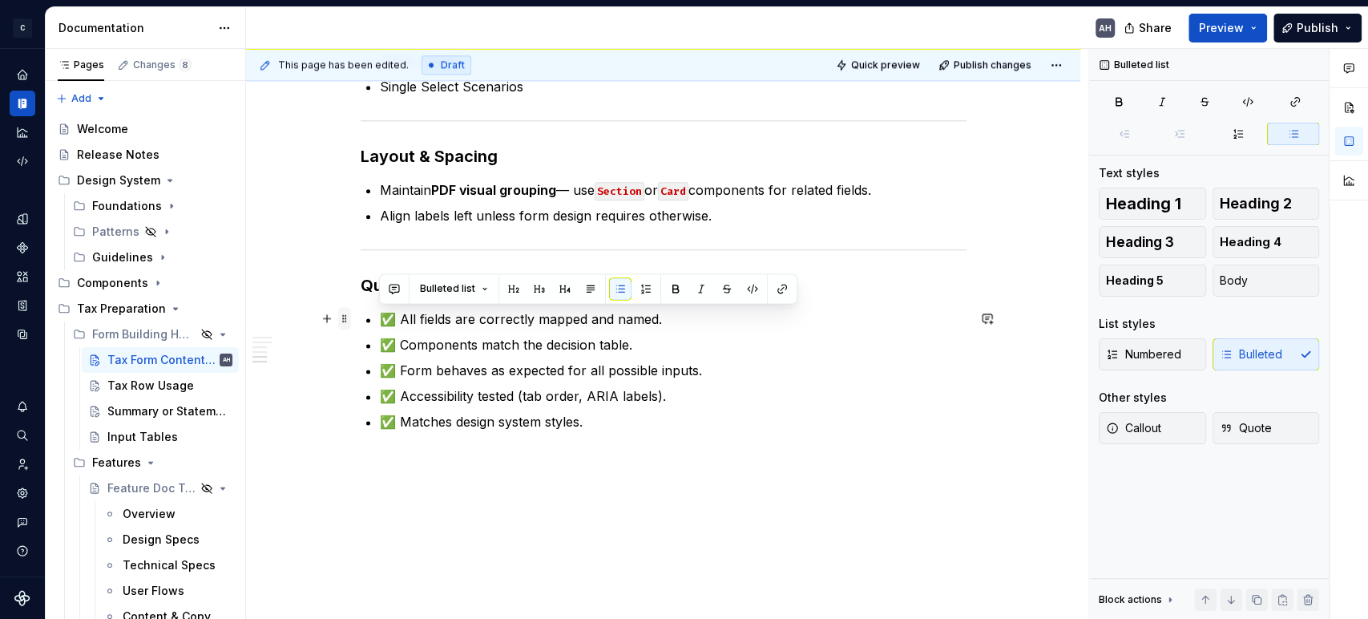
scroll to position [1248, 0]
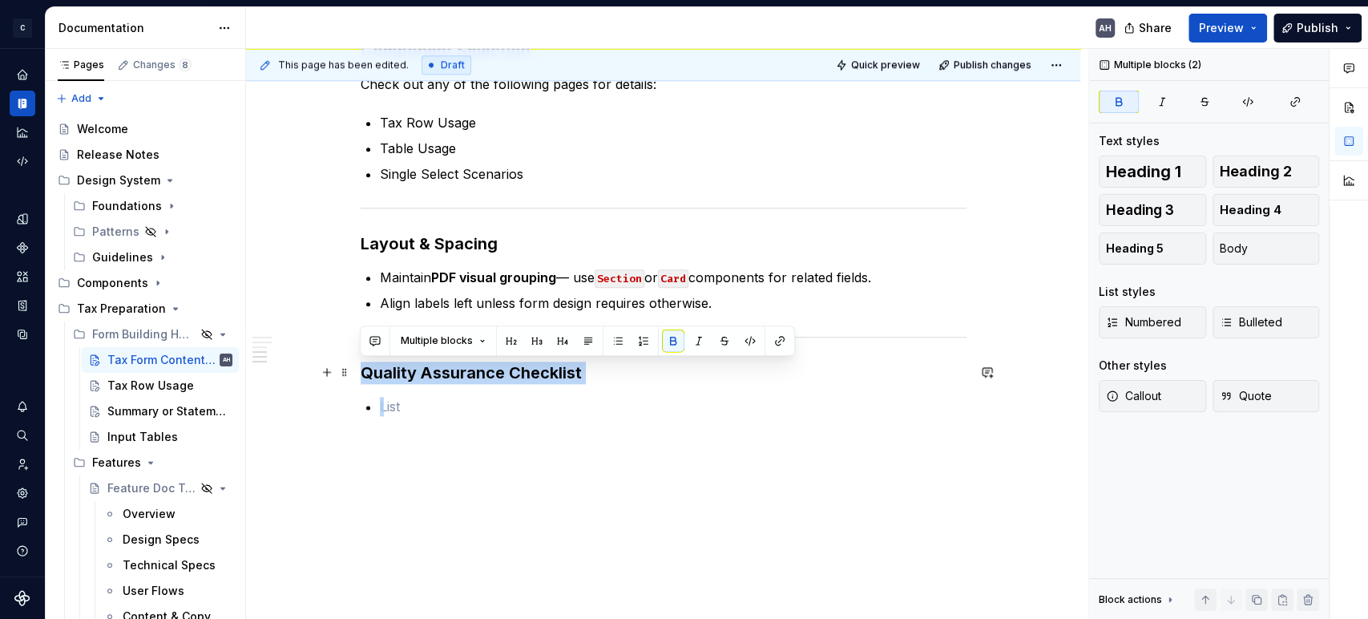
drag, startPoint x: 399, startPoint y: 402, endPoint x: 350, endPoint y: 374, distance: 56.4
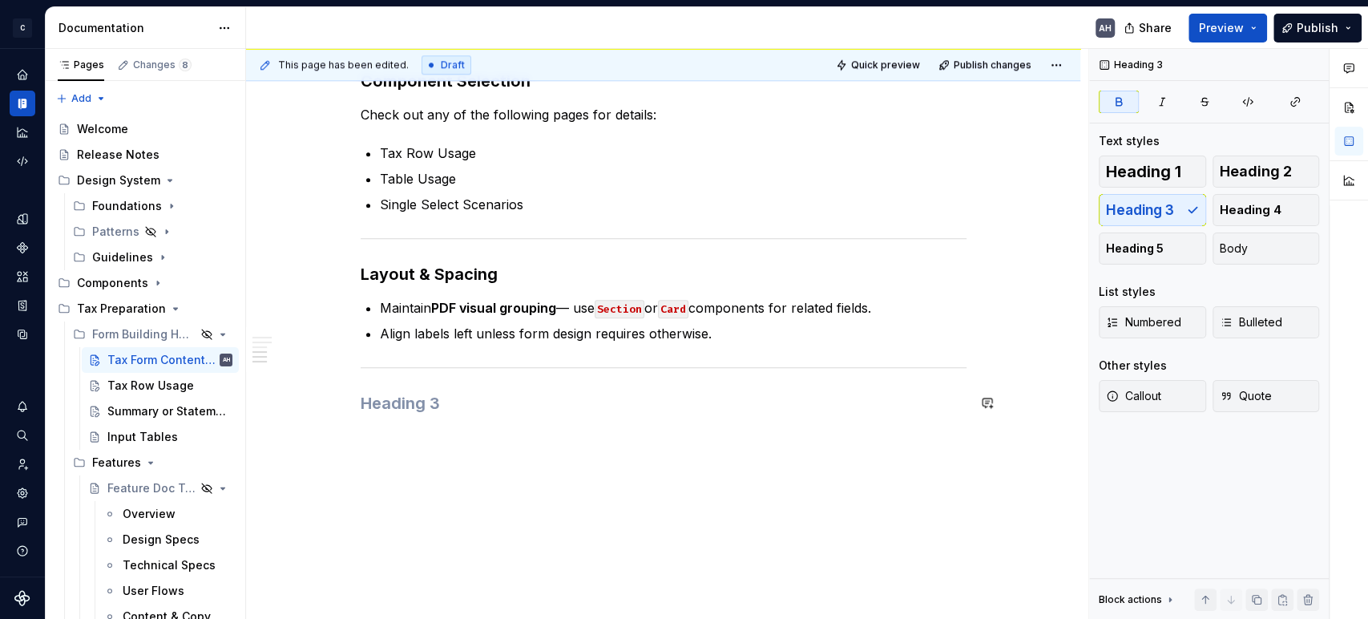
scroll to position [1216, 0]
click at [417, 407] on h3 at bounding box center [664, 405] width 606 height 22
click at [534, 269] on h3 "Layout & Spacing" at bounding box center [664, 275] width 606 height 22
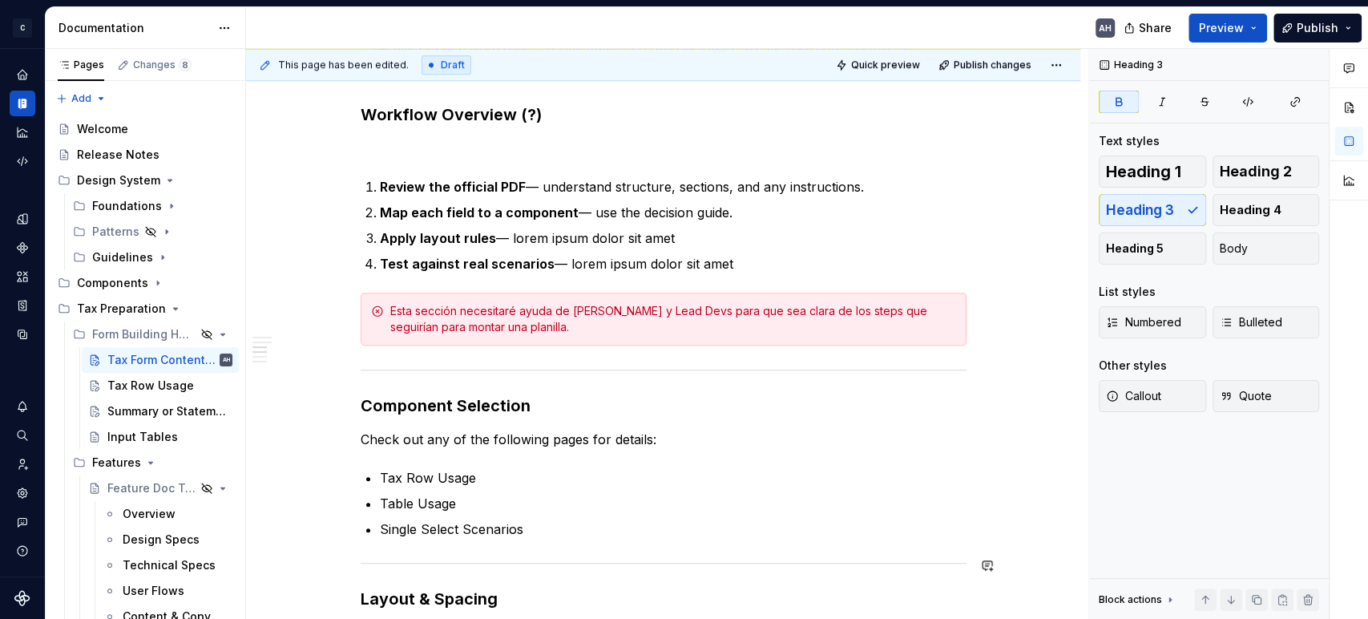
scroll to position [859, 0]
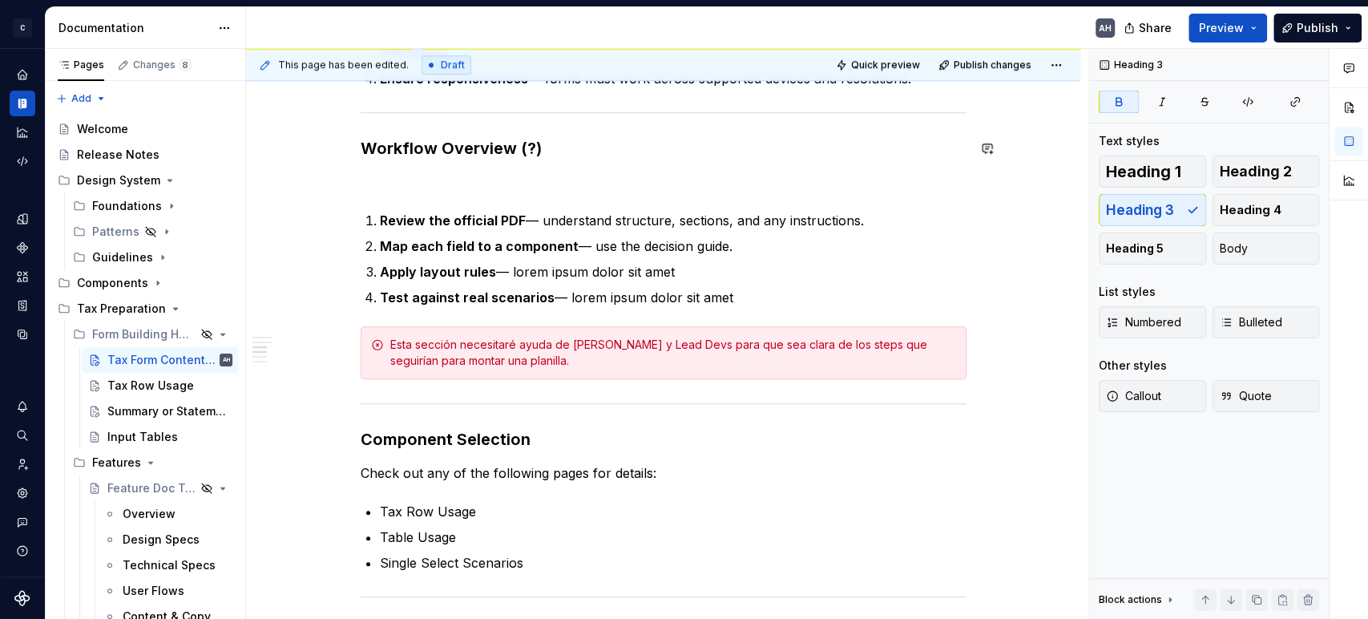
click at [577, 174] on p at bounding box center [664, 181] width 606 height 19
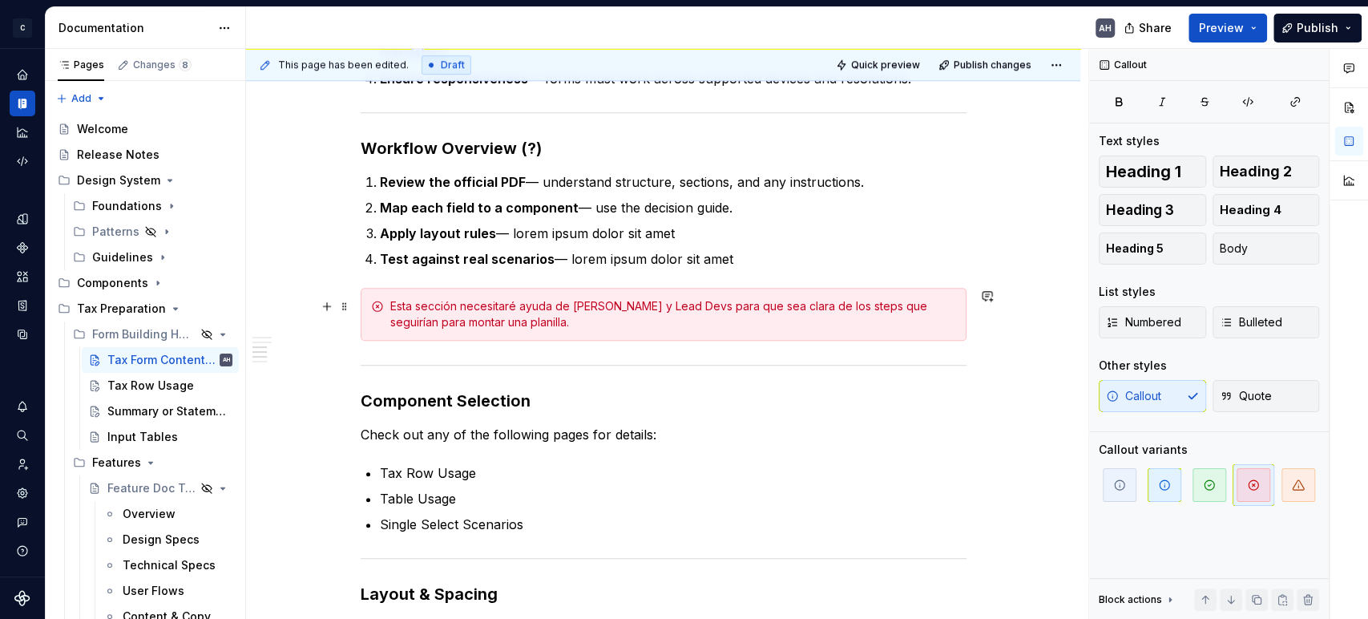
click at [391, 314] on div "Esta sección necesitaré ayuda de [PERSON_NAME] y Lead Devs para que sea clara d…" at bounding box center [673, 314] width 566 height 32
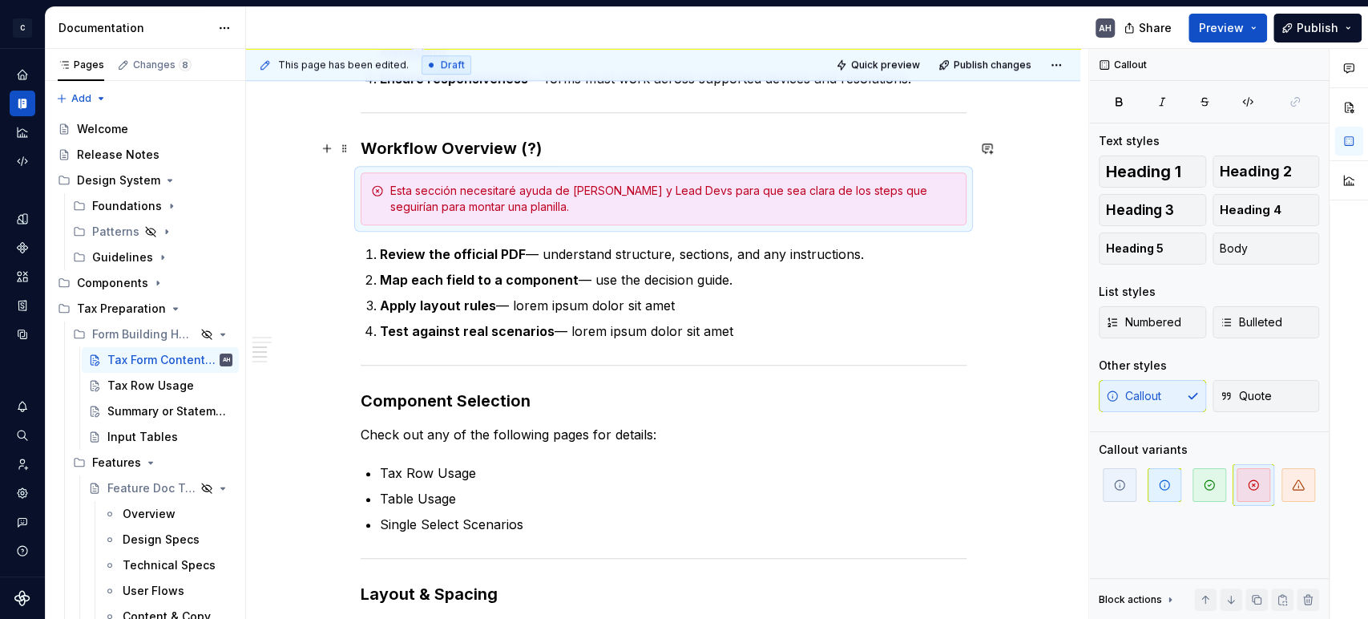
click at [628, 143] on h3 "Workflow Overview (?)" at bounding box center [664, 148] width 606 height 22
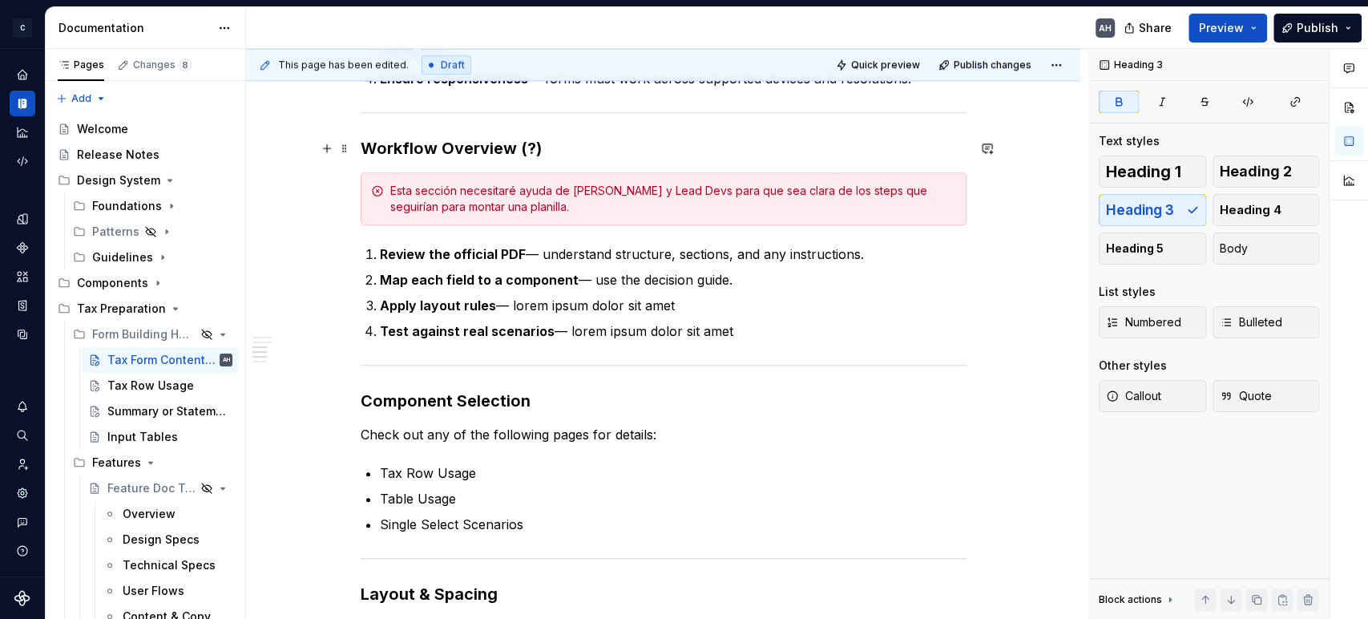
click at [628, 144] on h3 "Workflow Overview (?)" at bounding box center [664, 148] width 606 height 22
click at [579, 339] on div "**********" at bounding box center [664, 93] width 606 height 1281
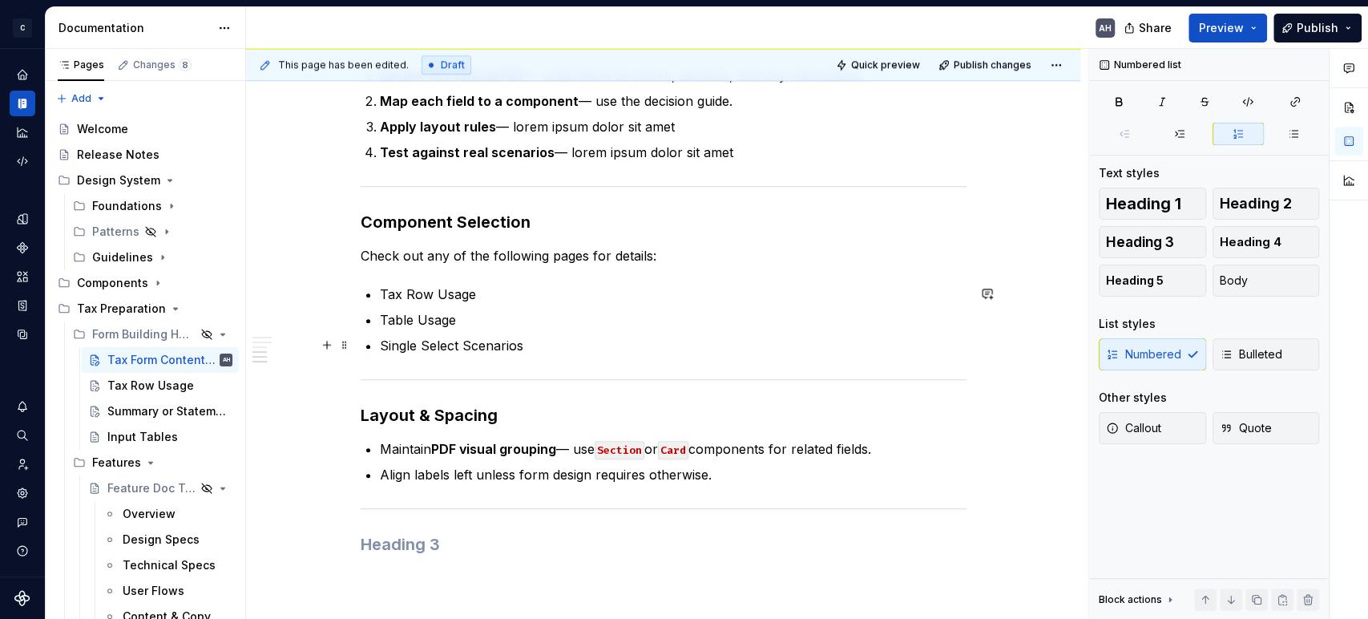
scroll to position [1127, 0]
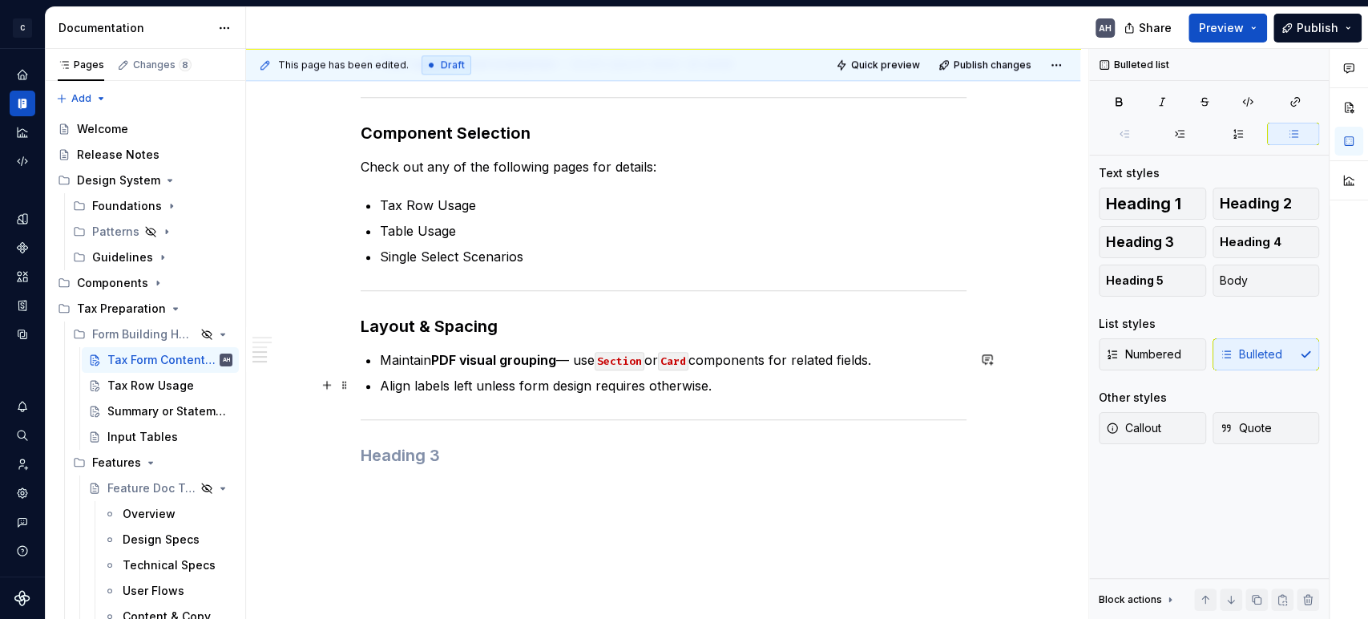
click at [734, 384] on p "Align labels left unless form design requires otherwise." at bounding box center [673, 385] width 587 height 19
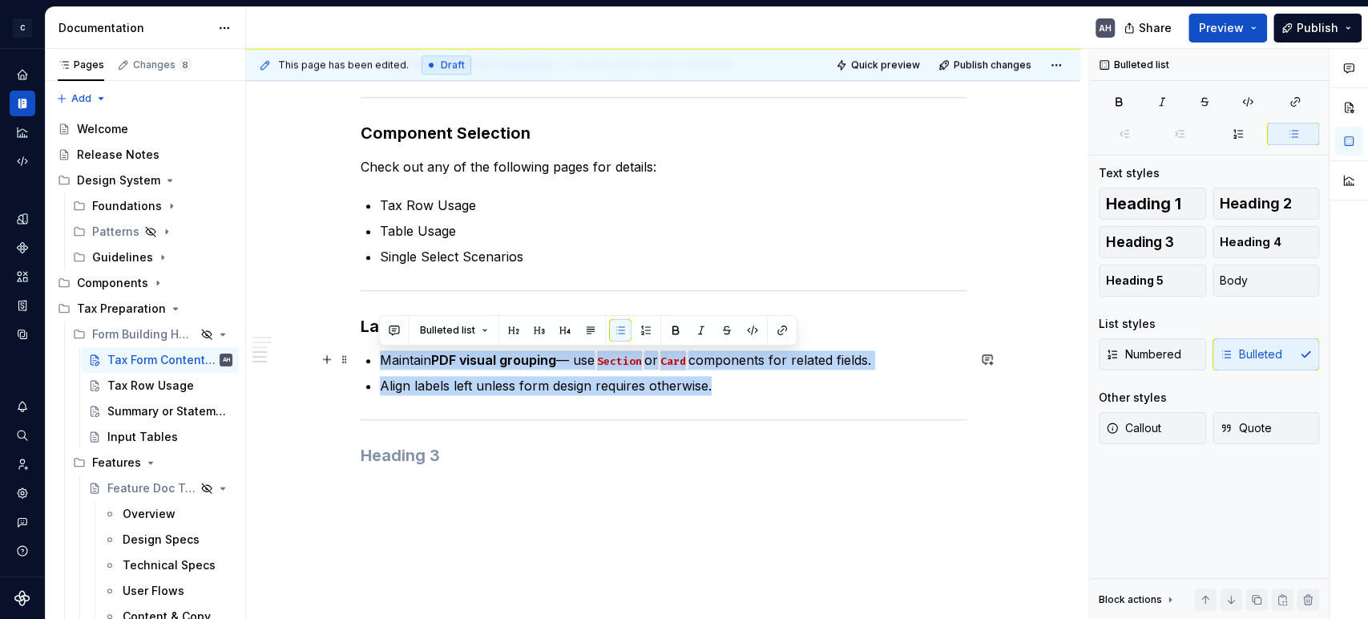
drag, startPoint x: 753, startPoint y: 385, endPoint x: 381, endPoint y: 352, distance: 373.3
click at [381, 352] on ul "Maintain PDF visual grouping — use Section or Card components for related field…" at bounding box center [673, 372] width 587 height 45
click at [476, 382] on p "Align labels left unless form design requires otherwise." at bounding box center [673, 385] width 587 height 19
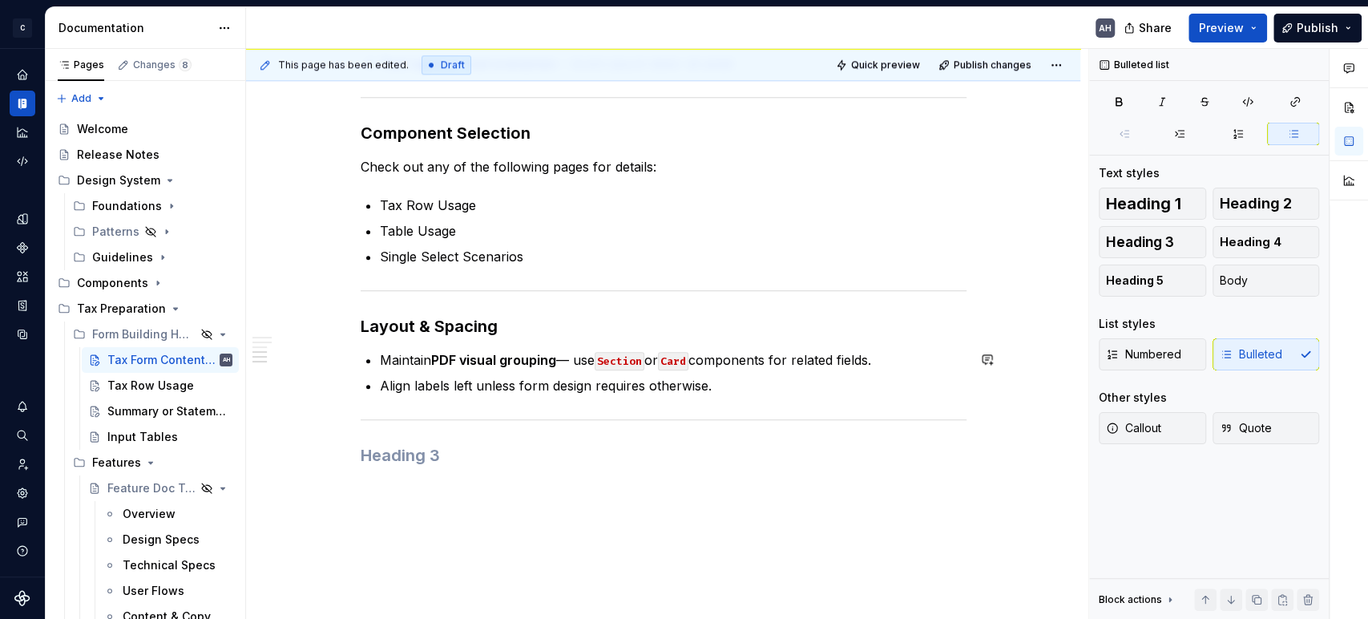
click at [583, 388] on p "Align labels left unless form design requires otherwise." at bounding box center [673, 385] width 587 height 19
click at [685, 386] on p "Align labels left unless form design requires otherwise." at bounding box center [673, 385] width 587 height 19
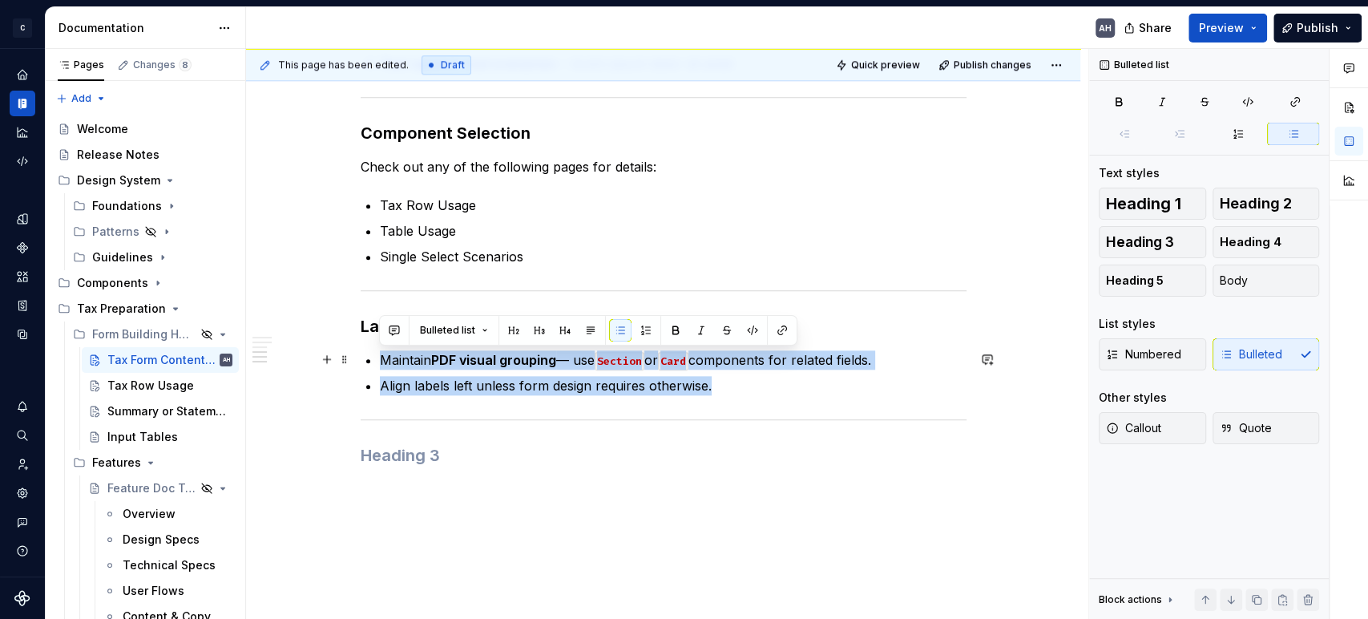
drag, startPoint x: 724, startPoint y: 383, endPoint x: 370, endPoint y: 360, distance: 354.2
click at [380, 360] on ul "Maintain PDF visual grouping — use Section or Card components for related field…" at bounding box center [673, 372] width 587 height 45
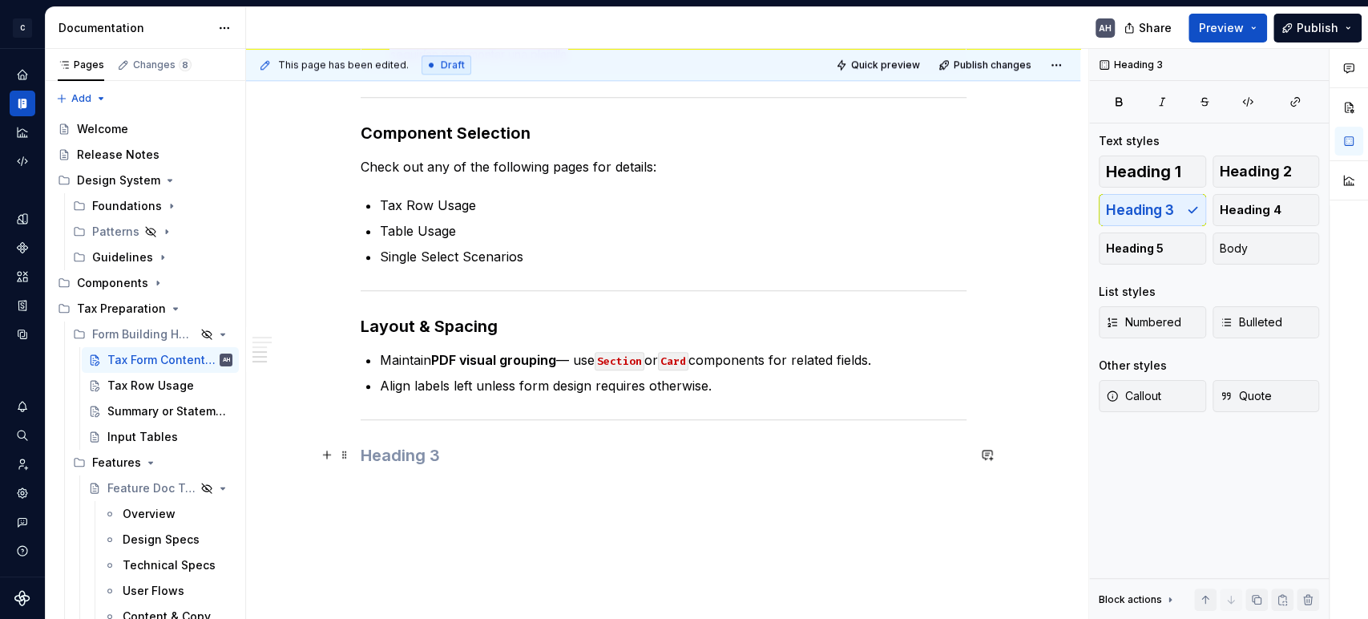
click at [399, 454] on h3 at bounding box center [664, 455] width 606 height 22
click at [723, 386] on p "Align labels left unless form design requires otherwise." at bounding box center [673, 385] width 587 height 19
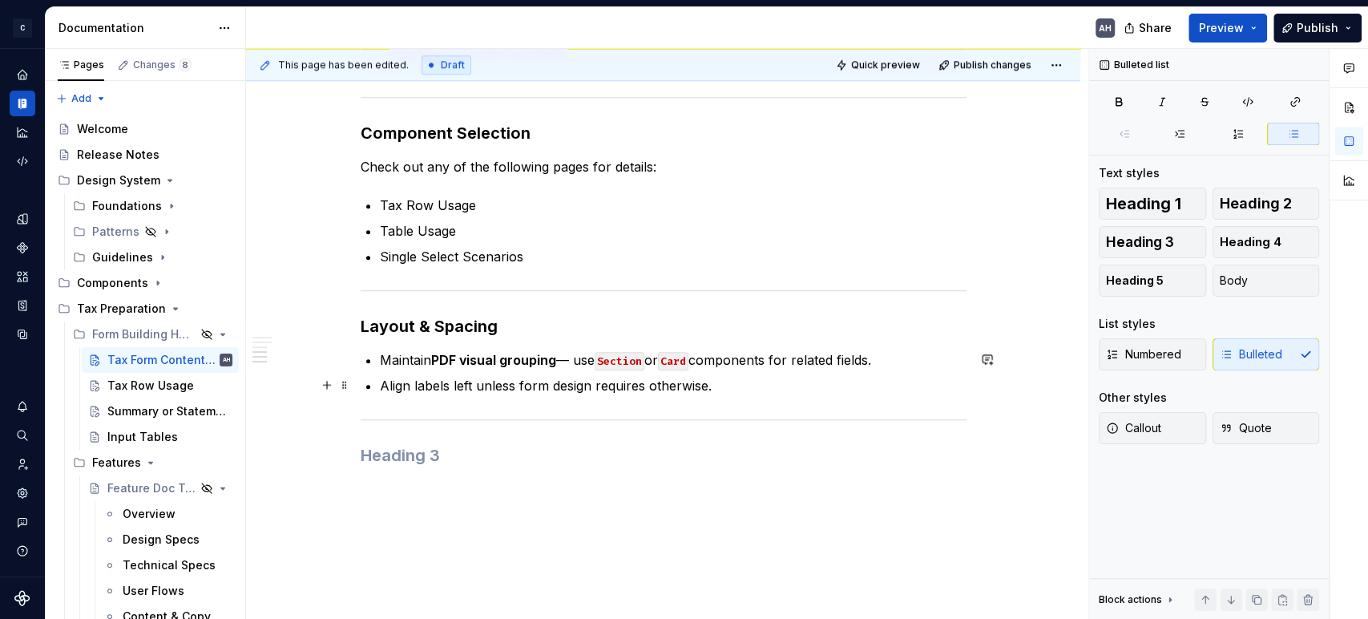
click at [783, 387] on p "Align labels left unless form design requires otherwise." at bounding box center [673, 385] width 587 height 19
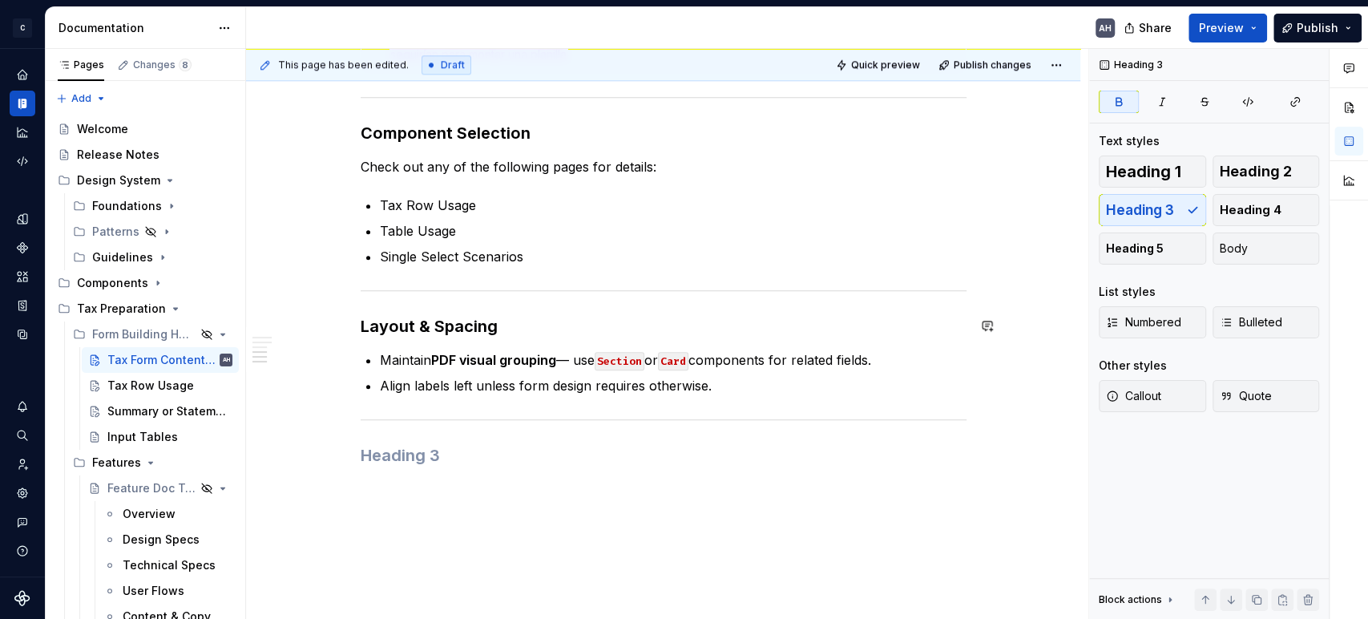
click at [571, 328] on h3 "Layout & Spacing" at bounding box center [664, 326] width 606 height 22
click at [781, 384] on p "Align labels left unless form design requires otherwise." at bounding box center [673, 385] width 587 height 19
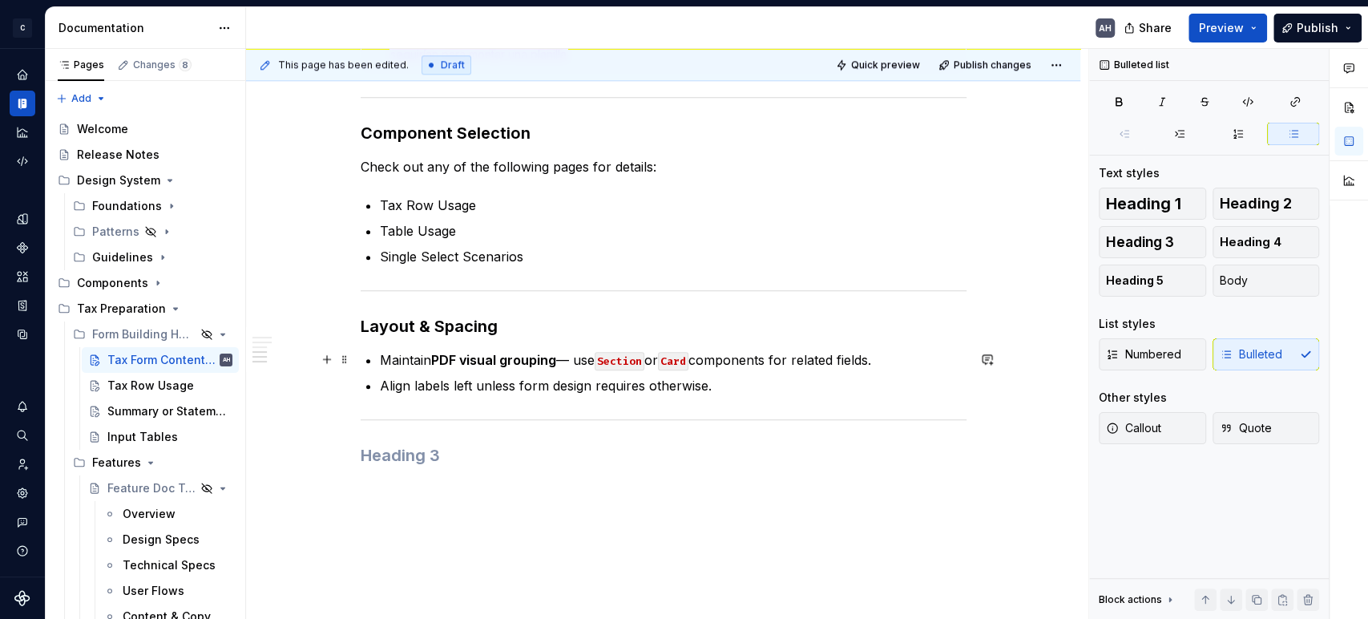
click at [878, 359] on p "Maintain PDF visual grouping — use Section or Card components for related field…" at bounding box center [673, 359] width 587 height 19
click at [772, 382] on p "Align labels left unless form design requires otherwise." at bounding box center [673, 385] width 587 height 19
click at [728, 387] on p "Align labels left unless form design requires otherwise." at bounding box center [673, 385] width 587 height 19
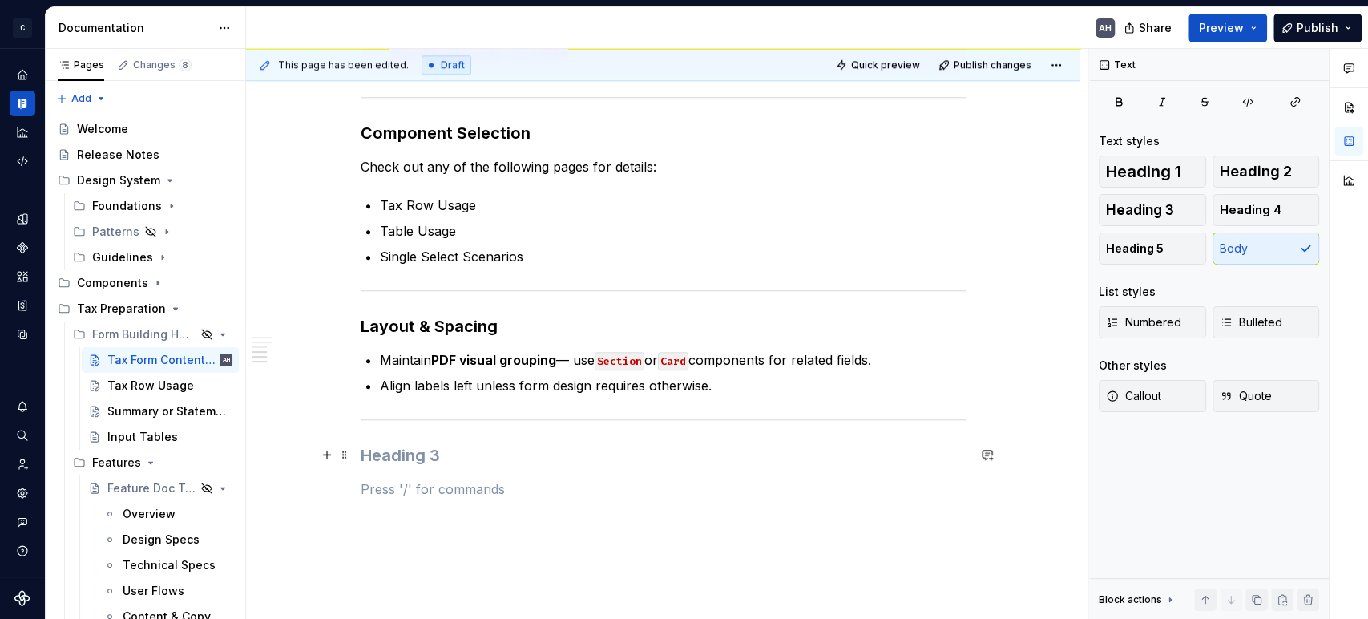
click at [406, 463] on h3 at bounding box center [664, 455] width 606 height 22
click at [509, 333] on h3 "Layout & Spacing" at bounding box center [664, 326] width 606 height 22
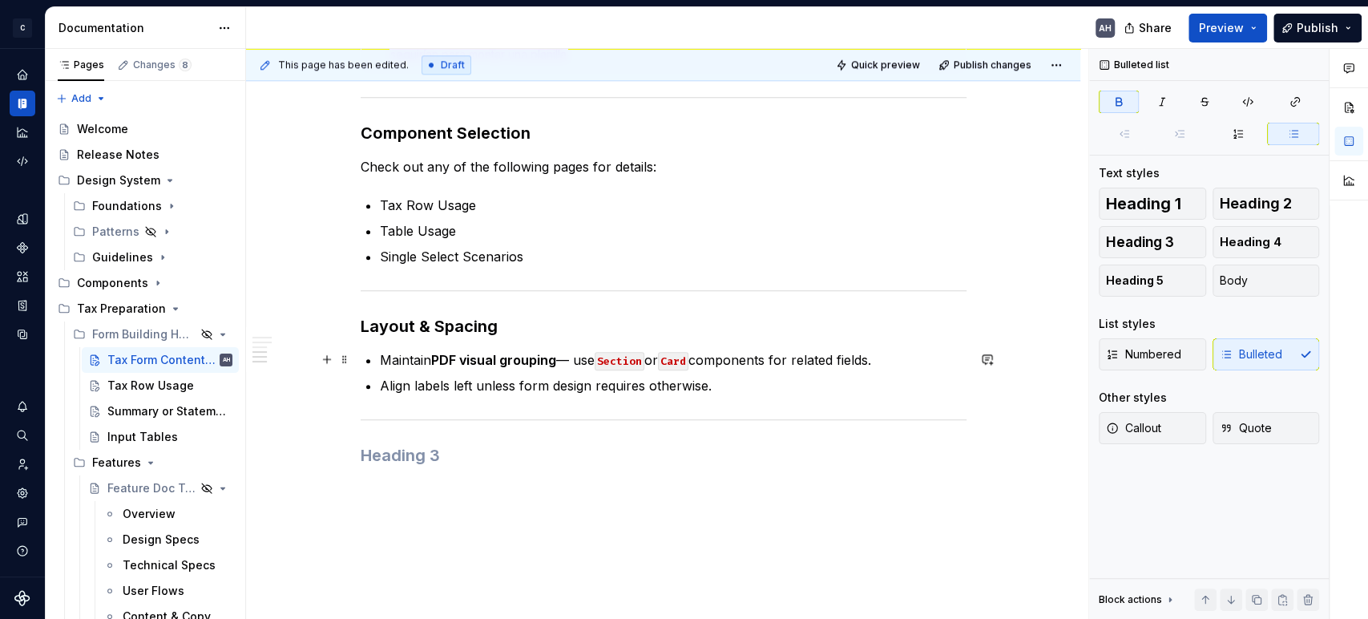
click at [501, 364] on strong "PDF visual grouping" at bounding box center [493, 360] width 125 height 16
click at [898, 357] on p "Maintain PDF visual grouping — use Section or Card components for related field…" at bounding box center [673, 359] width 587 height 19
click at [539, 350] on p "Maintain PDF visual grouping — use Section or Card components for related field…" at bounding box center [673, 359] width 587 height 19
click at [544, 332] on h3 "Layout & Spacing" at bounding box center [664, 326] width 606 height 22
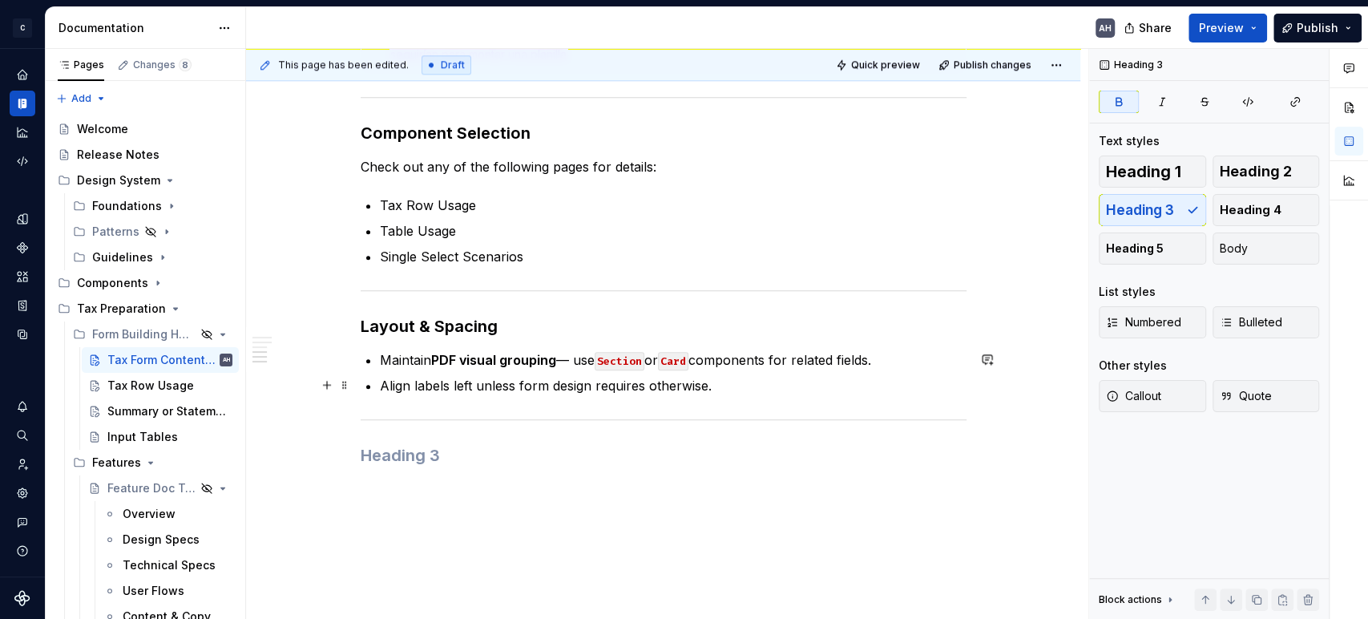
click at [725, 386] on p "Align labels left unless form design requires otherwise." at bounding box center [673, 385] width 587 height 19
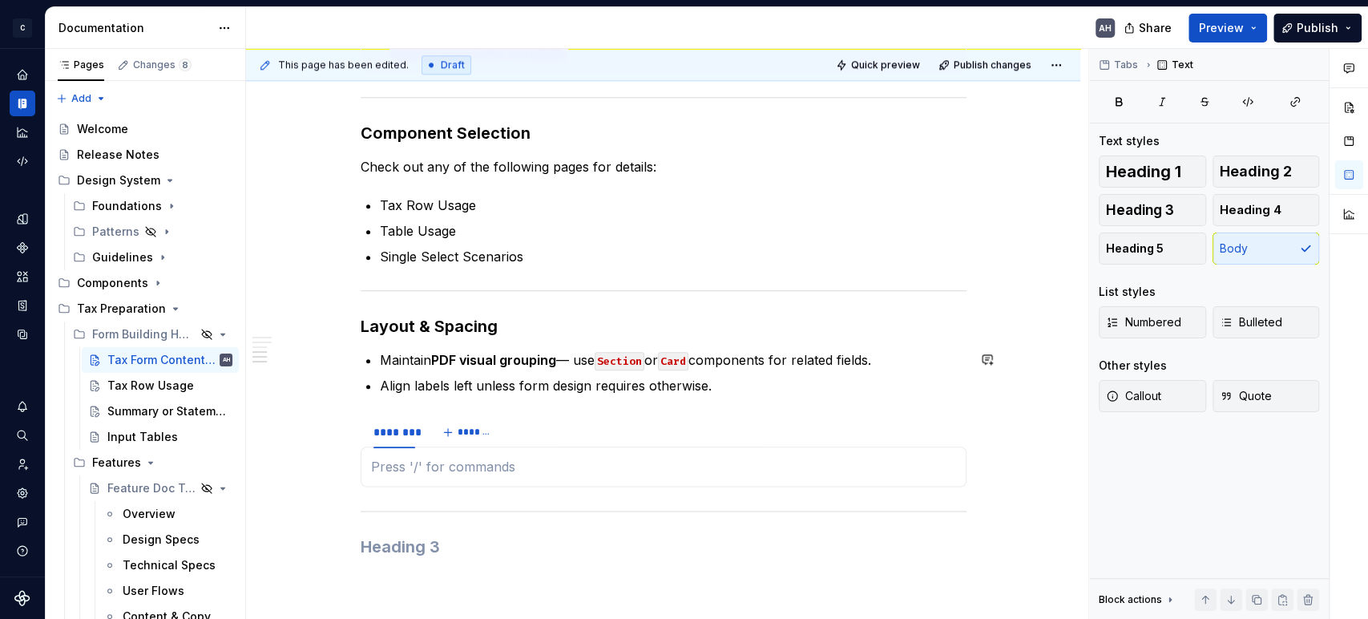
type textarea "*"
click at [402, 429] on div "********" at bounding box center [395, 432] width 42 height 16
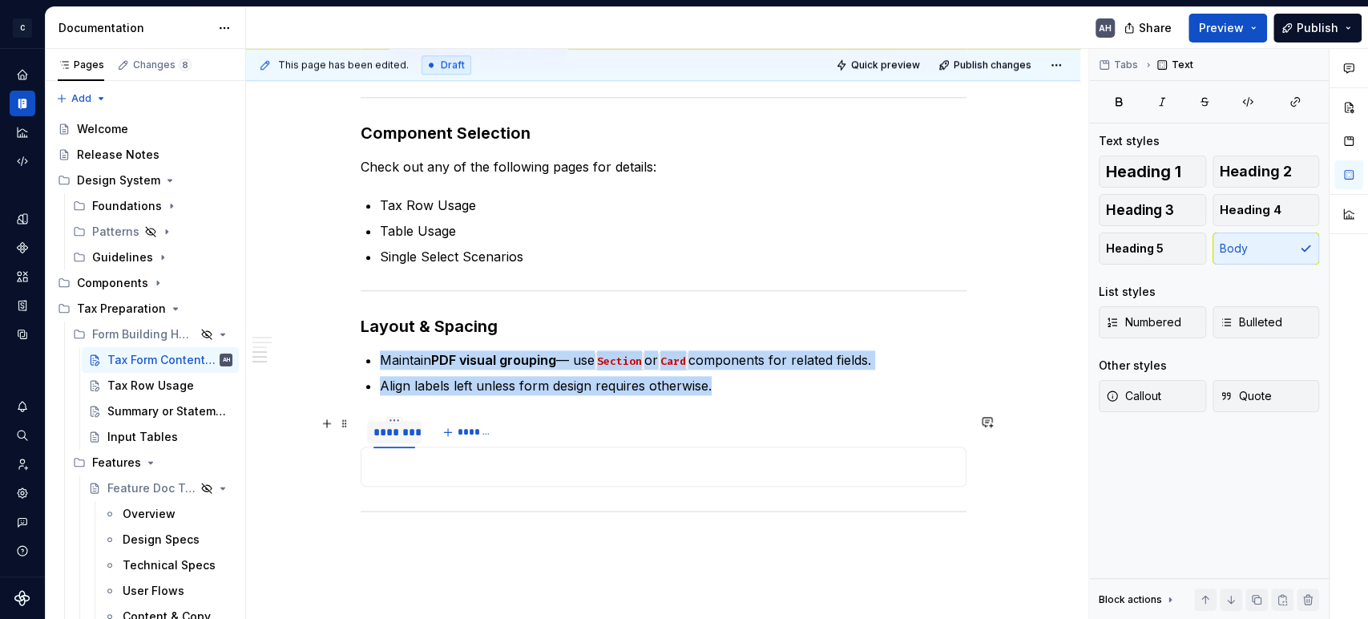
click at [402, 429] on div "********" at bounding box center [395, 432] width 42 height 16
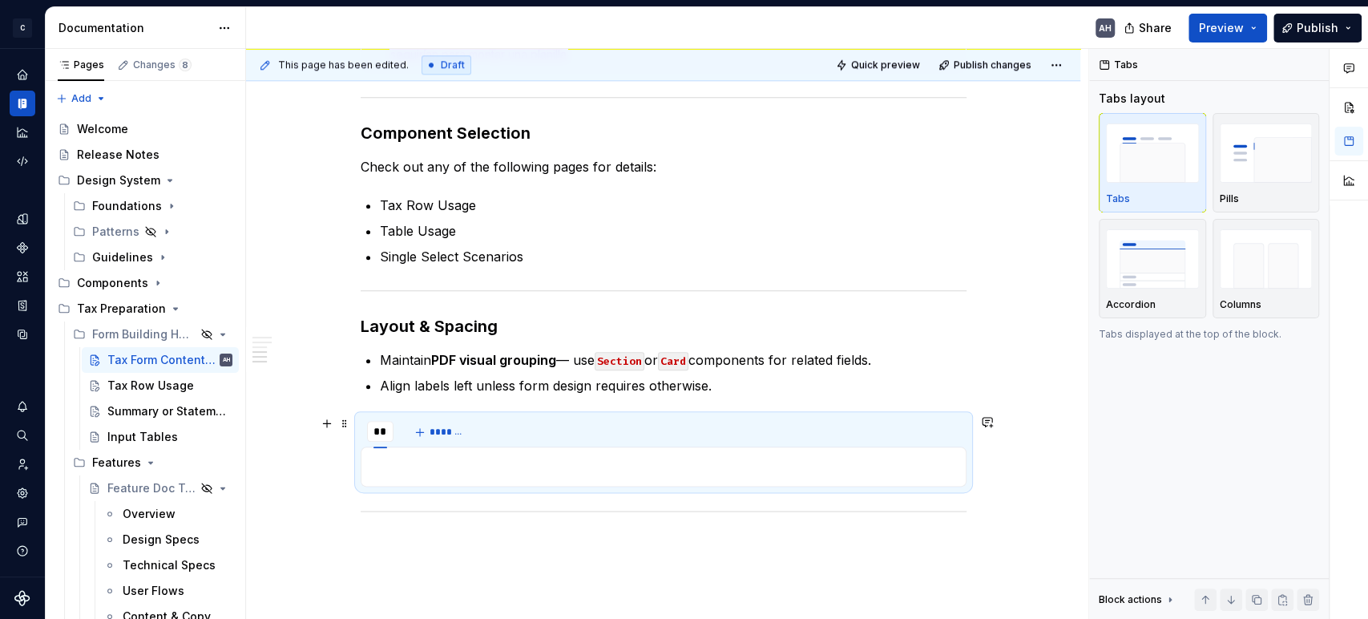
type input "****"
click at [446, 432] on span "*******" at bounding box center [460, 432] width 36 height 13
type input "*****"
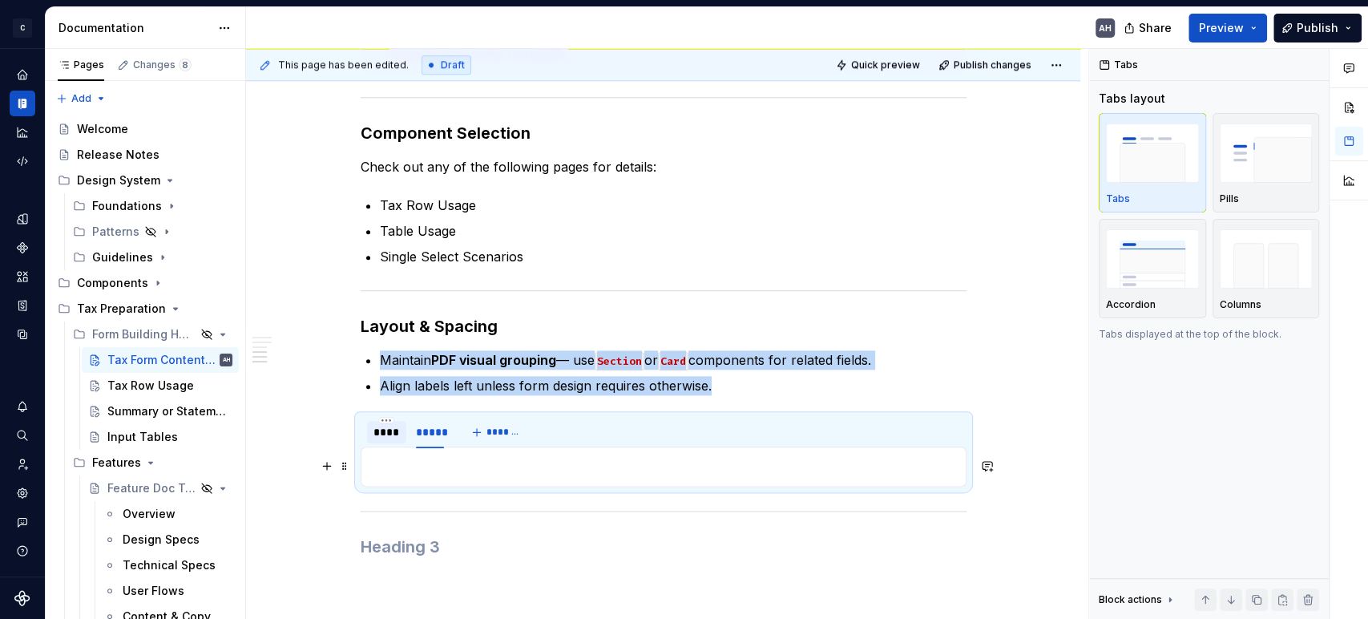
click at [462, 460] on p at bounding box center [663, 466] width 585 height 19
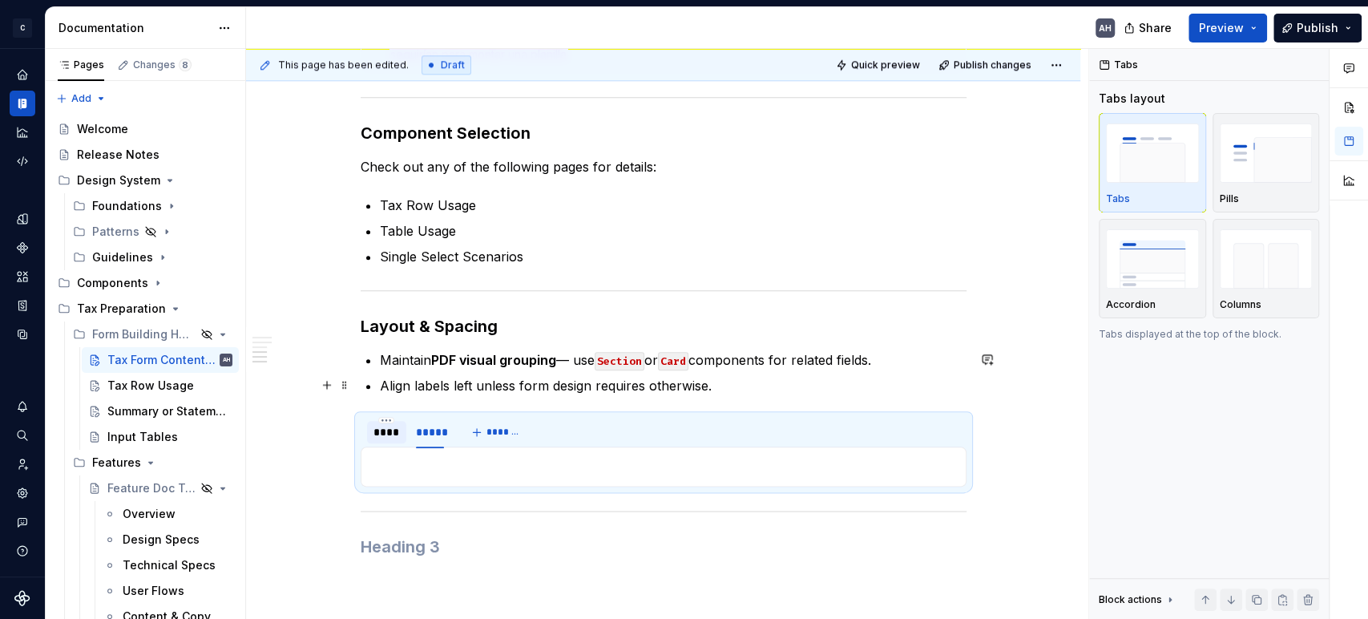
click at [487, 384] on p "Align labels left unless form design requires otherwise." at bounding box center [673, 385] width 587 height 19
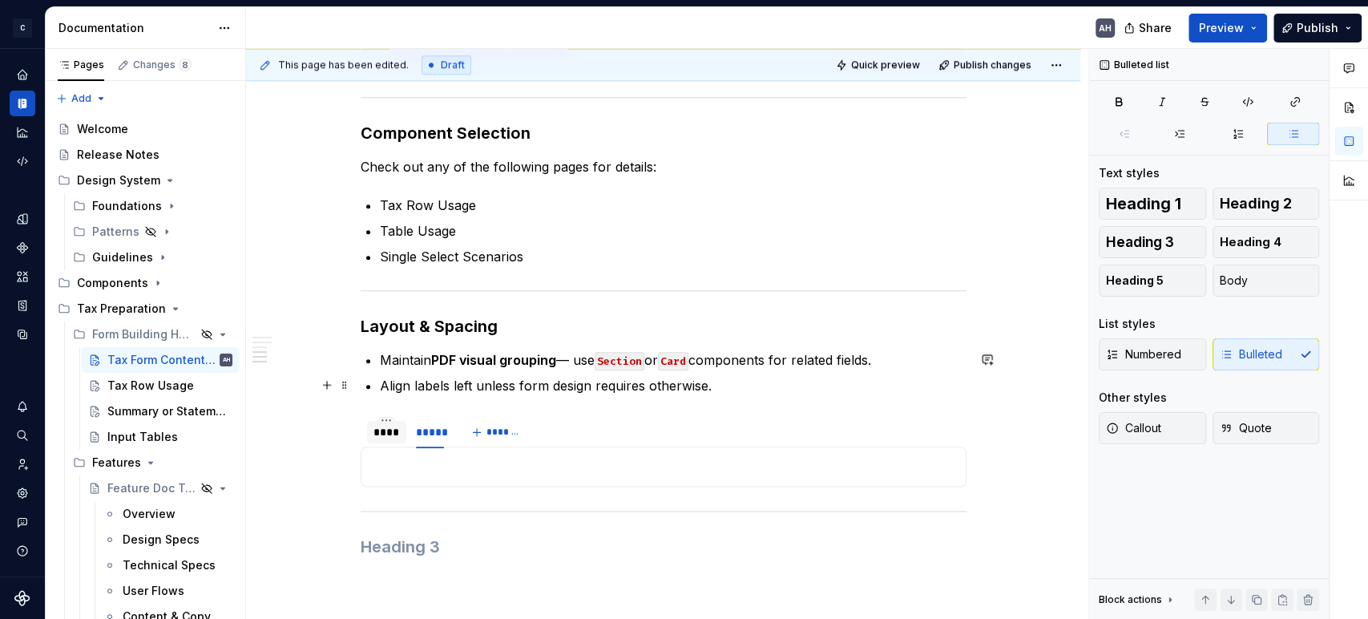
click at [753, 391] on p "Align labels left unless form design requires otherwise." at bounding box center [673, 385] width 587 height 19
click at [529, 321] on h3 "Layout & Spacing" at bounding box center [664, 326] width 606 height 22
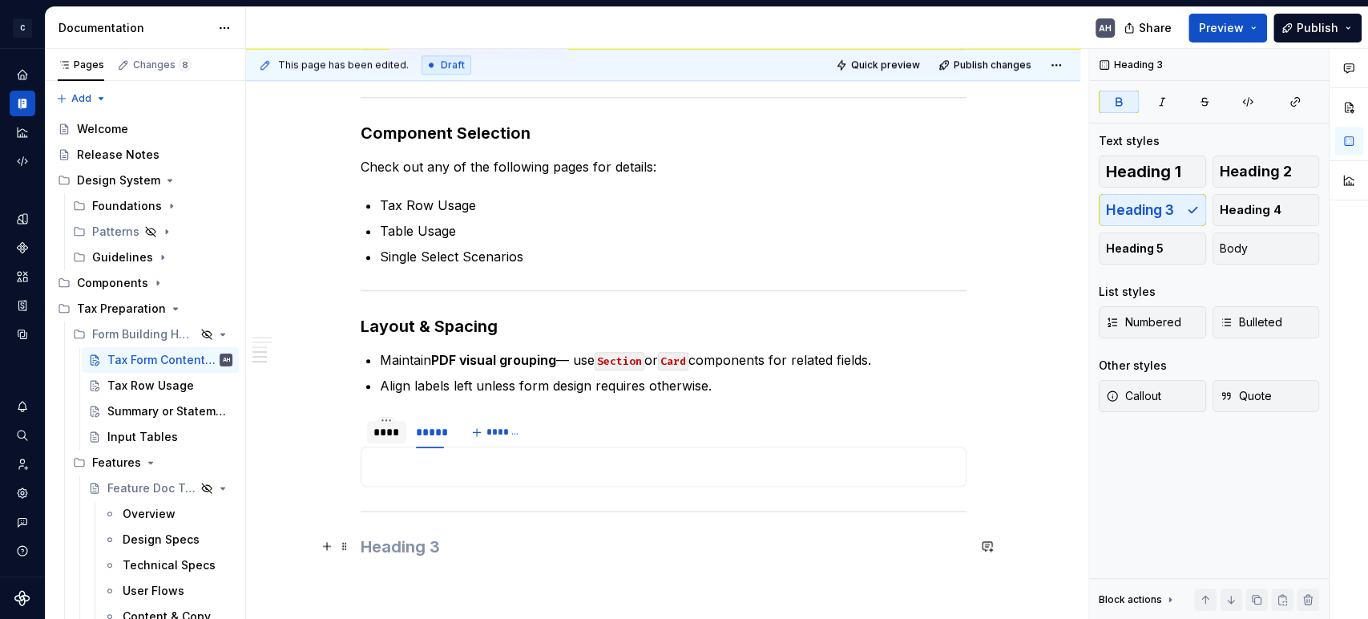
click at [429, 546] on h3 at bounding box center [664, 546] width 606 height 22
click at [371, 438] on div "****" at bounding box center [387, 432] width 40 height 22
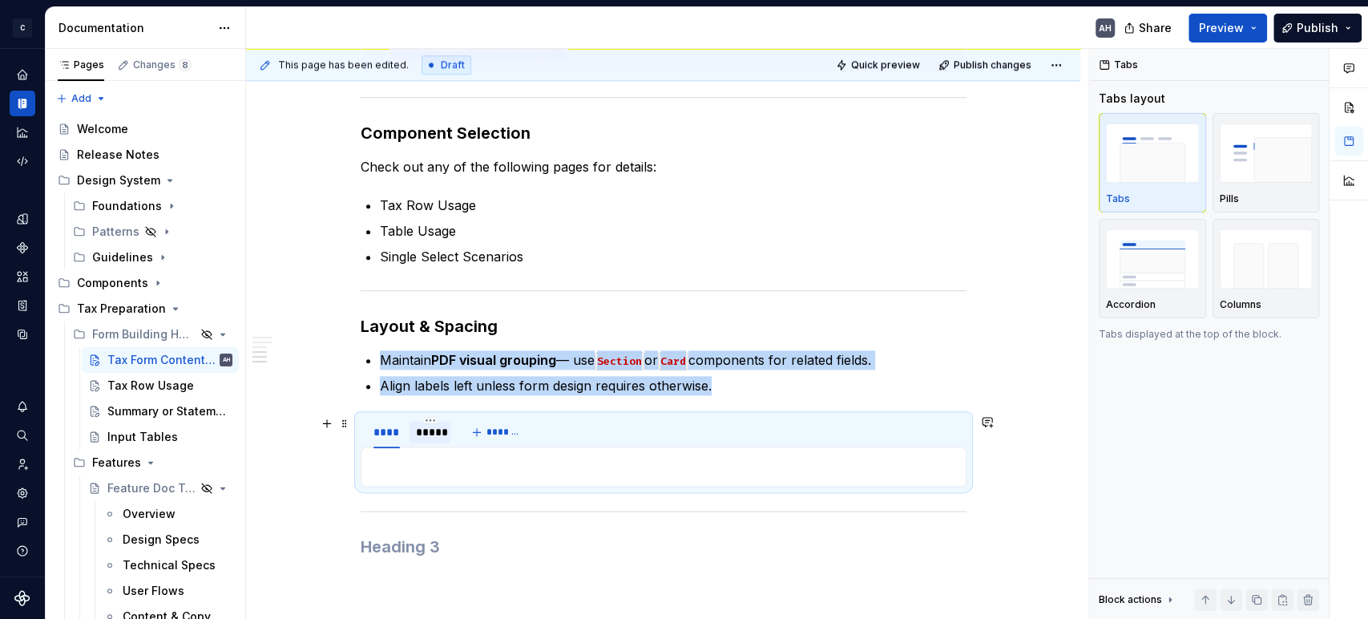
click at [439, 428] on div "*****" at bounding box center [430, 432] width 28 height 16
click at [418, 466] on p at bounding box center [663, 466] width 585 height 19
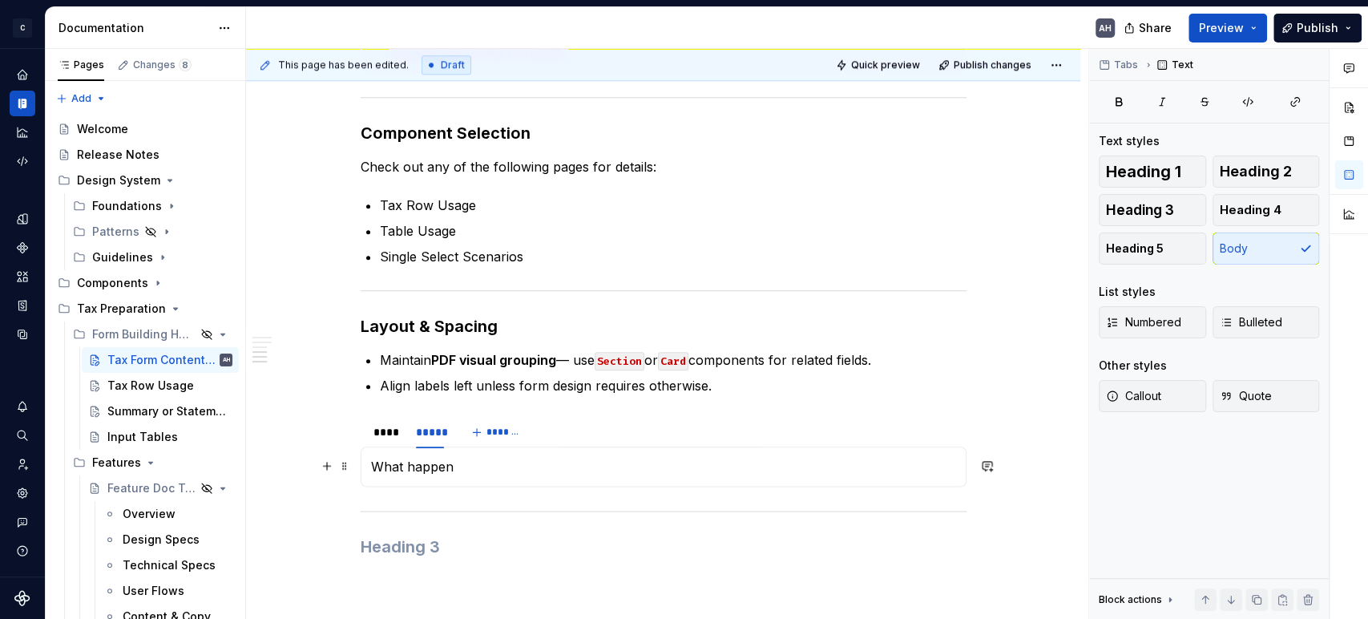
click at [459, 466] on p "What happen" at bounding box center [663, 466] width 585 height 19
click at [455, 466] on p "What happens if the part is divided into more than one page in the pdf?" at bounding box center [663, 466] width 585 height 19
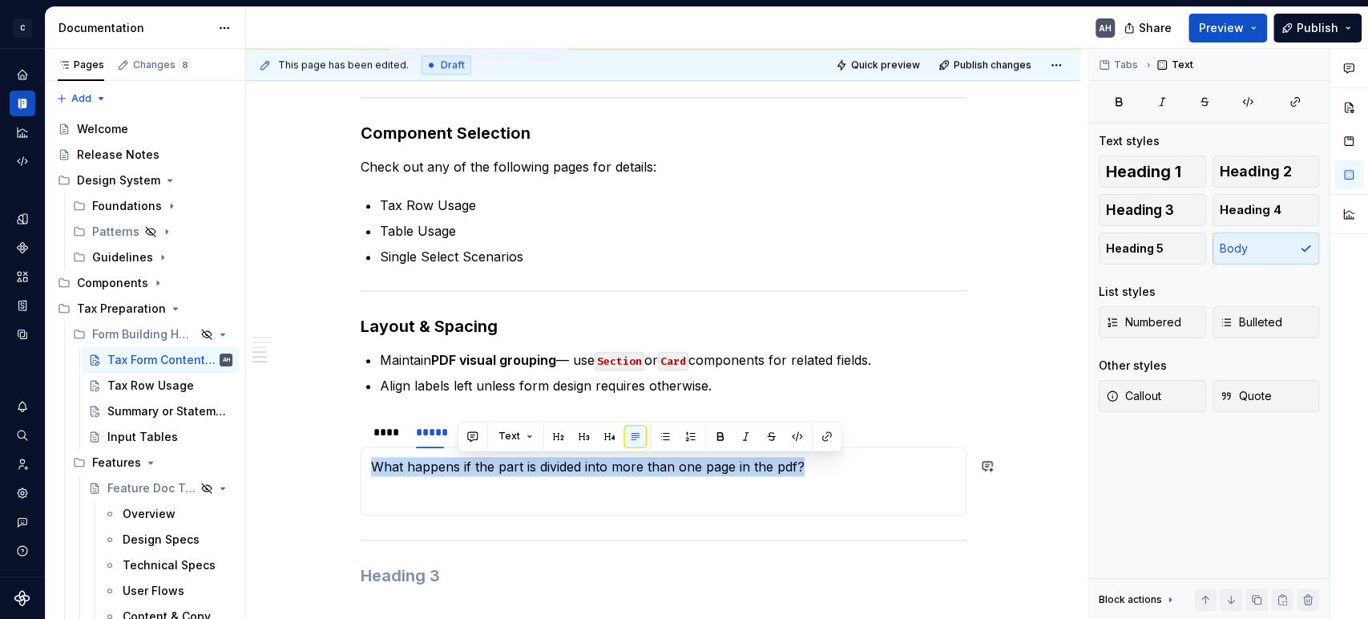
click at [455, 466] on p "What happens if the part is divided into more than one page in the pdf?" at bounding box center [663, 466] width 585 height 19
click at [375, 467] on p "What happens if the part is divided into more than one page in the pdf?" at bounding box center [663, 466] width 585 height 19
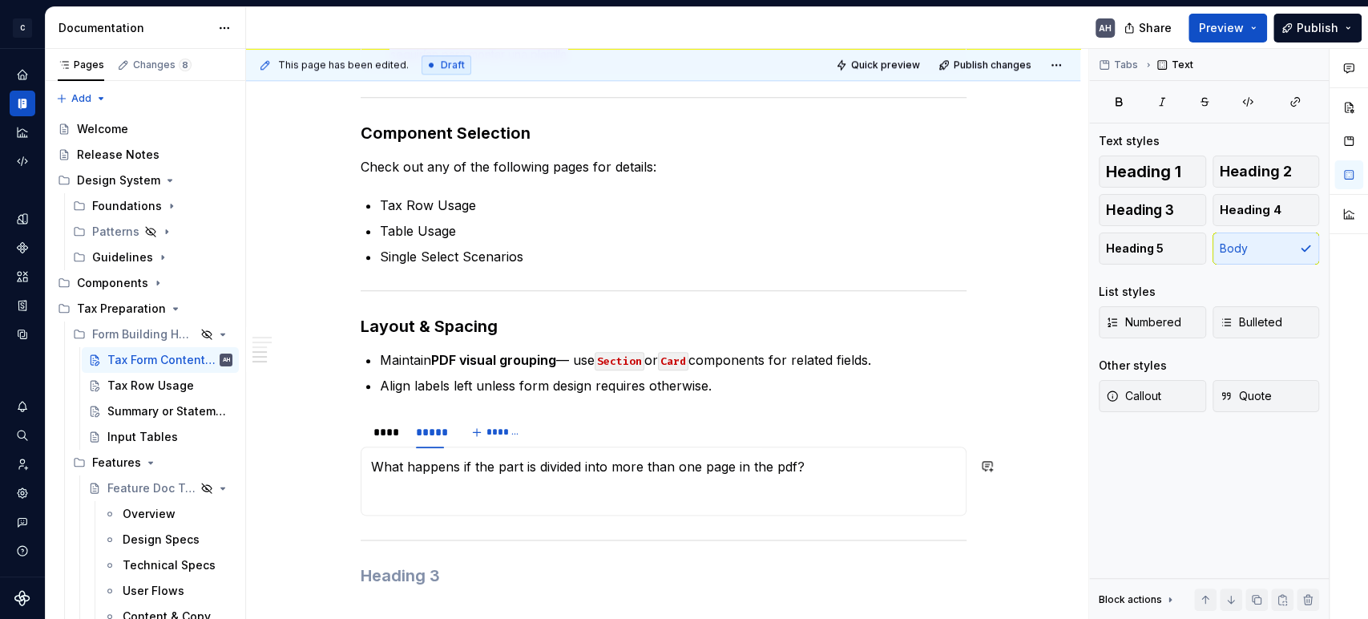
click at [375, 467] on p "What happens if the part is divided into more than one page in the pdf?" at bounding box center [663, 466] width 585 height 19
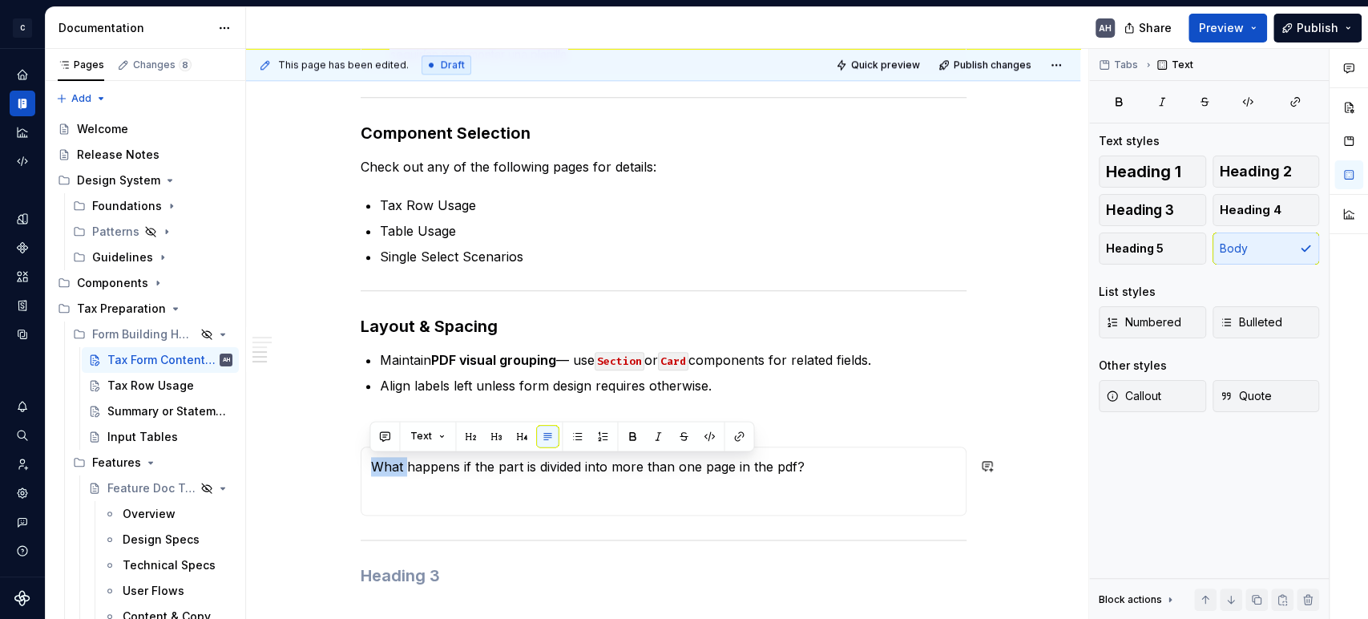
click at [375, 467] on p "What happens if the part is divided into more than one page in the pdf?" at bounding box center [663, 466] width 585 height 19
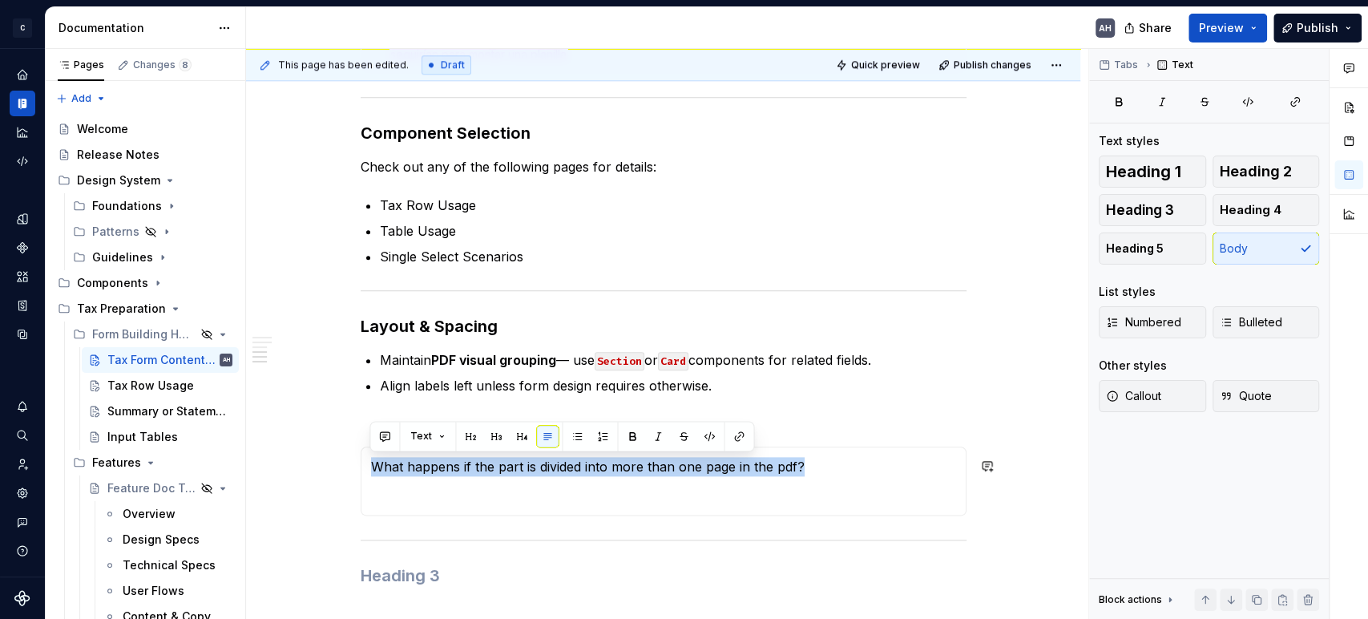
click at [375, 467] on p "What happens if the part is divided into more than one page in the pdf?" at bounding box center [663, 466] width 585 height 19
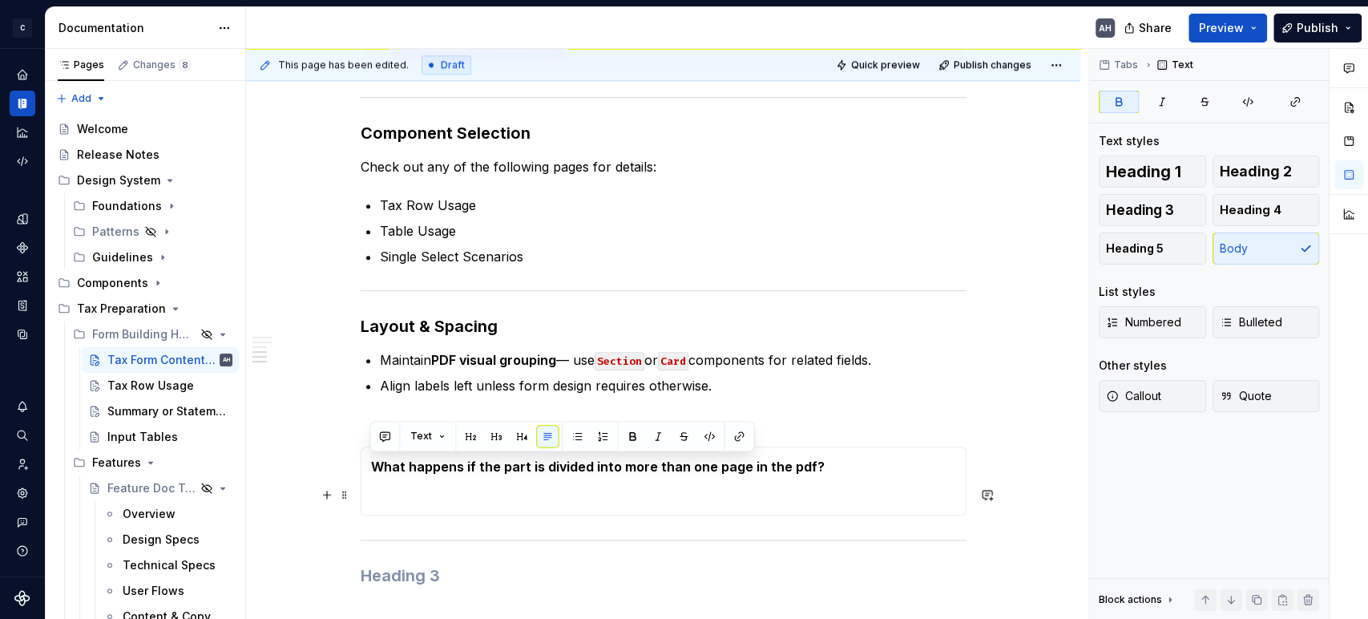
click at [391, 492] on p at bounding box center [663, 495] width 585 height 19
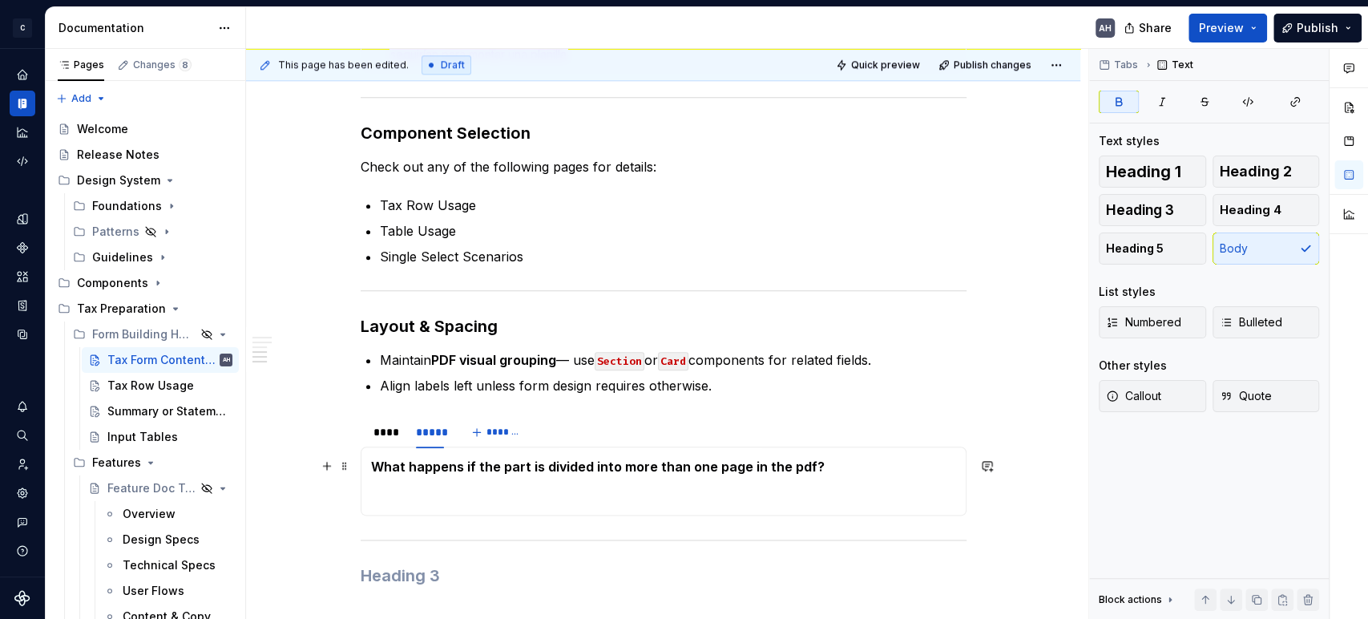
click at [374, 468] on strong "What happens if the part is divided into more than one page in the pdf?" at bounding box center [598, 466] width 454 height 16
click at [495, 323] on h3 "Layout & Spacing" at bounding box center [664, 326] width 606 height 22
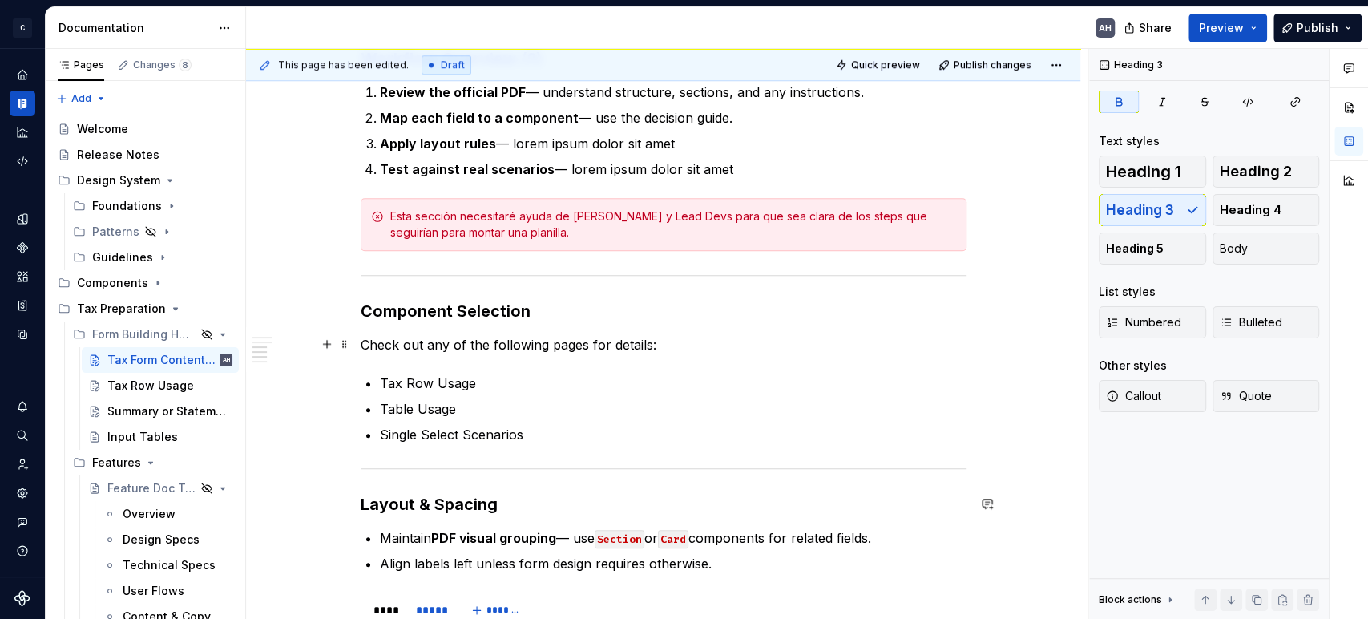
scroll to position [1038, 0]
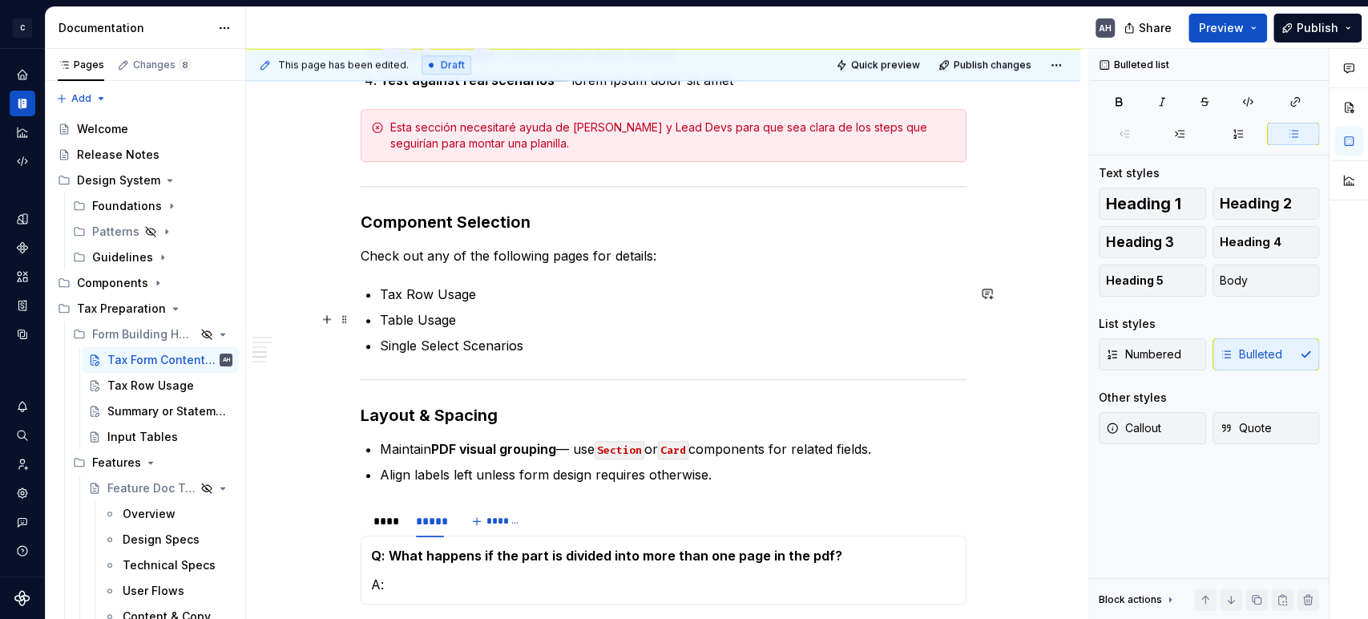
click at [551, 321] on p "Table Usage" at bounding box center [673, 319] width 587 height 19
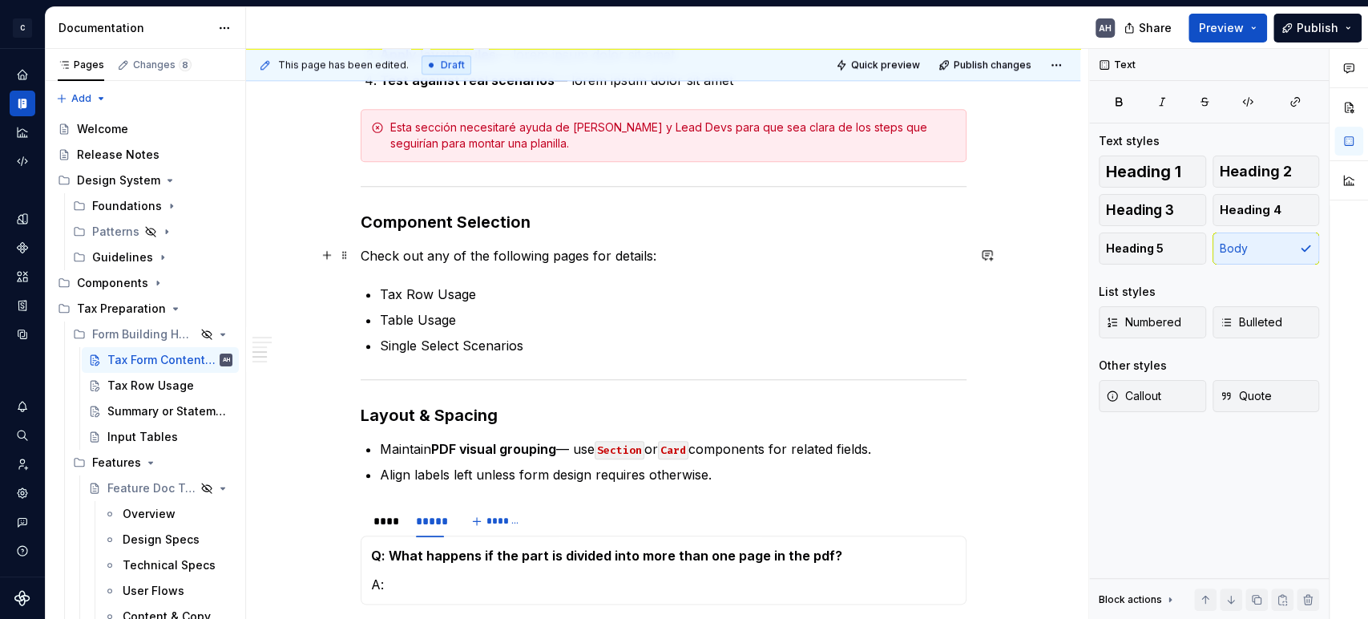
click at [666, 256] on p "Check out any of the following pages for details:" at bounding box center [664, 255] width 606 height 19
click at [563, 227] on h3 "Component Selection" at bounding box center [664, 222] width 606 height 22
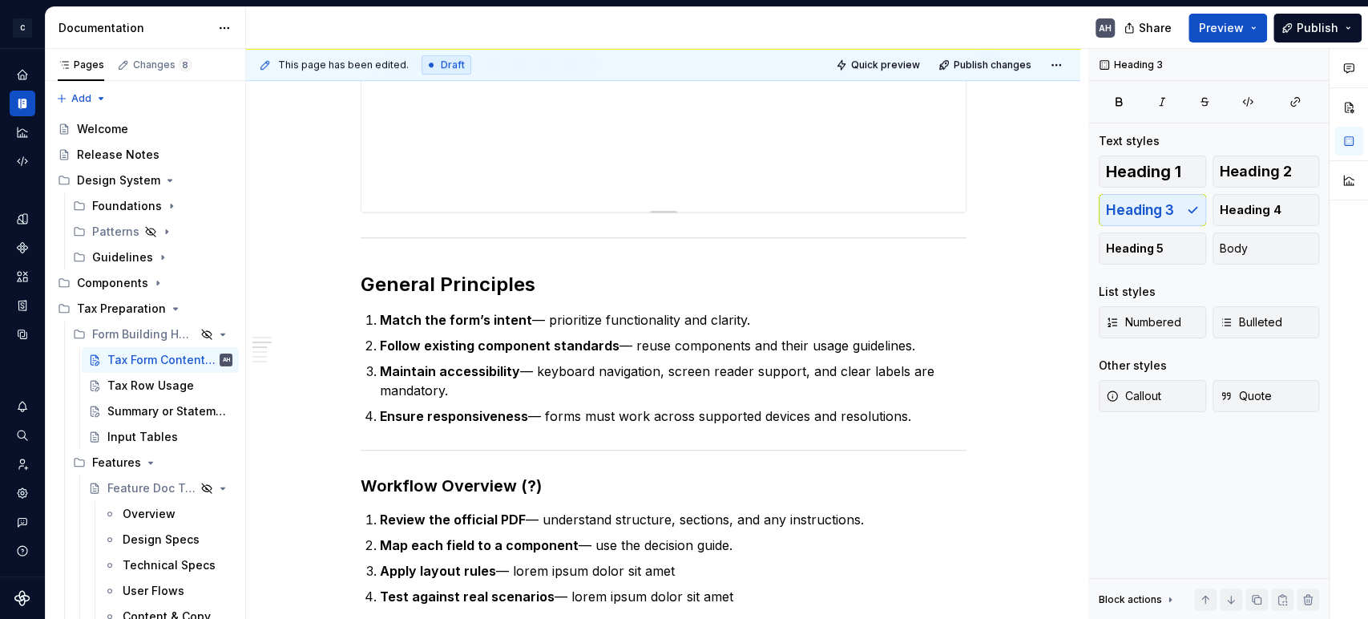
scroll to position [595, 0]
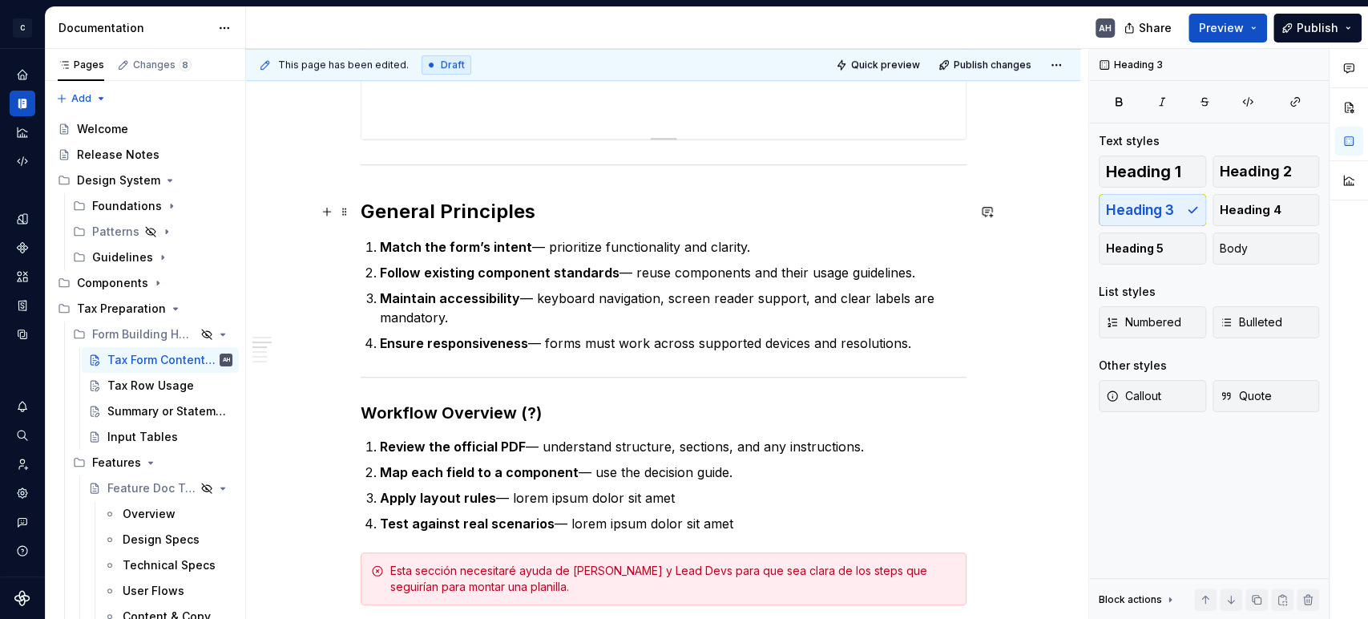
click at [773, 220] on h2 "General Principles" at bounding box center [664, 212] width 606 height 26
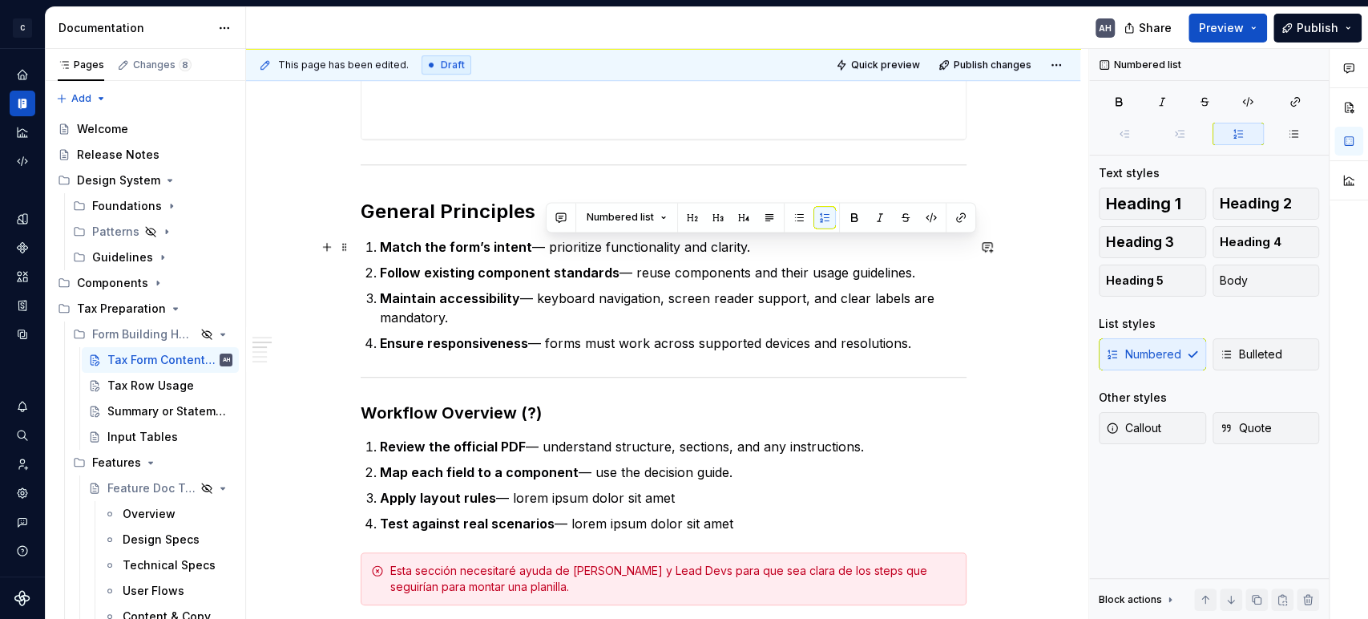
drag, startPoint x: 545, startPoint y: 243, endPoint x: 806, endPoint y: 239, distance: 261.3
click at [806, 239] on p "Match the form’s intent — prioritize functionality and clarity." at bounding box center [673, 246] width 587 height 19
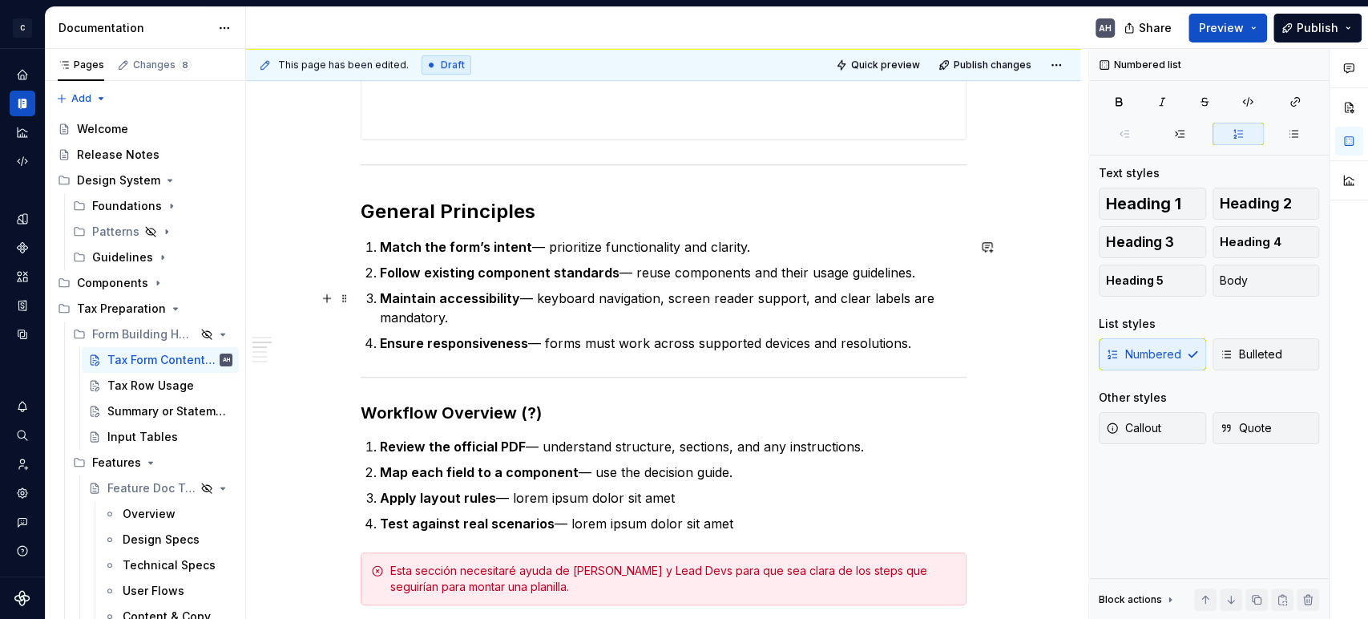
click at [526, 317] on p "Maintain accessibility — keyboard navigation, screen reader support, and clear …" at bounding box center [673, 308] width 587 height 38
click at [507, 326] on ol "Match the form’s intent — prioritize functionality and clarity. Follow existing…" at bounding box center [673, 294] width 587 height 115
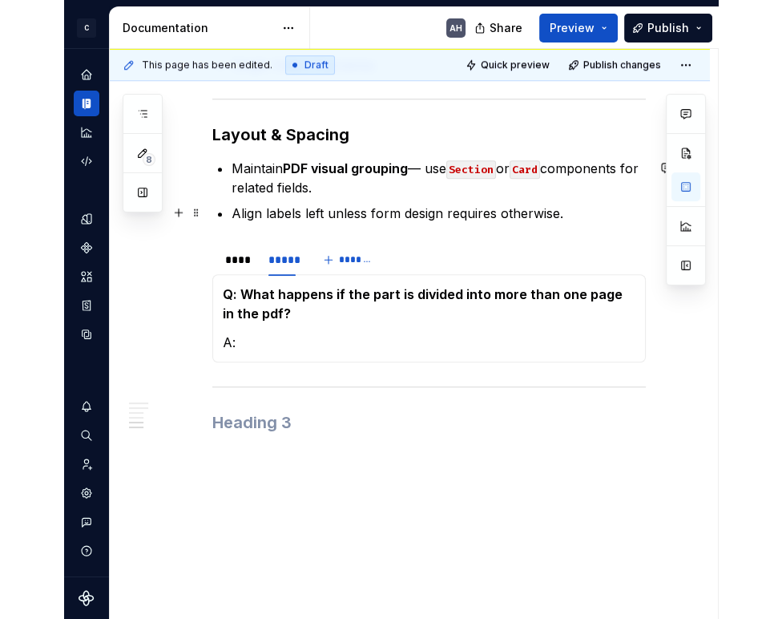
scroll to position [1396, 0]
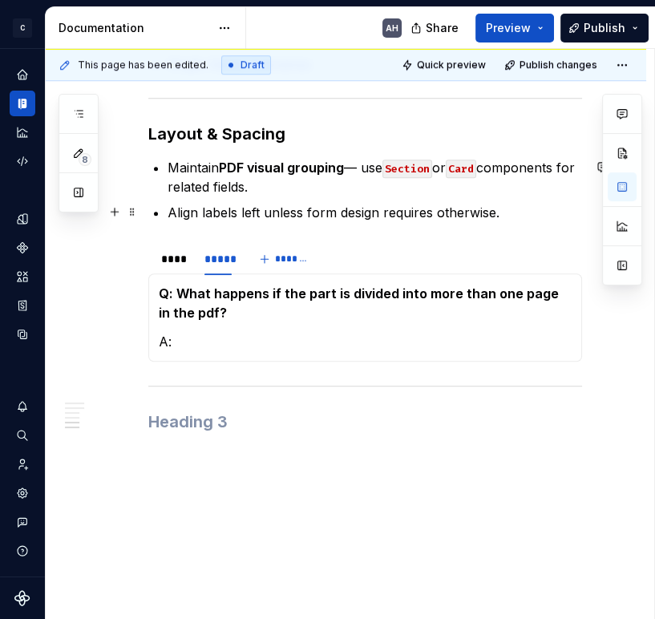
click at [312, 197] on ul "Maintain PDF visual grouping — use Section or Card components for related field…" at bounding box center [375, 190] width 414 height 64
click at [319, 182] on p "Maintain PDF visual grouping — use Section or Card components for related field…" at bounding box center [375, 177] width 414 height 38
click at [317, 196] on ul "Maintain PDF visual grouping — use Section or Card components for related field…" at bounding box center [375, 190] width 414 height 64
click at [410, 211] on p "Align labels left unless form design requires otherwise." at bounding box center [375, 212] width 414 height 19
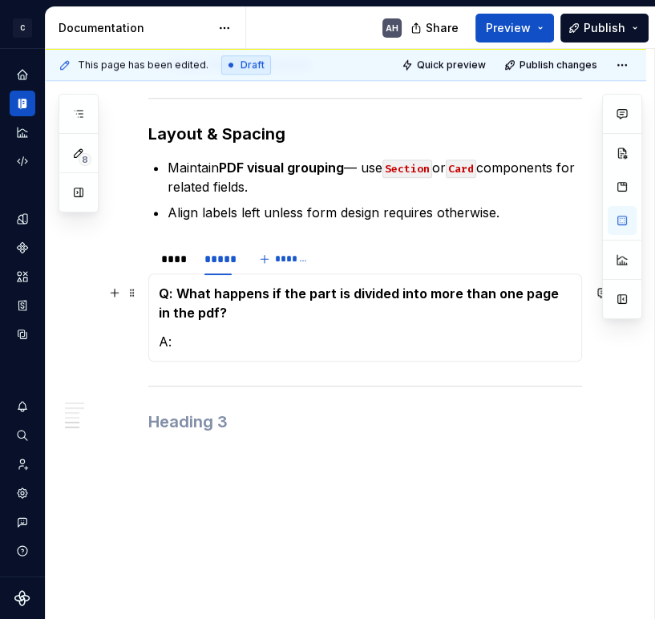
click at [273, 320] on p "Q: What happens if the part is divided into more than one page in the pdf?" at bounding box center [365, 303] width 413 height 38
click at [256, 351] on div "Q: What happens if the part is divided into more than one page in the pdf? A:" at bounding box center [365, 317] width 434 height 88
click at [195, 428] on h3 at bounding box center [365, 421] width 434 height 22
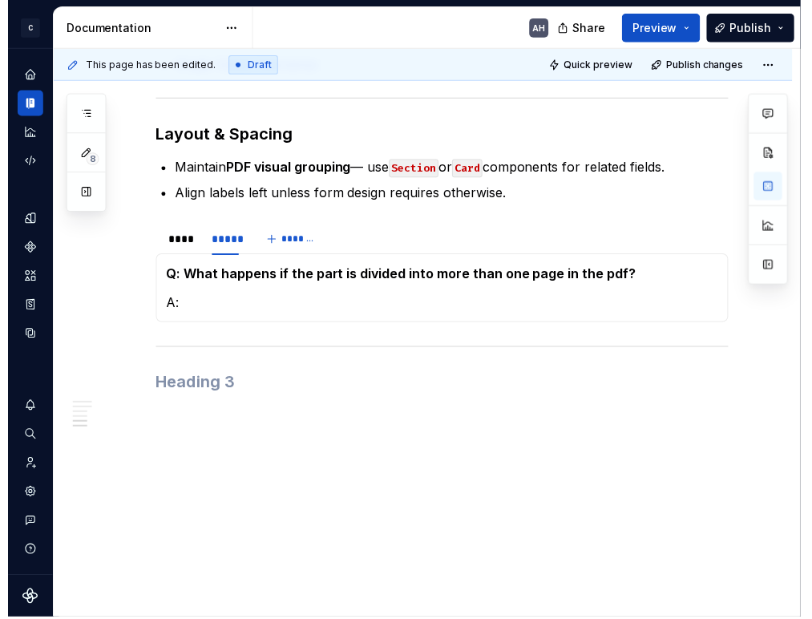
scroll to position [1319, 0]
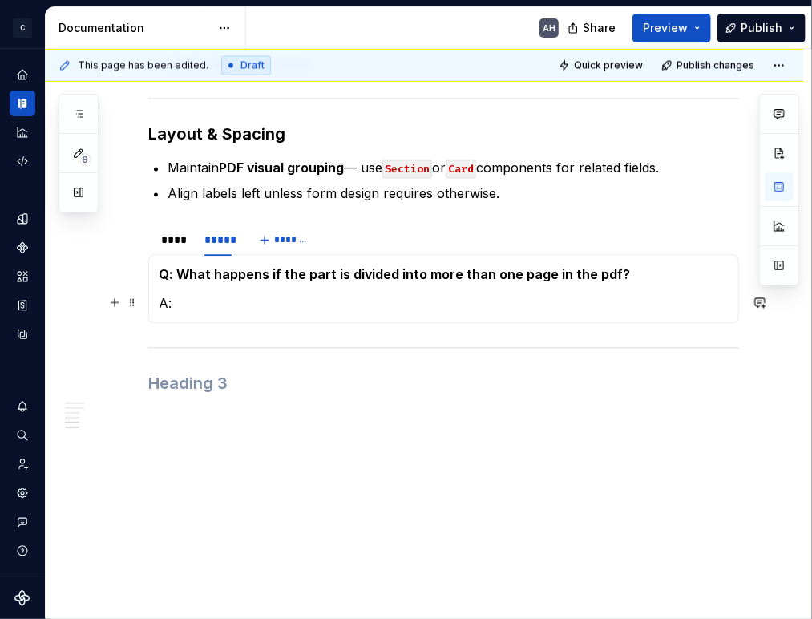
click at [262, 303] on p "A:" at bounding box center [444, 302] width 570 height 19
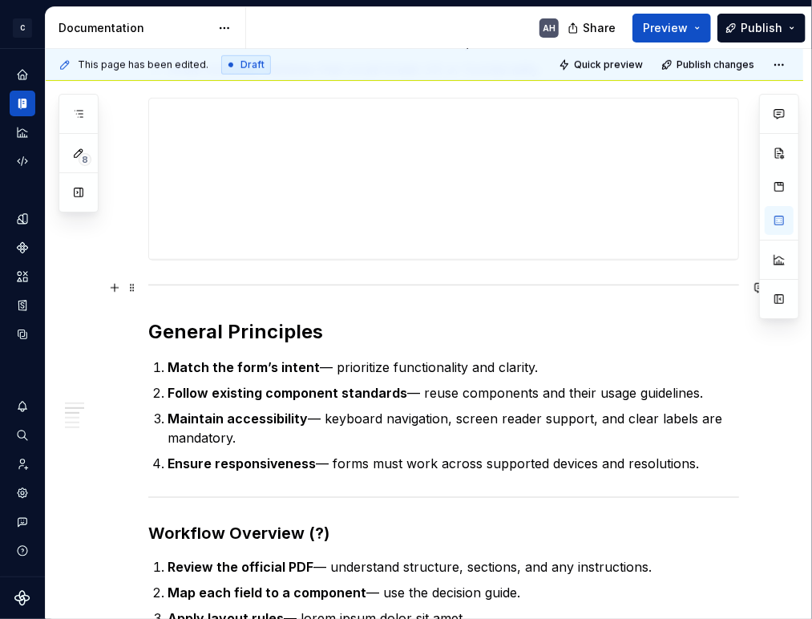
scroll to position [0, 0]
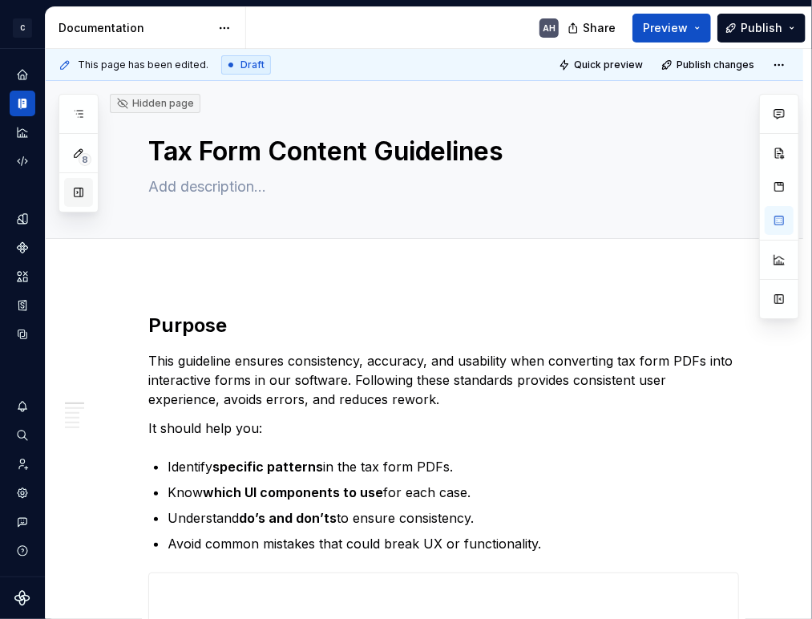
click at [77, 192] on button "button" at bounding box center [78, 192] width 29 height 29
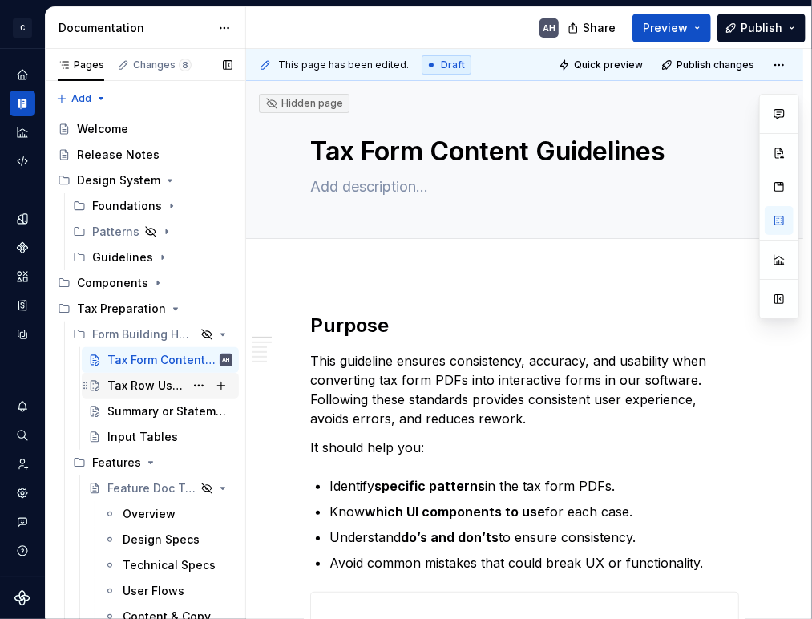
click at [137, 386] on div "Tax Row Usage" at bounding box center [145, 386] width 77 height 16
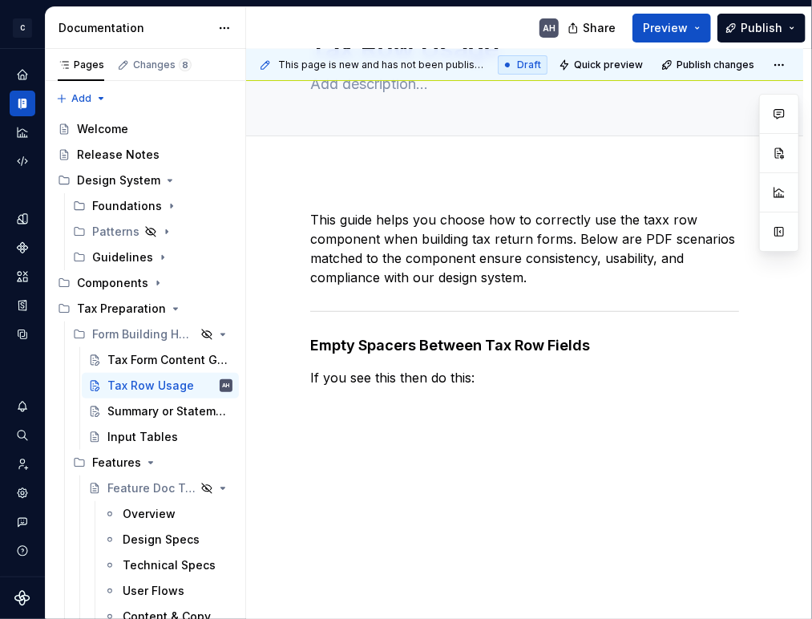
scroll to position [103, 0]
type textarea "*"
click at [370, 230] on p "This guide helps you choose how to correctly use the taxx row component when bu…" at bounding box center [524, 248] width 429 height 77
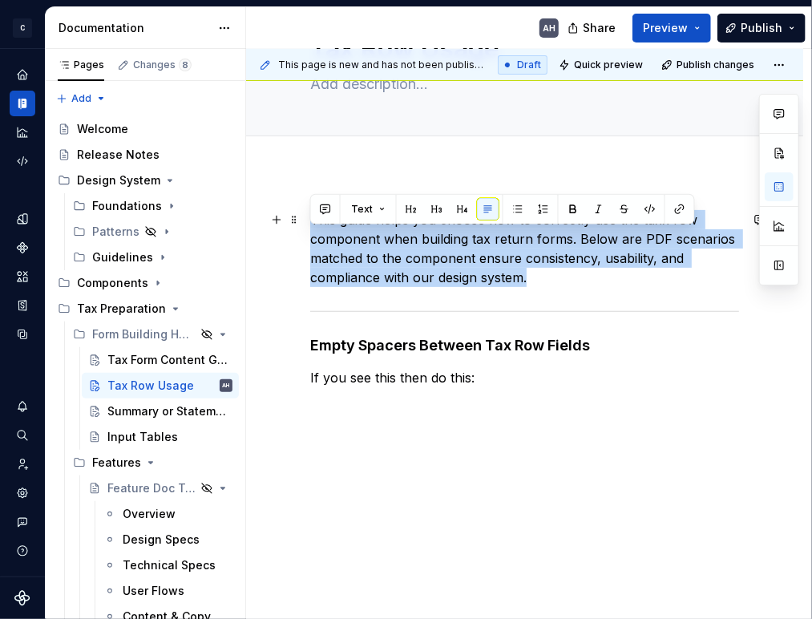
click at [370, 230] on p "This guide helps you choose how to correctly use the taxx row component when bu…" at bounding box center [524, 248] width 429 height 77
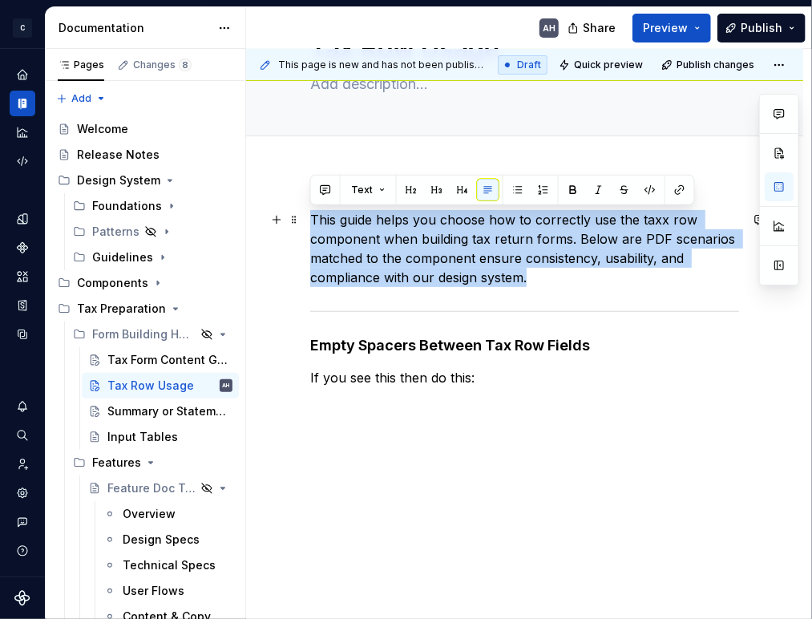
click at [500, 255] on p "This guide helps you choose how to correctly use the taxx row component when bu…" at bounding box center [524, 248] width 429 height 77
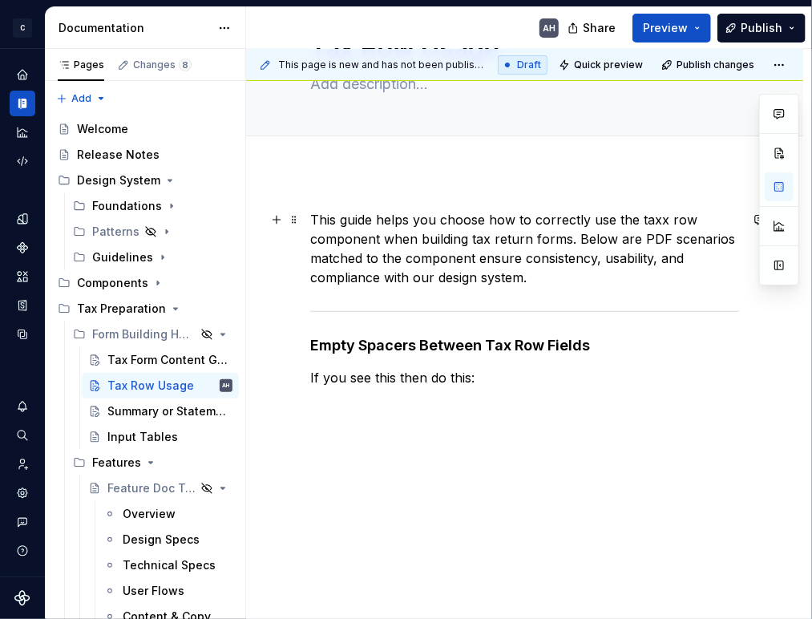
click at [560, 270] on p "This guide helps you choose how to correctly use the taxx row component when bu…" at bounding box center [524, 248] width 429 height 77
click at [659, 221] on p "This guide helps you choose how to correctly use the taxx row component when bu…" at bounding box center [524, 248] width 429 height 77
click at [565, 278] on p "This guide helps you choose how to correctly use the tax row component when bui…" at bounding box center [524, 248] width 429 height 77
click at [145, 410] on div "Summary or Statement Attached" at bounding box center [145, 411] width 77 height 16
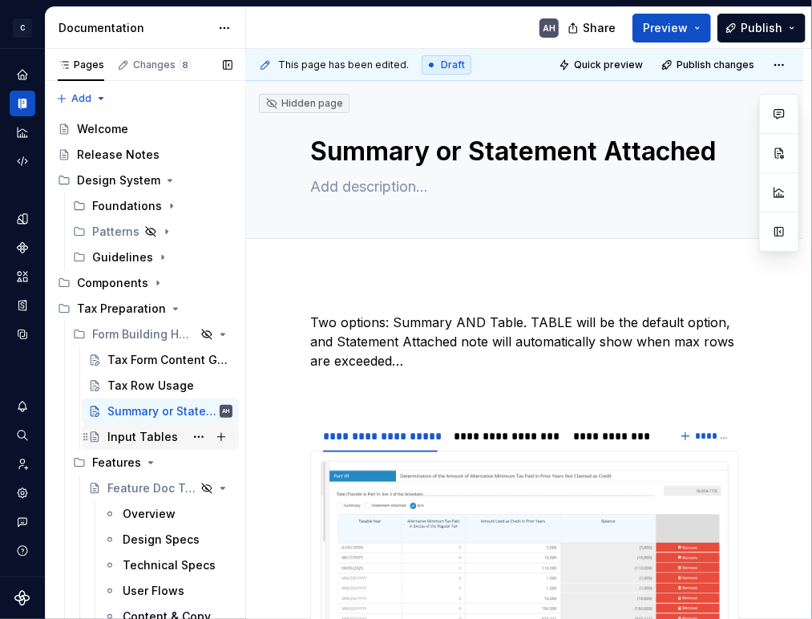
click at [102, 434] on div "Input Tables" at bounding box center [160, 437] width 144 height 22
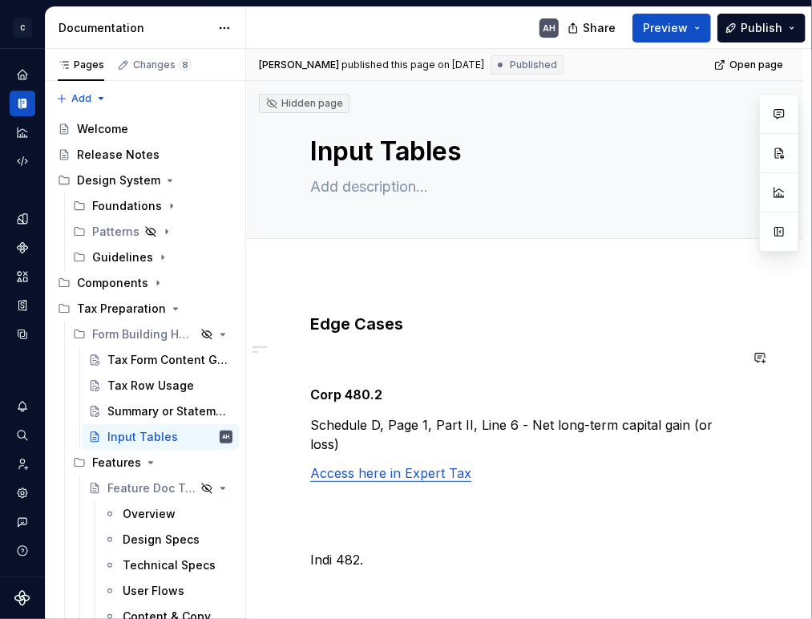
click at [394, 345] on div "Edge Cases Corp 480.2 Schedule D, Page 1, Part II, Line 6 - Net long-term capit…" at bounding box center [524, 455] width 429 height 285
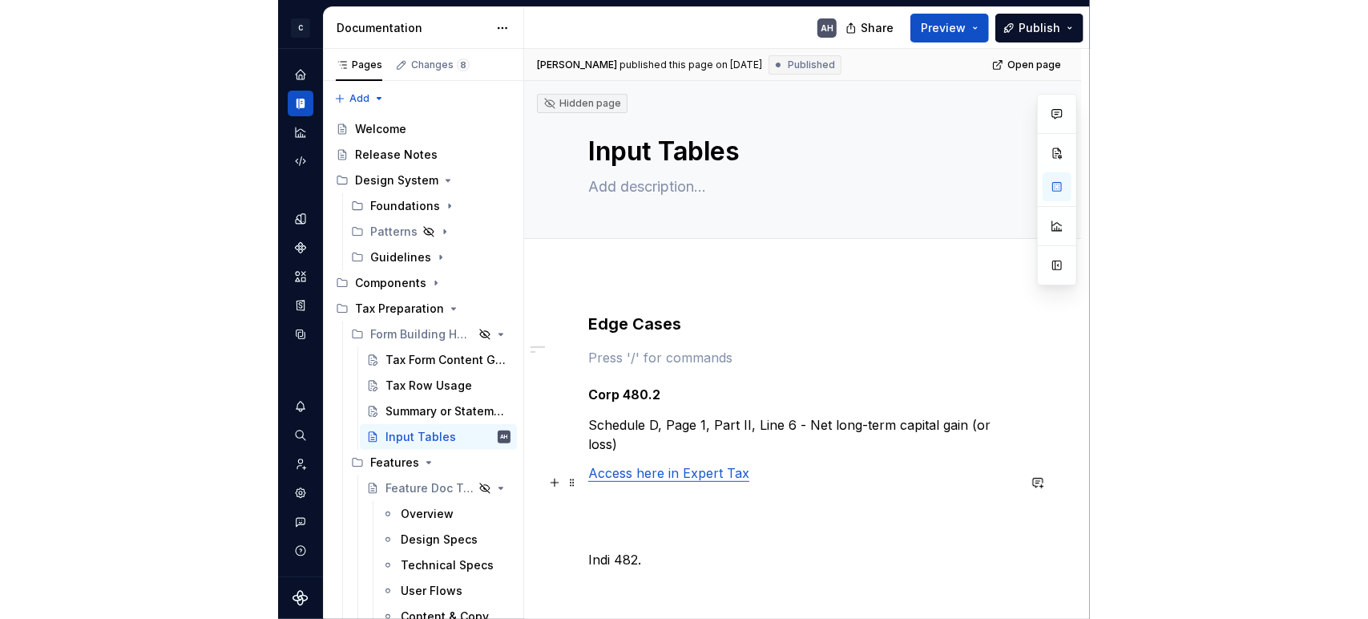
scroll to position [163, 0]
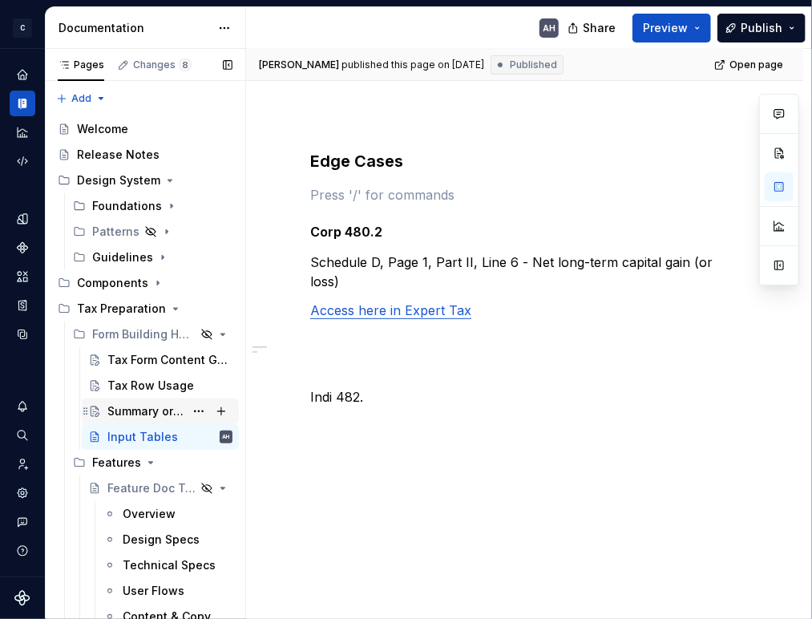
click at [122, 410] on div "Summary or Statement Attached" at bounding box center [145, 411] width 77 height 16
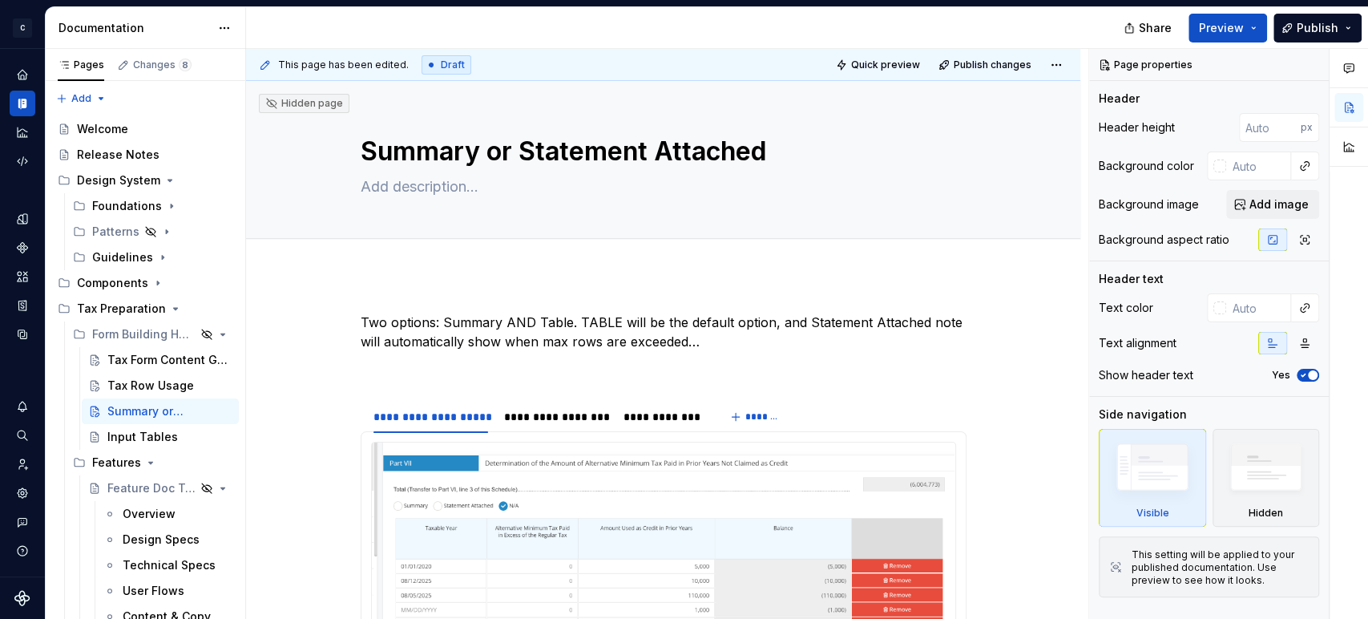
type textarea "*"
